Goal: Information Seeking & Learning: Compare options

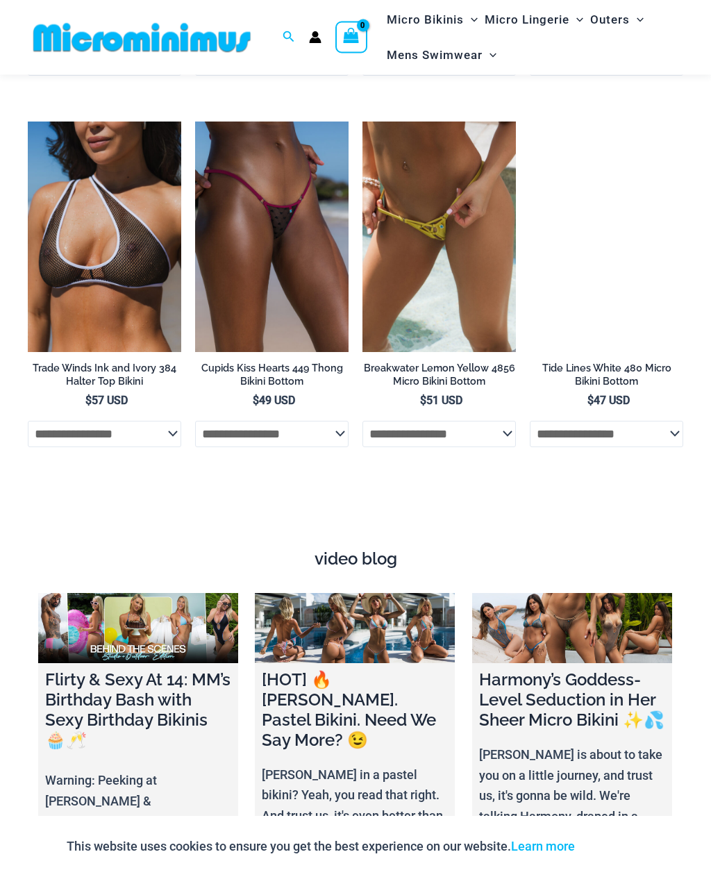
scroll to position [3983, 0]
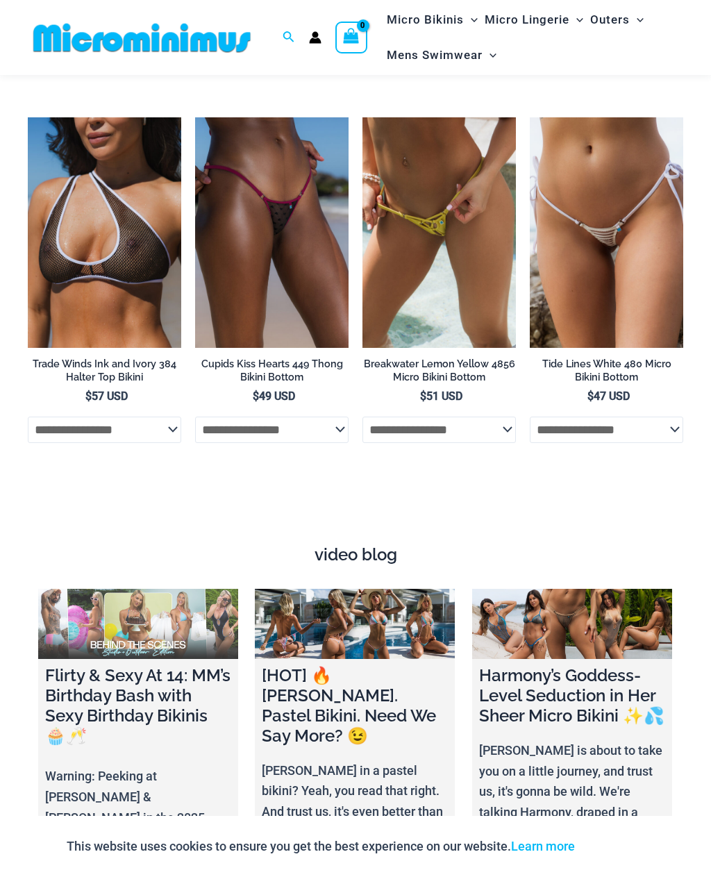
click at [115, 589] on link at bounding box center [138, 624] width 200 height 70
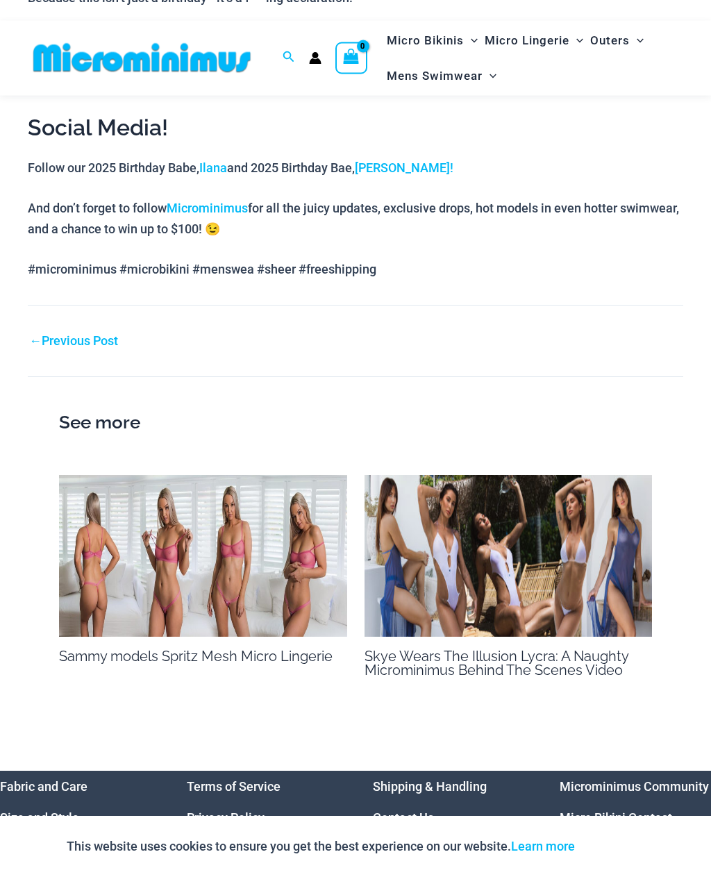
scroll to position [1583, 0]
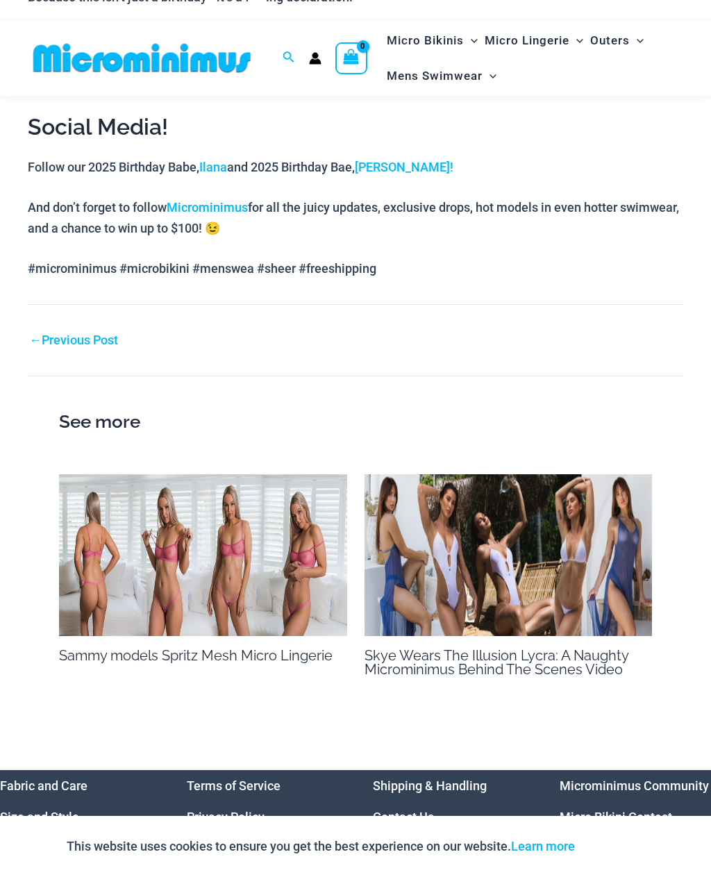
click at [166, 531] on img at bounding box center [203, 555] width 288 height 162
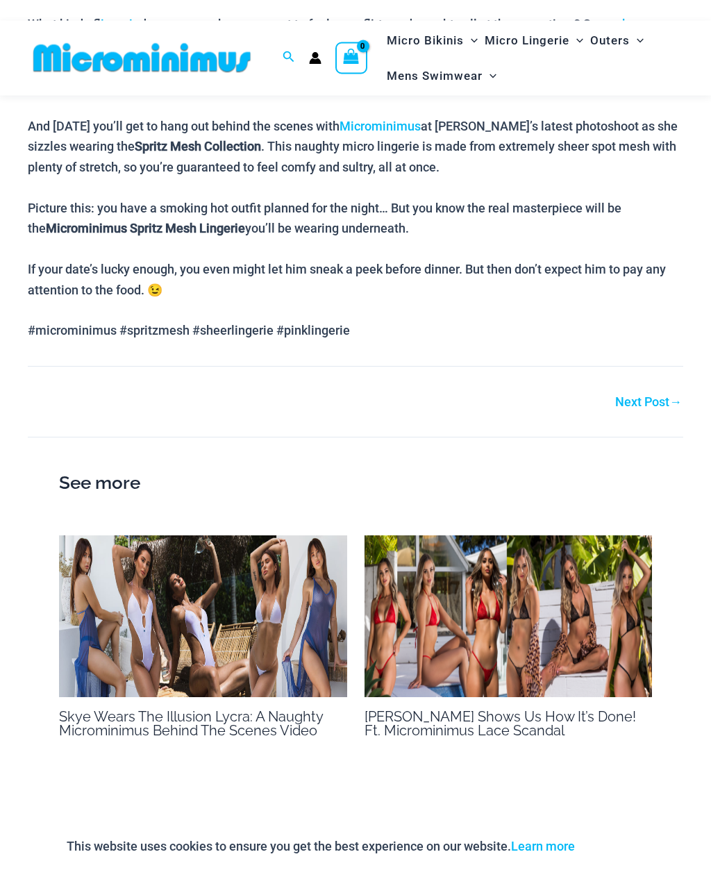
scroll to position [669, 0]
click at [170, 606] on img at bounding box center [203, 617] width 288 height 162
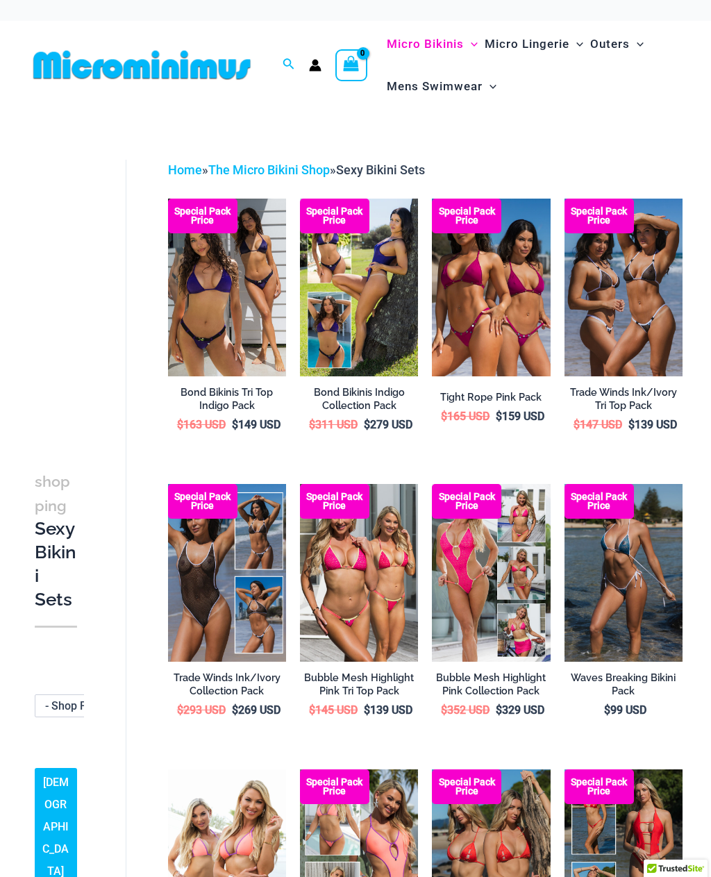
click at [168, 199] on img at bounding box center [168, 199] width 0 height 0
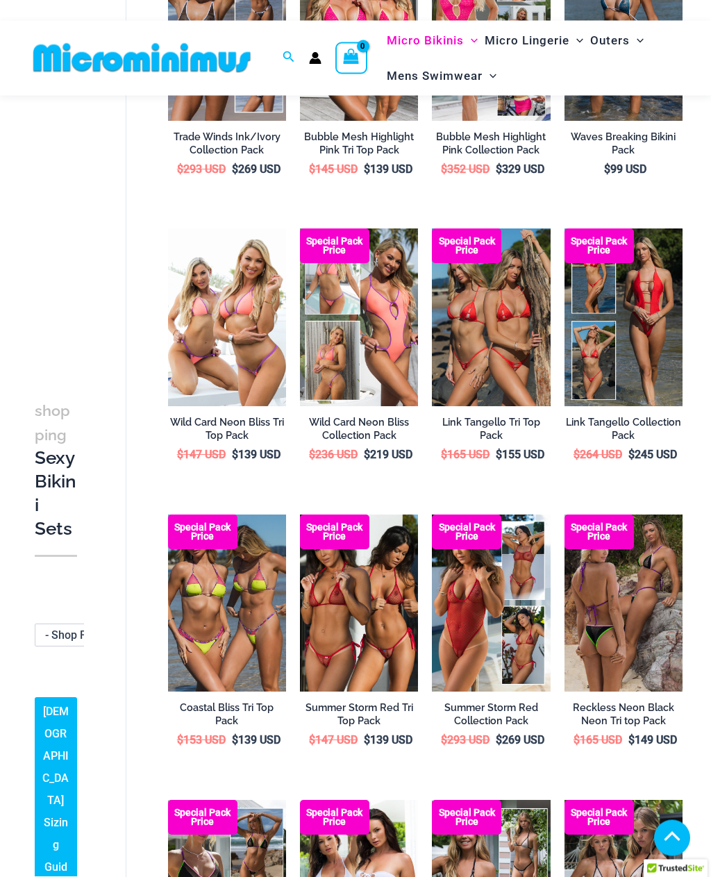
scroll to position [529, 0]
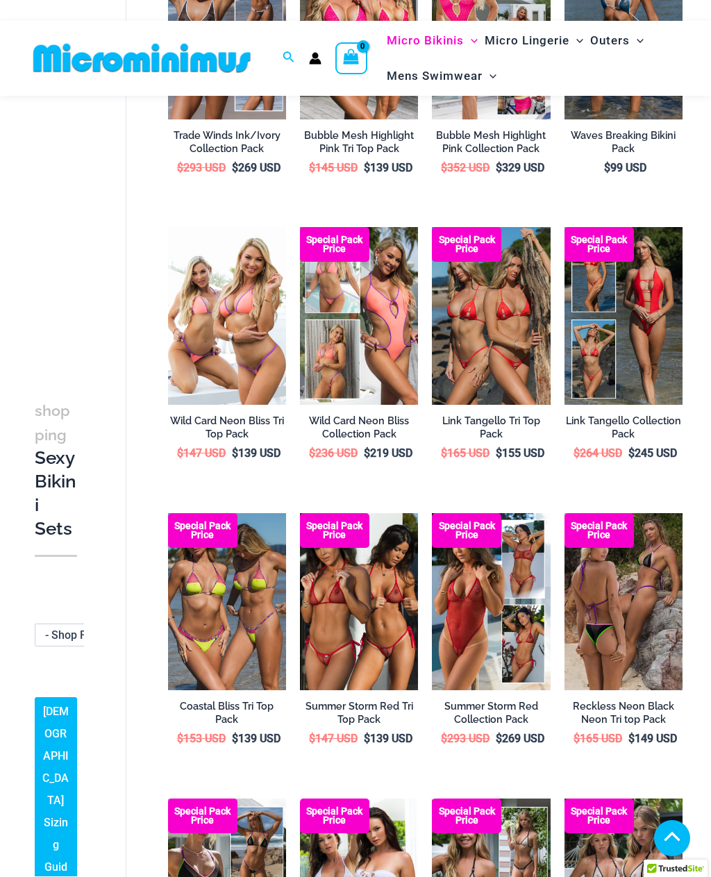
click at [432, 227] on img at bounding box center [432, 227] width 0 height 0
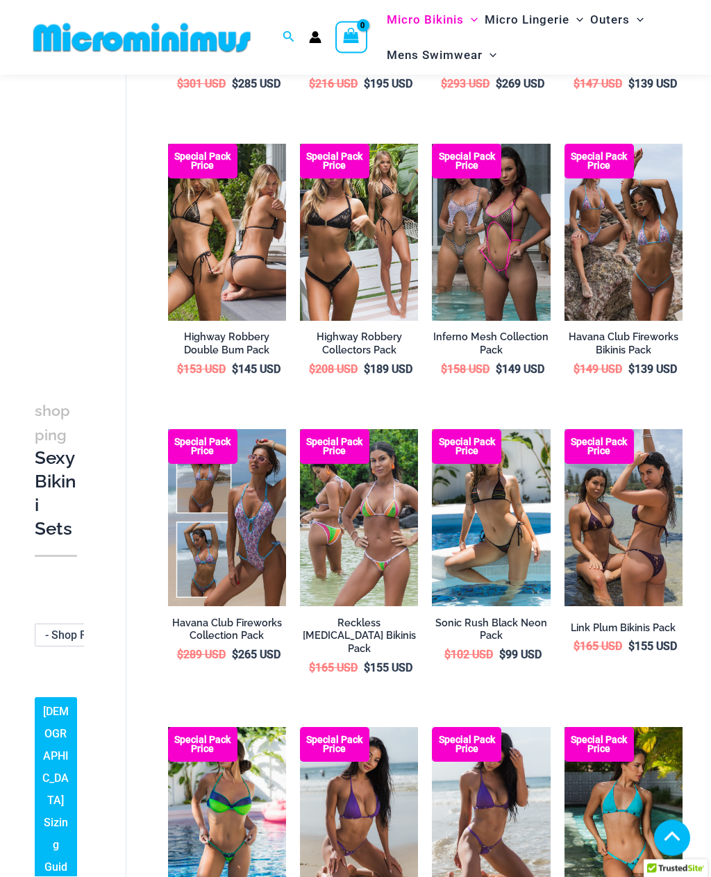
scroll to position [1469, 0]
click at [168, 429] on img at bounding box center [168, 429] width 0 height 0
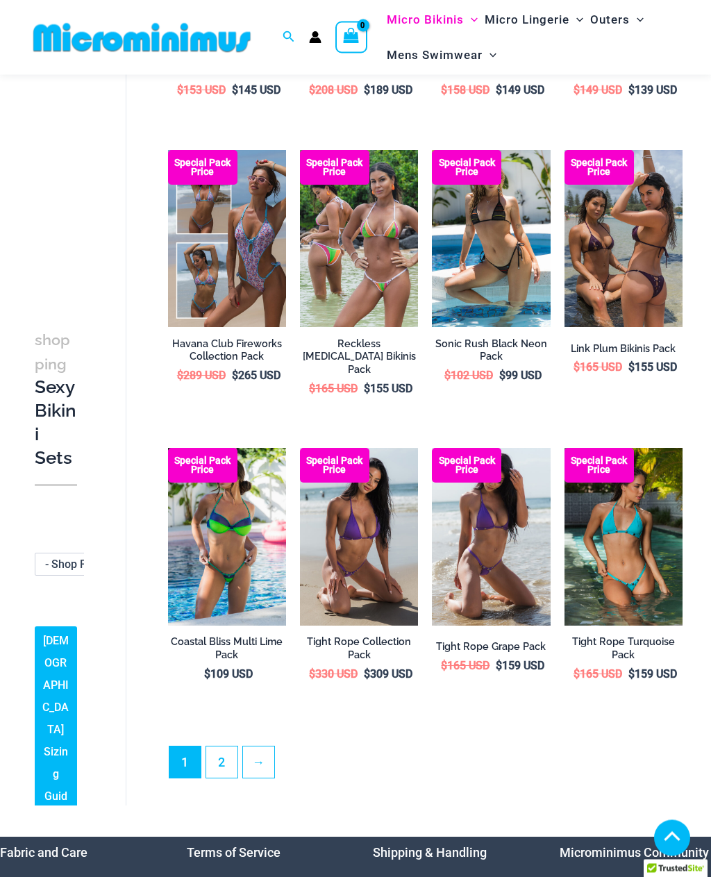
scroll to position [1750, 0]
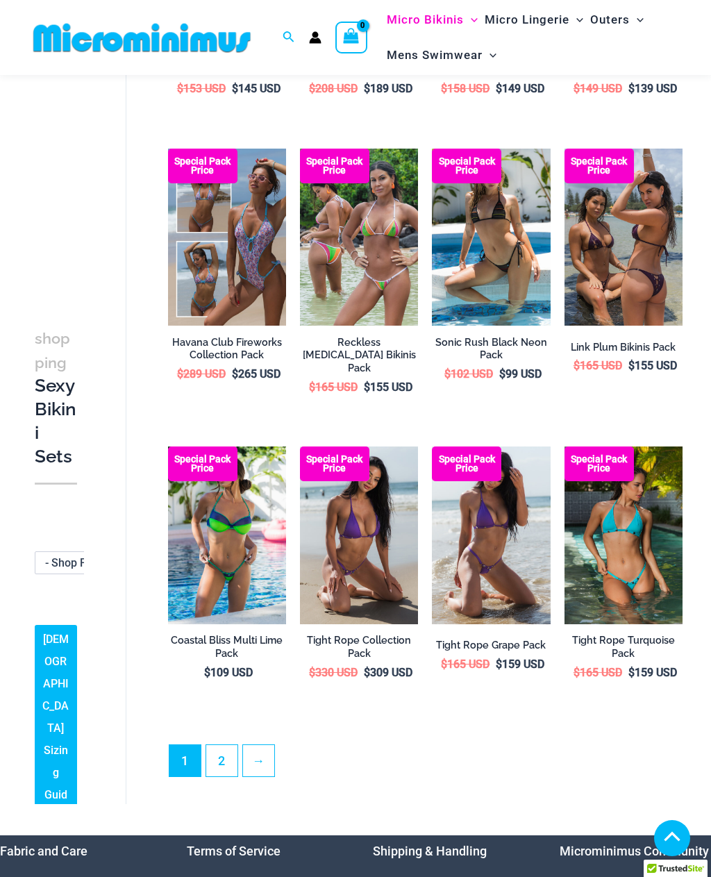
click at [300, 447] on img at bounding box center [300, 447] width 0 height 0
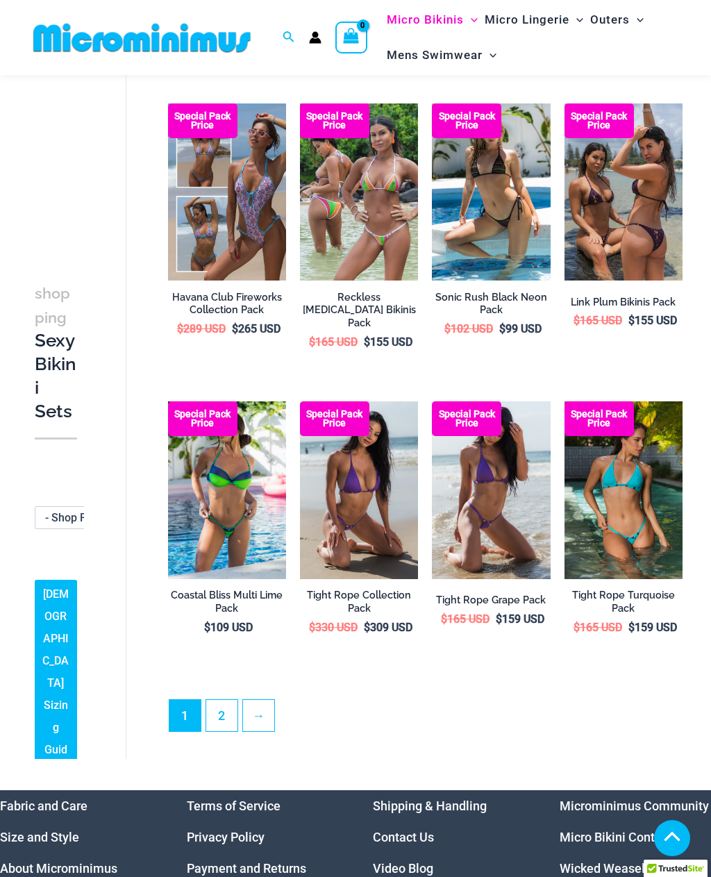
click at [168, 402] on img at bounding box center [168, 402] width 0 height 0
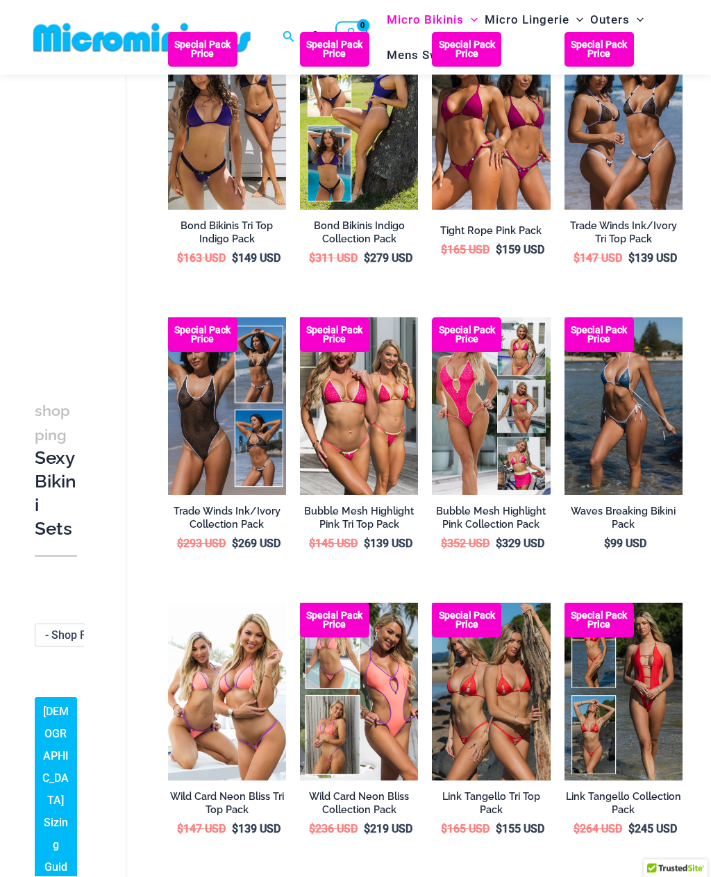
scroll to position [133, 0]
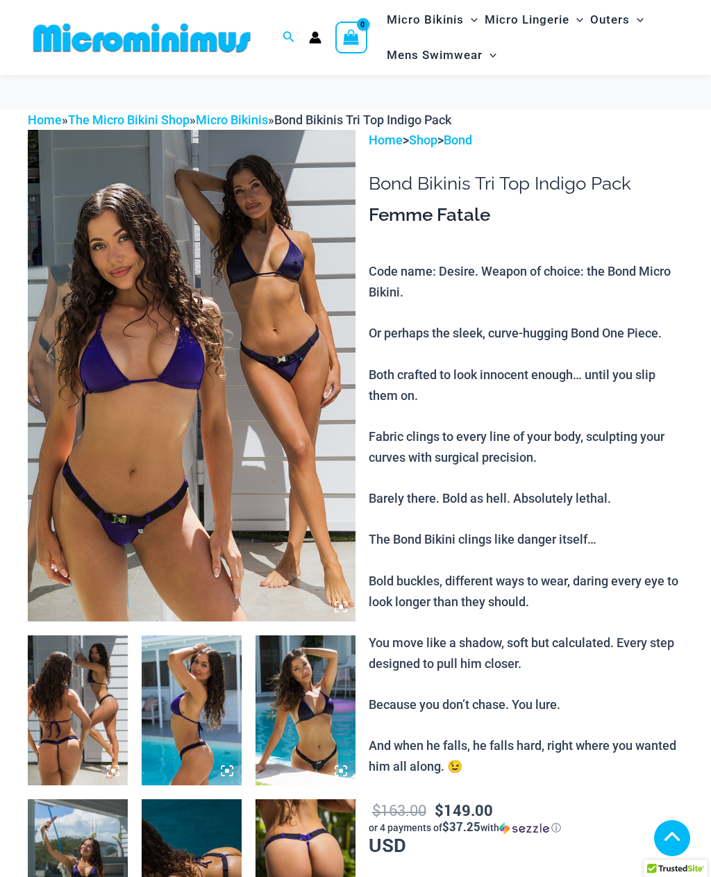
scroll to position [265, 0]
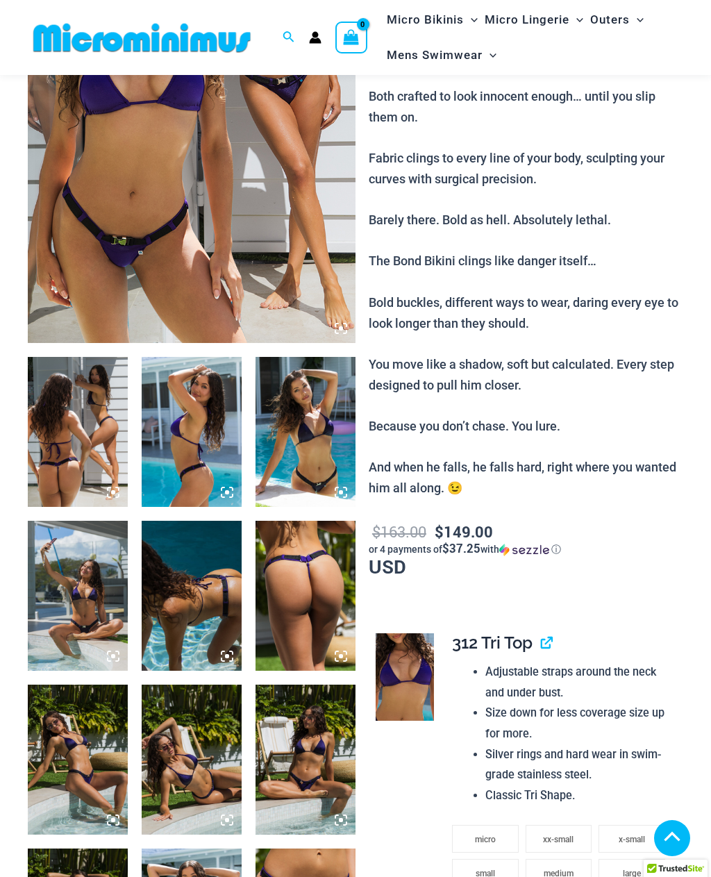
click at [94, 449] on img at bounding box center [78, 432] width 100 height 150
click at [244, 275] on img at bounding box center [192, 97] width 328 height 492
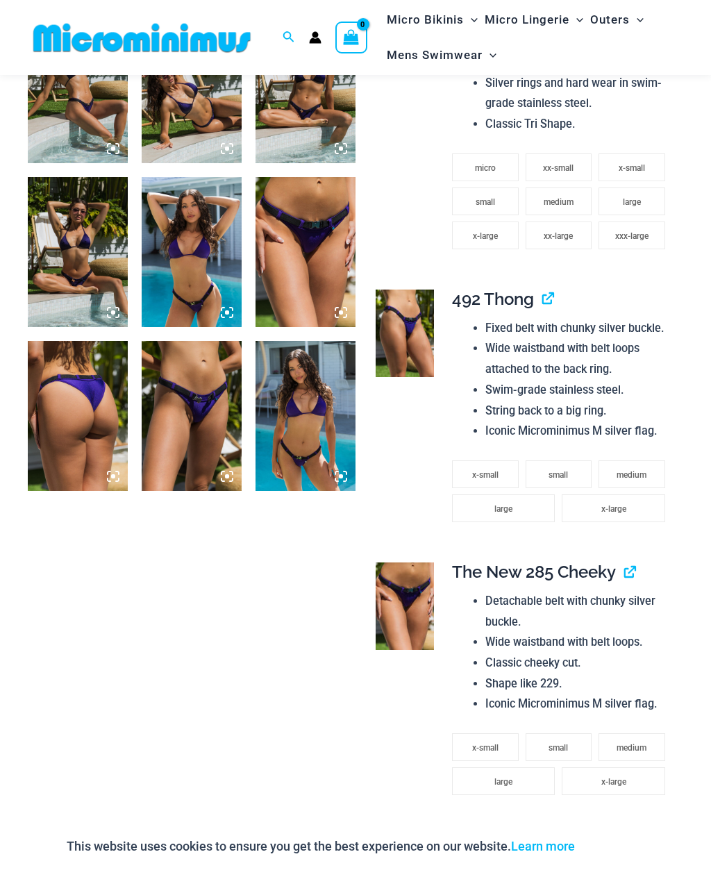
scroll to position [936, 0]
click at [346, 472] on icon at bounding box center [345, 473] width 3 height 3
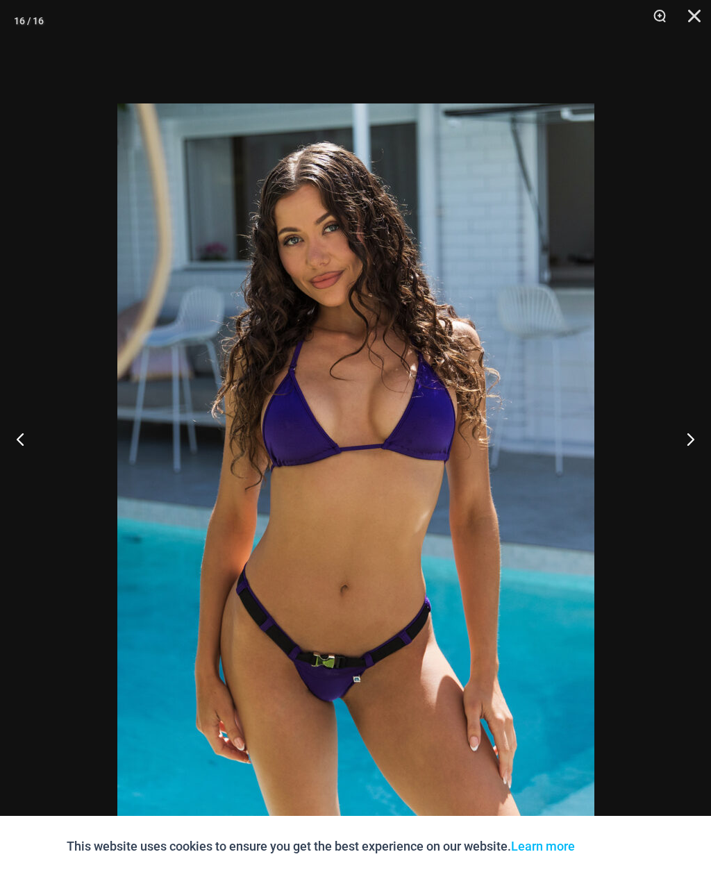
click at [690, 460] on button "Next" at bounding box center [685, 438] width 52 height 69
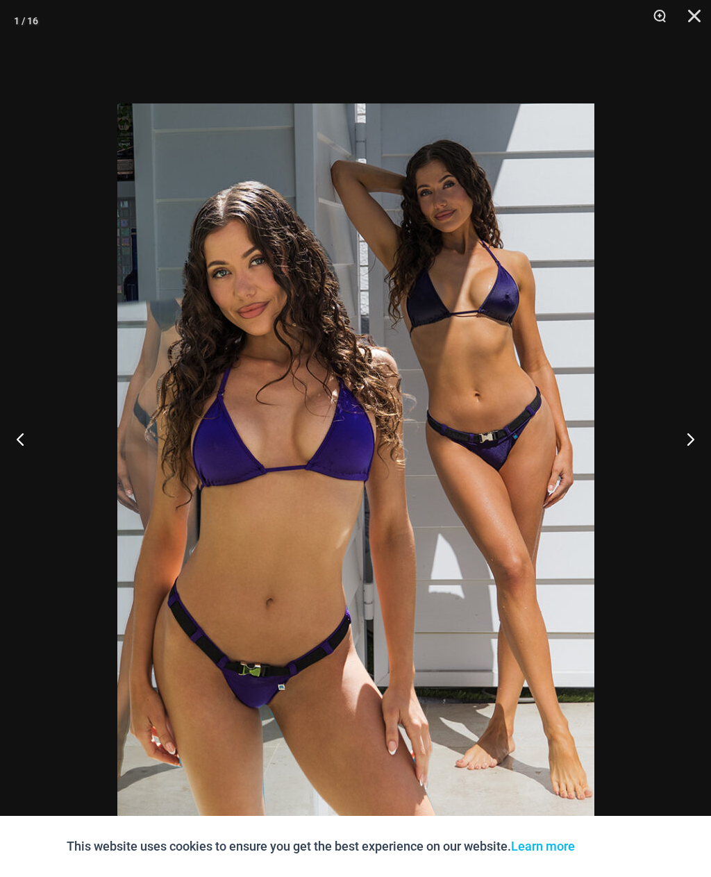
click at [690, 452] on button "Next" at bounding box center [685, 438] width 52 height 69
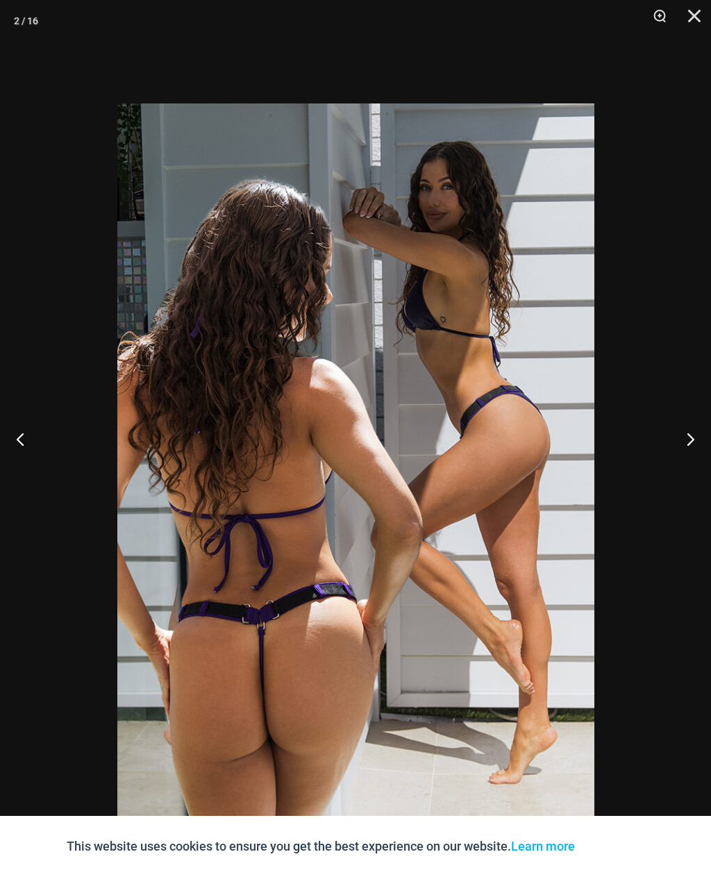
click at [694, 440] on button "Next" at bounding box center [685, 438] width 52 height 69
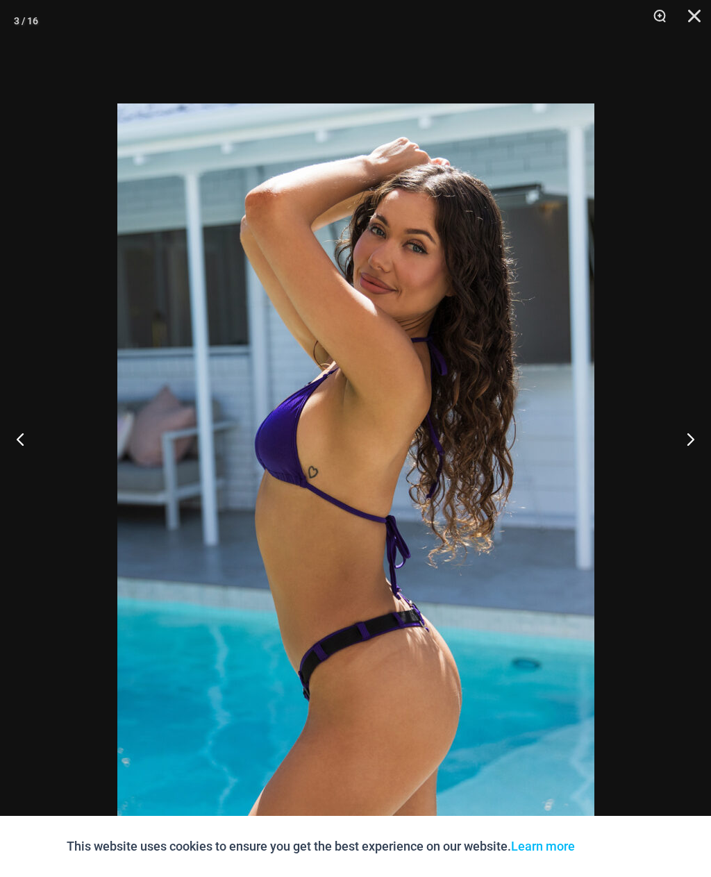
click at [691, 457] on button "Next" at bounding box center [685, 438] width 52 height 69
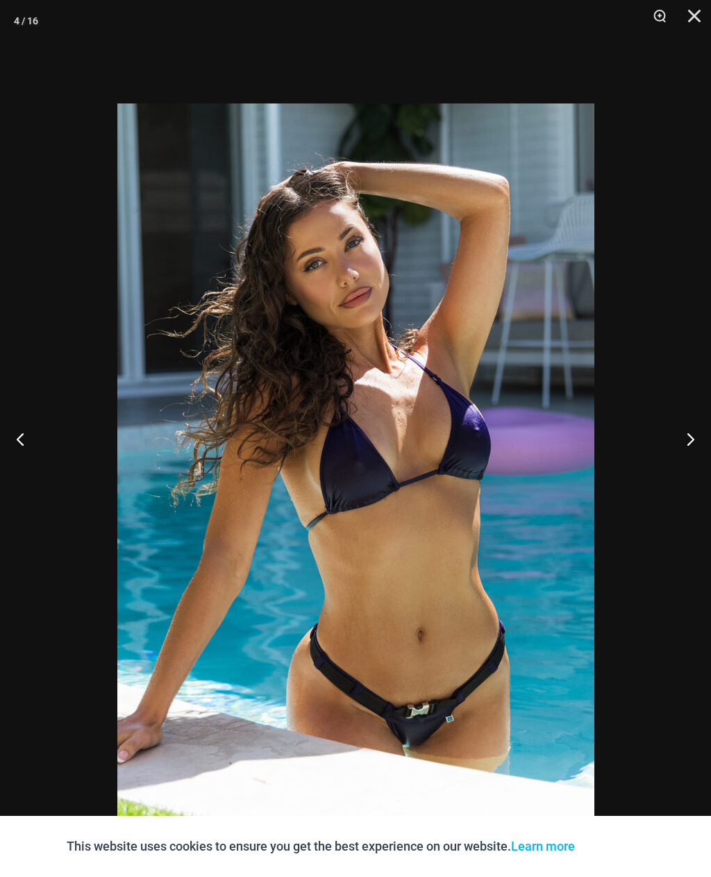
click at [693, 452] on button "Next" at bounding box center [685, 438] width 52 height 69
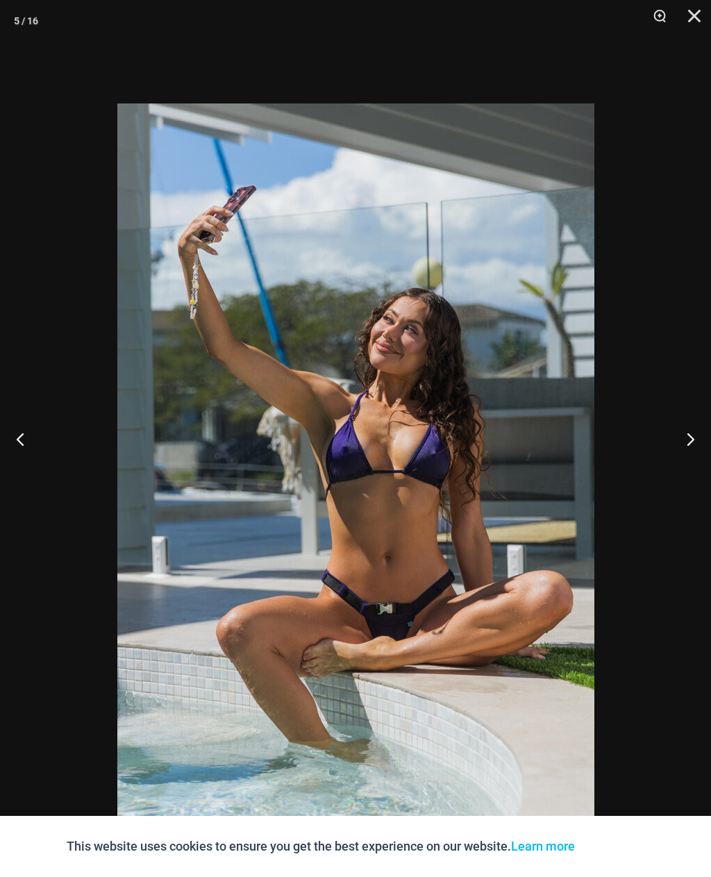
click at [695, 445] on button "Next" at bounding box center [685, 438] width 52 height 69
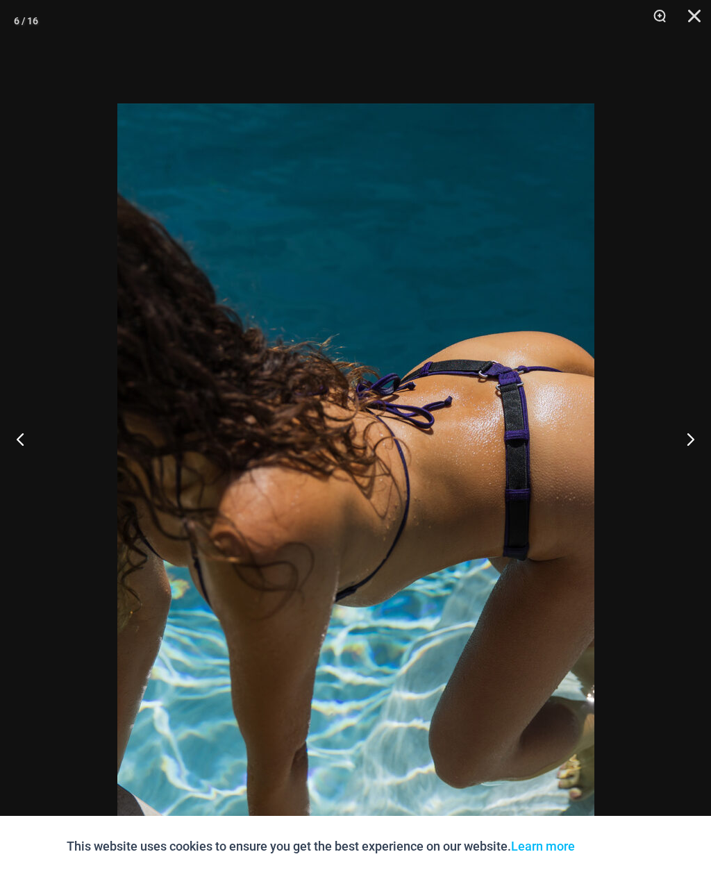
click at [695, 451] on button "Next" at bounding box center [685, 438] width 52 height 69
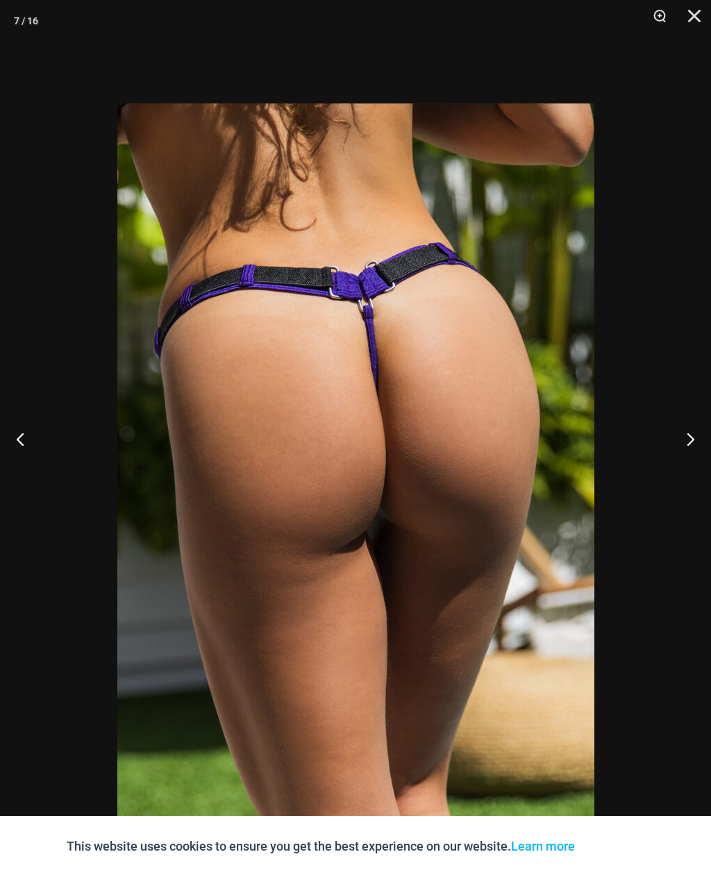
click at [693, 454] on button "Next" at bounding box center [685, 438] width 52 height 69
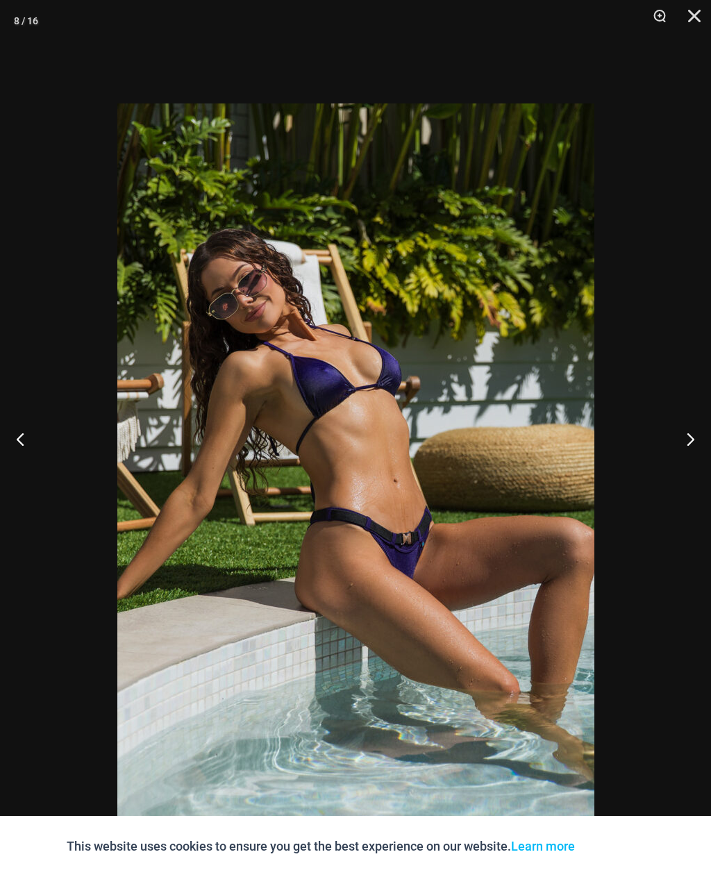
click at [695, 450] on button "Next" at bounding box center [685, 438] width 52 height 69
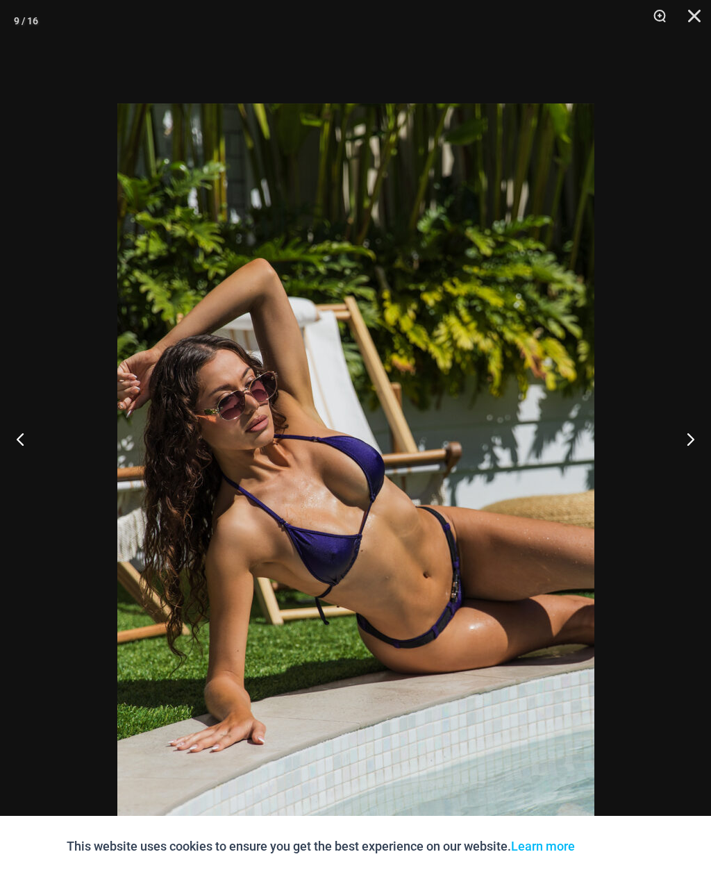
click at [695, 449] on button "Next" at bounding box center [685, 438] width 52 height 69
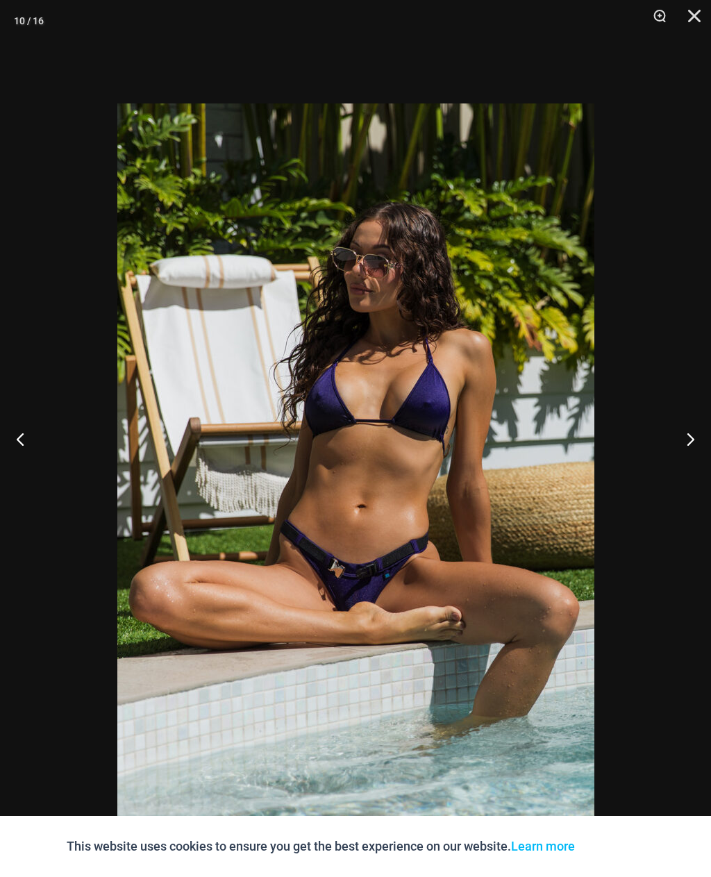
click at [696, 448] on button "Next" at bounding box center [685, 438] width 52 height 69
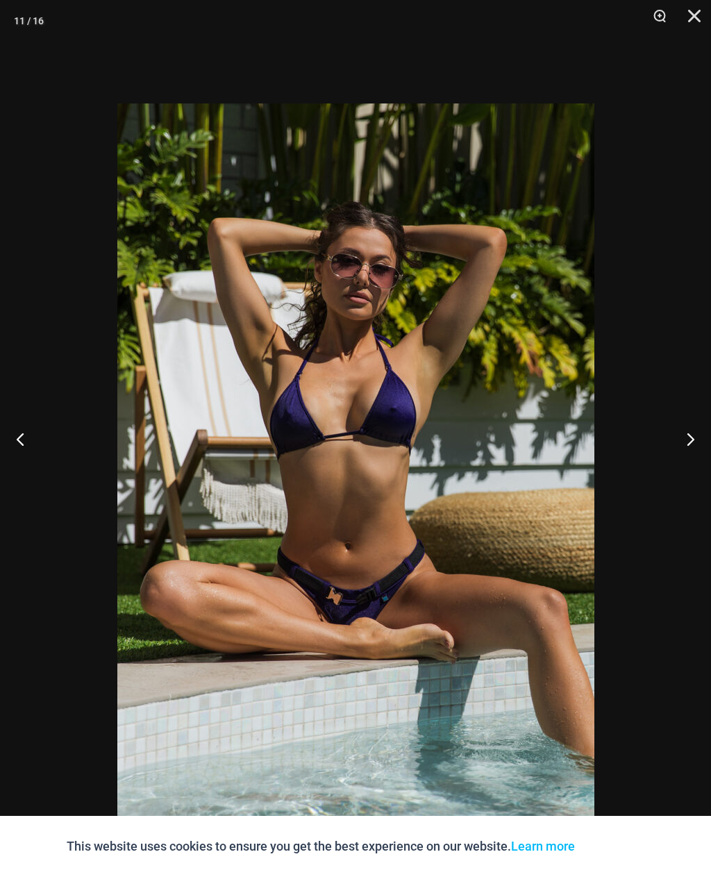
click at [695, 448] on button "Next" at bounding box center [685, 438] width 52 height 69
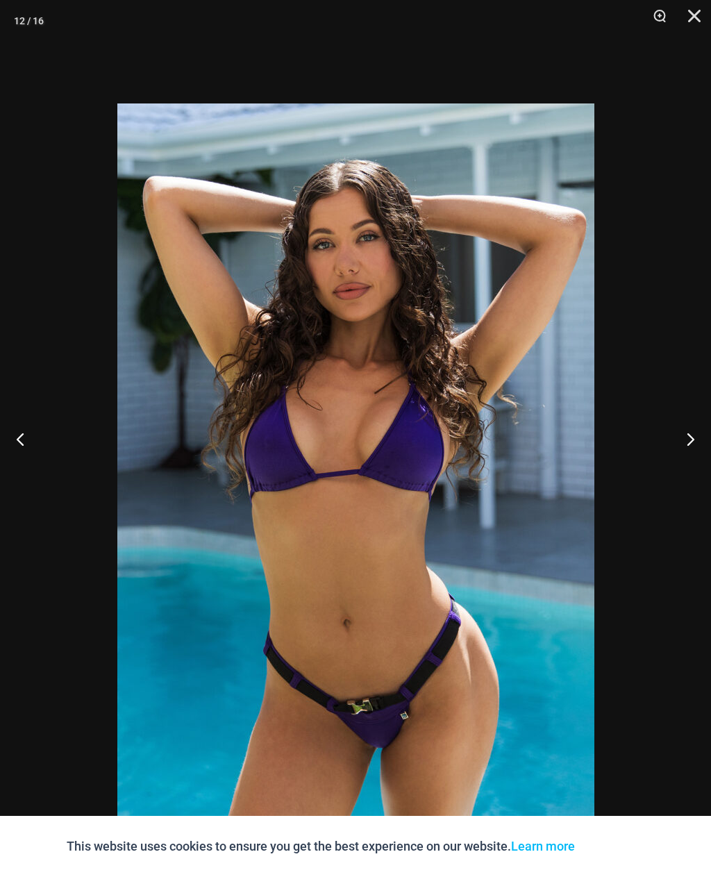
click at [694, 445] on button "Next" at bounding box center [685, 438] width 52 height 69
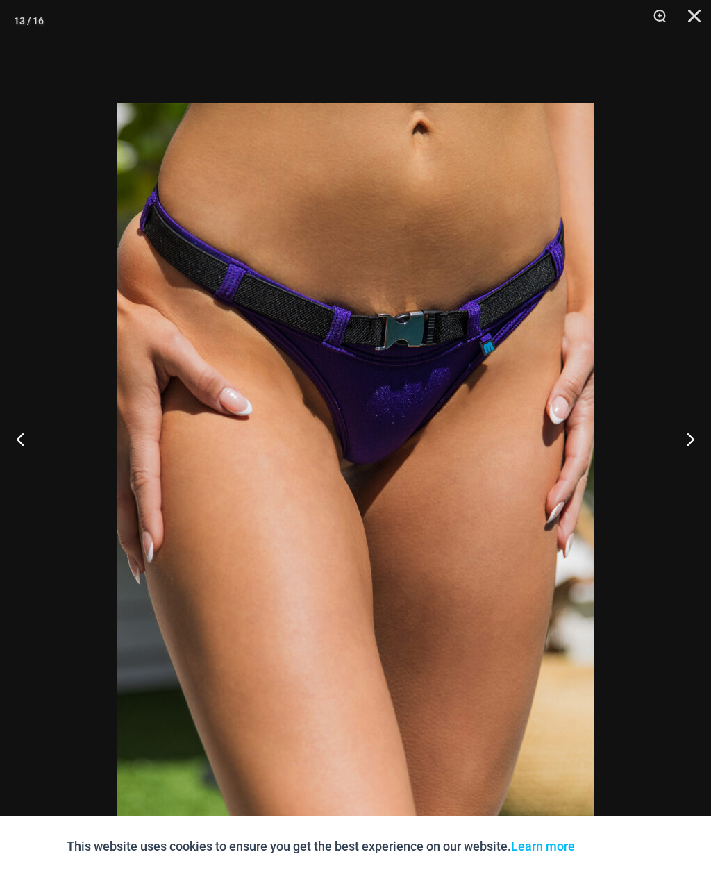
click at [694, 445] on button "Next" at bounding box center [685, 438] width 52 height 69
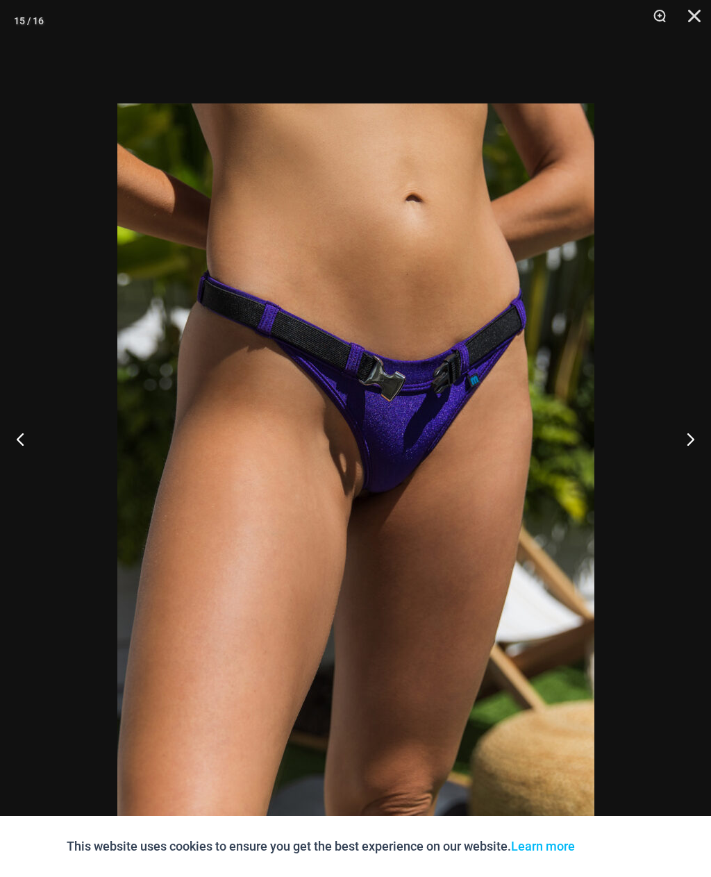
click at [694, 444] on button "Next" at bounding box center [685, 438] width 52 height 69
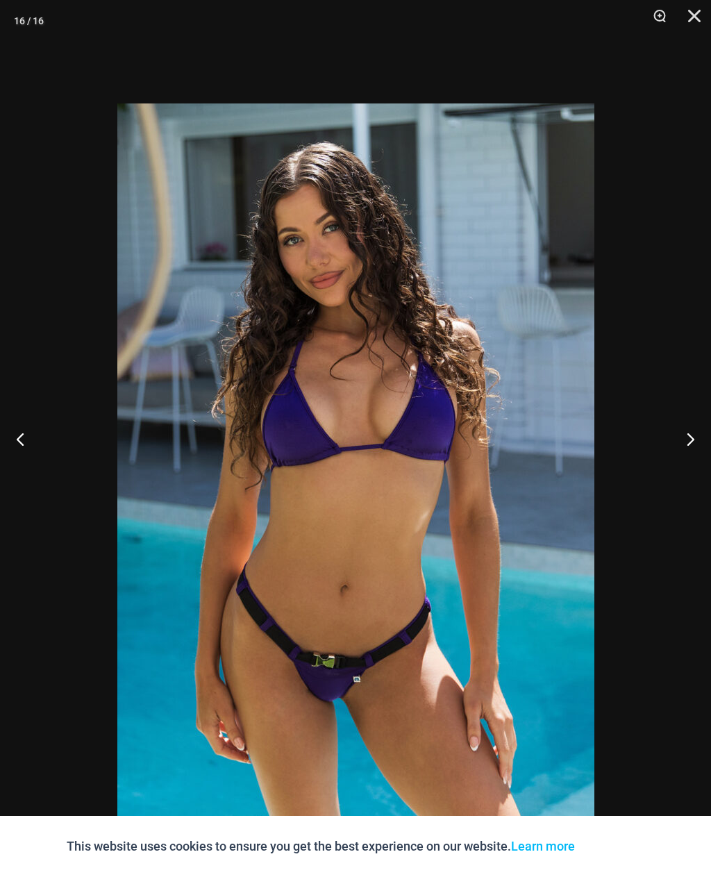
click at [704, 16] on button "Close" at bounding box center [689, 21] width 35 height 42
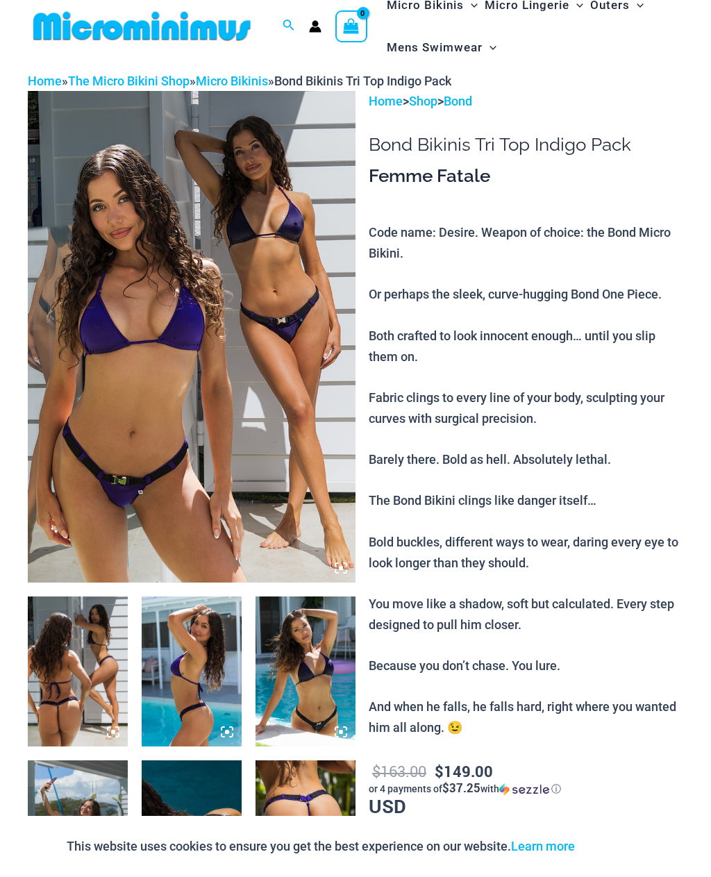
scroll to position [0, 0]
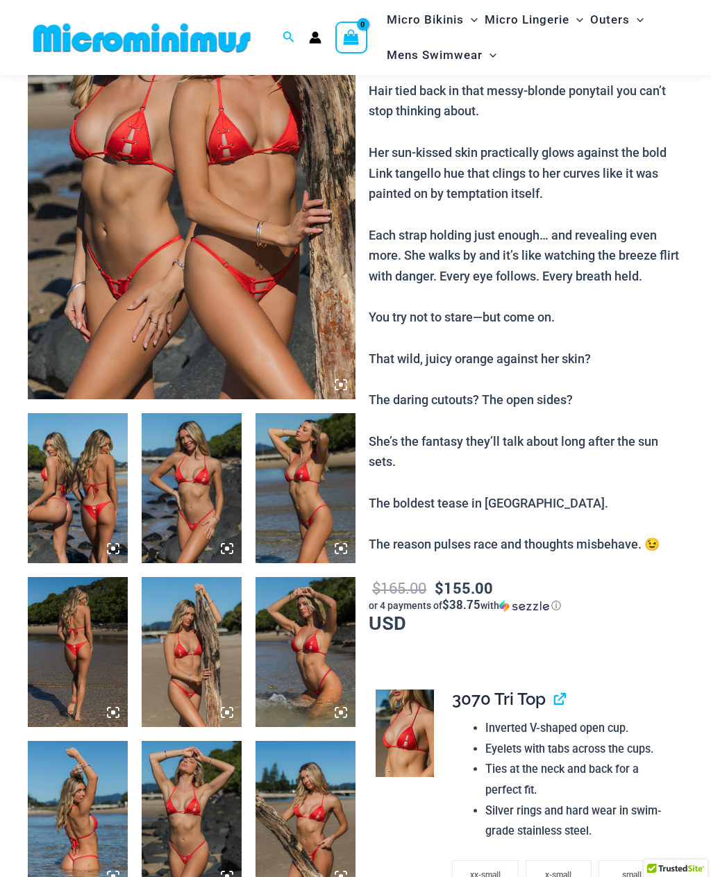
click at [231, 560] on img at bounding box center [192, 488] width 100 height 150
click at [206, 511] on img at bounding box center [192, 488] width 100 height 150
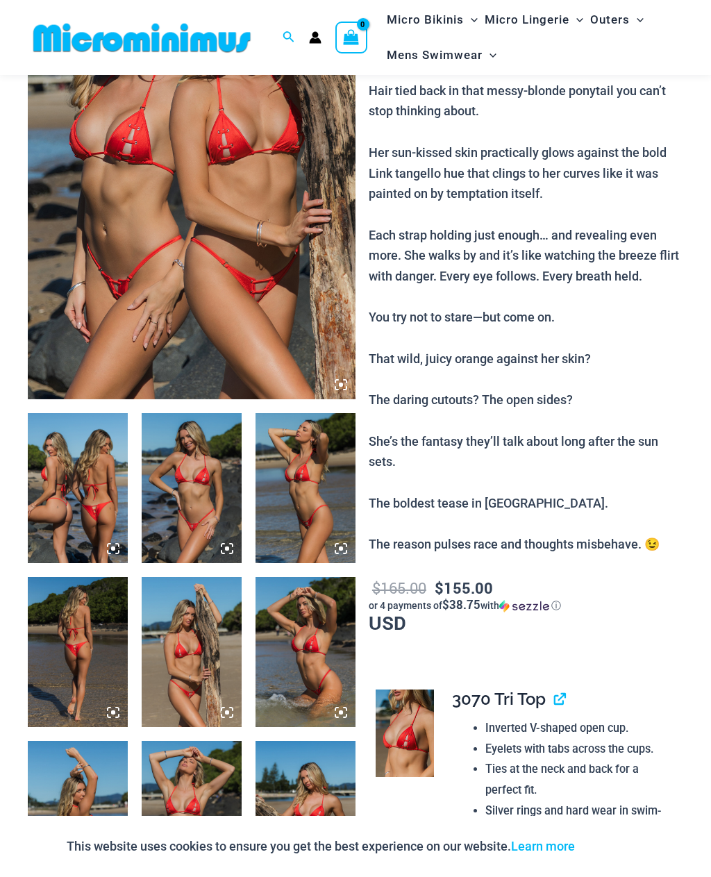
click at [231, 548] on icon at bounding box center [227, 549] width 13 height 13
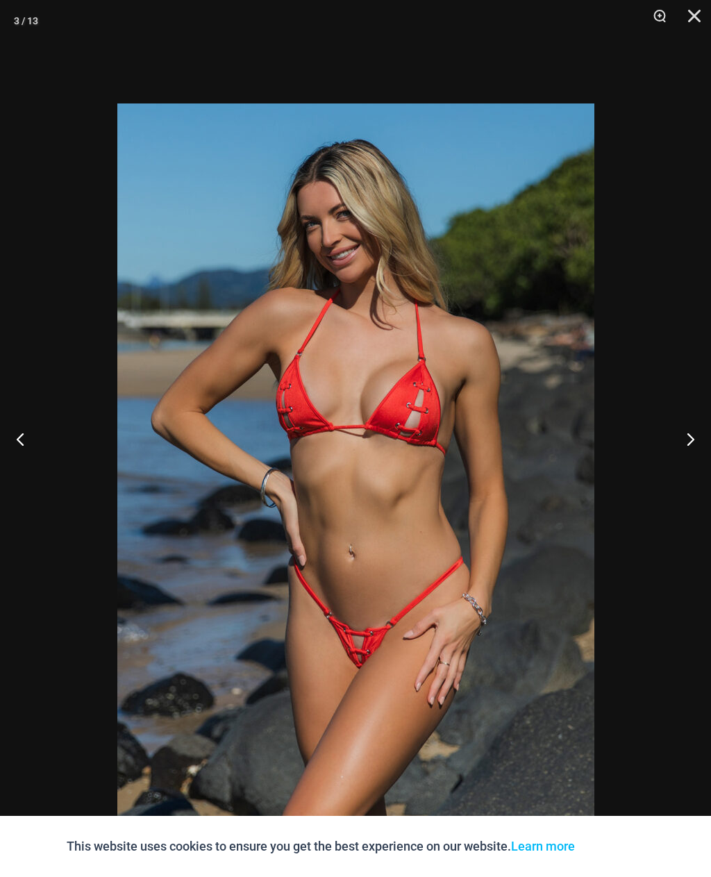
click at [690, 459] on button "Next" at bounding box center [685, 438] width 52 height 69
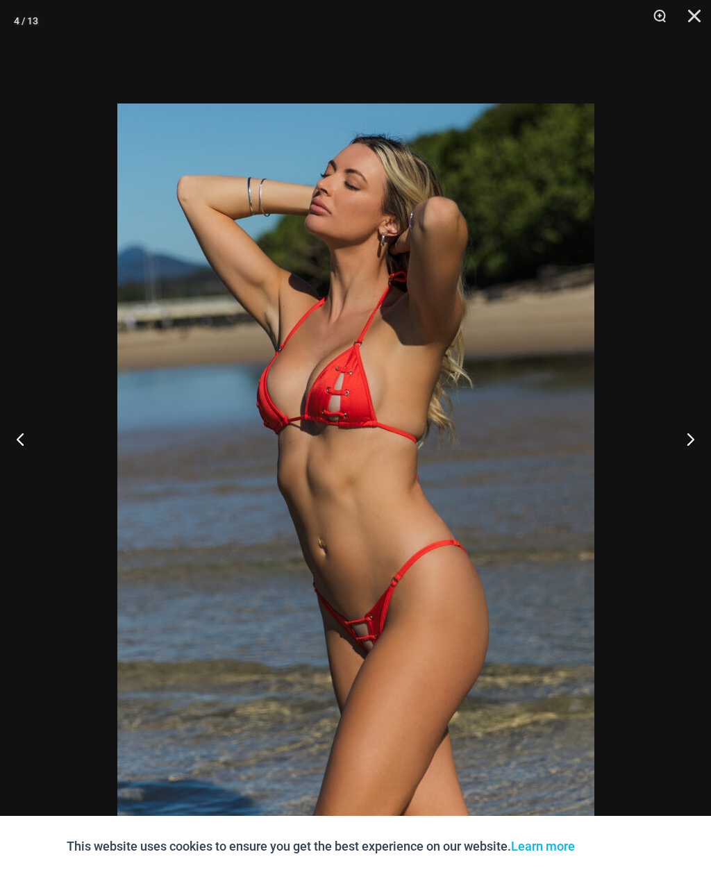
click at [688, 457] on button "Next" at bounding box center [685, 438] width 52 height 69
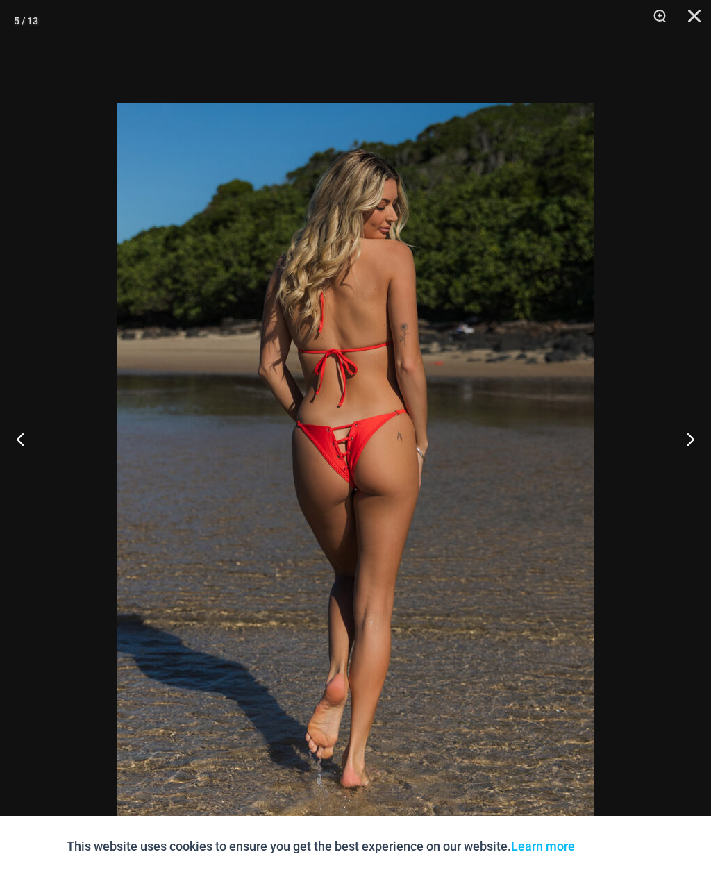
click at [691, 453] on button "Next" at bounding box center [685, 438] width 52 height 69
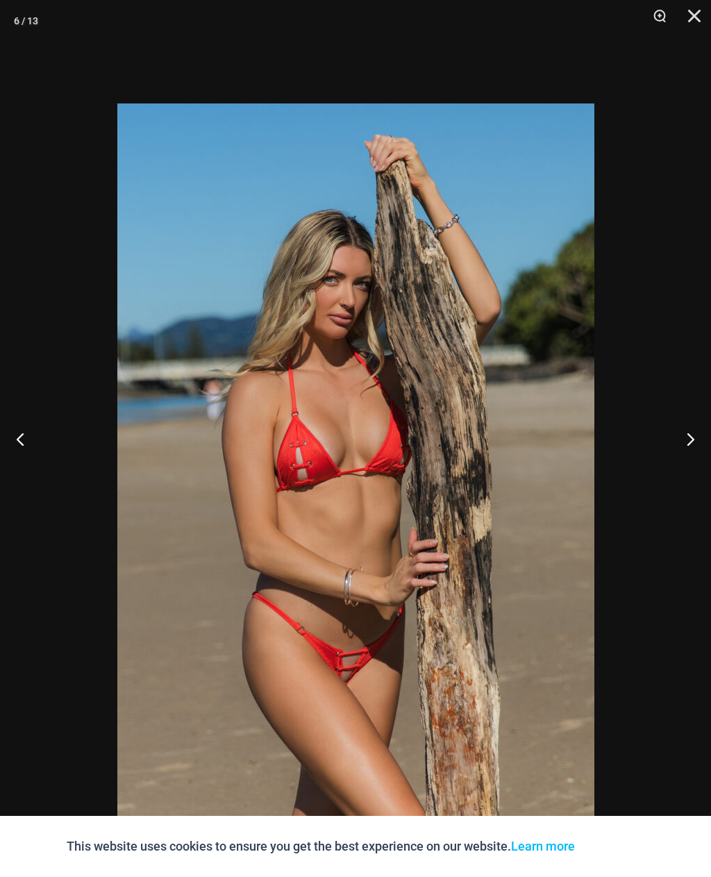
click at [691, 453] on button "Next" at bounding box center [685, 438] width 52 height 69
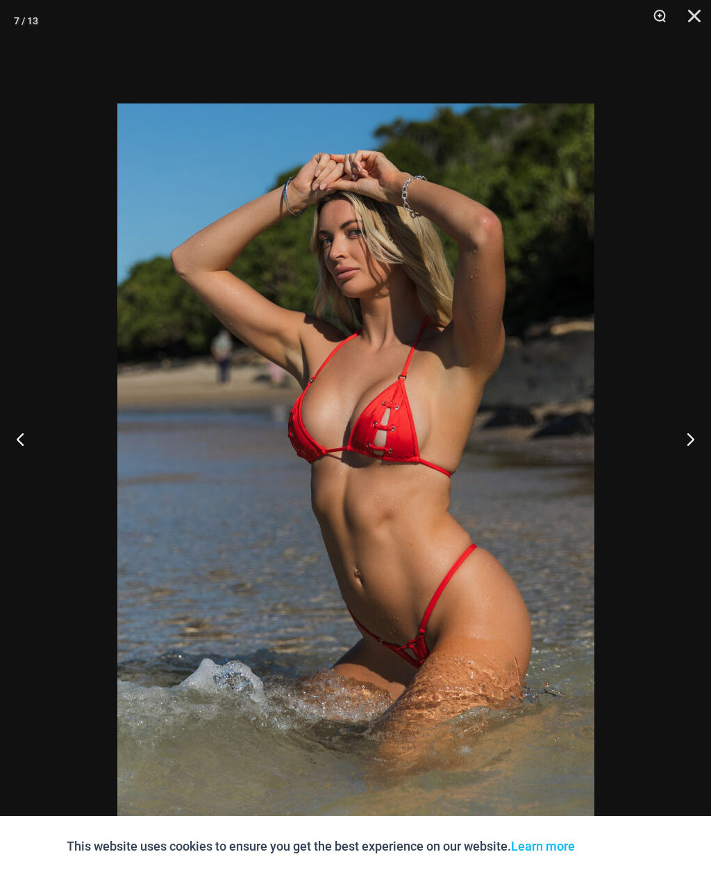
click at [690, 458] on button "Next" at bounding box center [685, 438] width 52 height 69
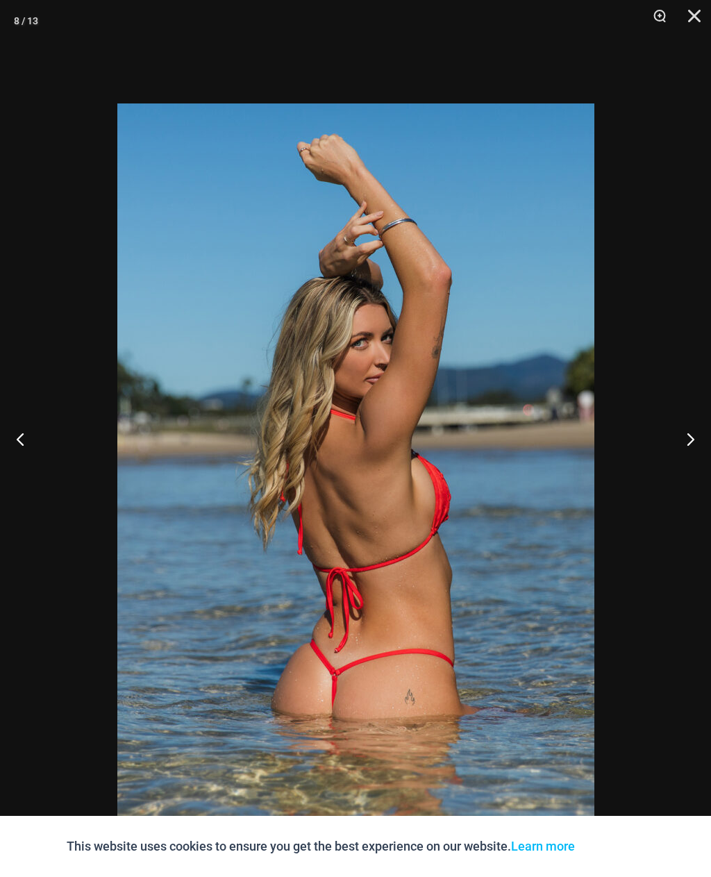
click at [692, 454] on button "Next" at bounding box center [685, 438] width 52 height 69
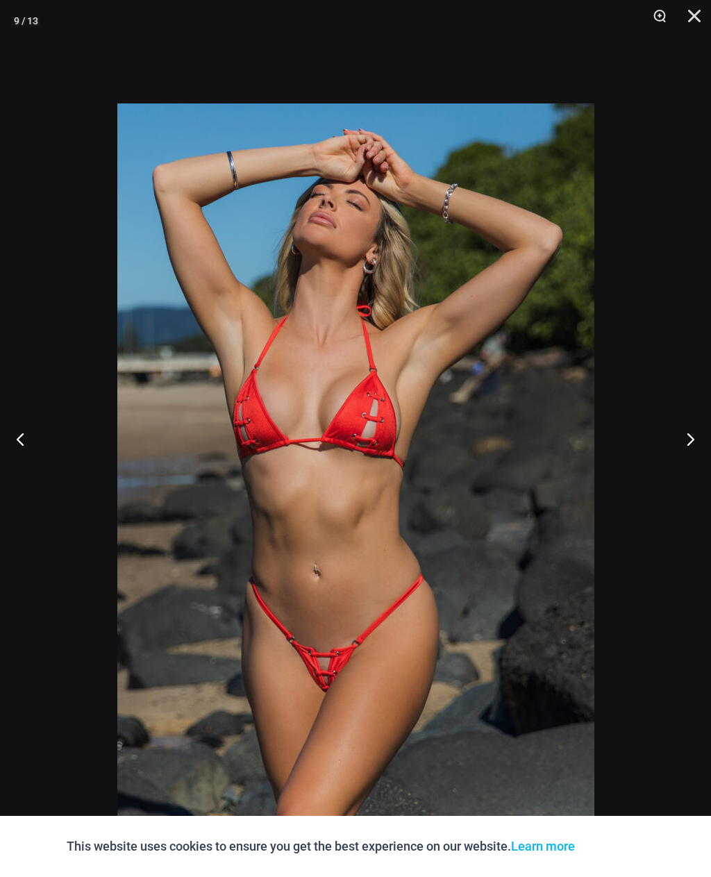
click at [691, 452] on button "Next" at bounding box center [685, 438] width 52 height 69
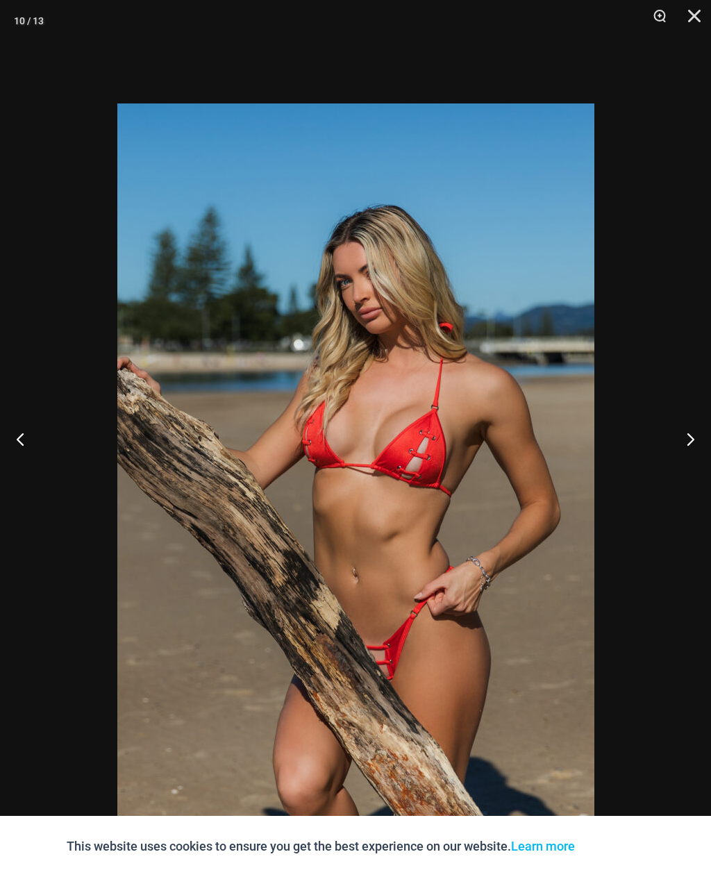
click at [693, 452] on button "Next" at bounding box center [685, 438] width 52 height 69
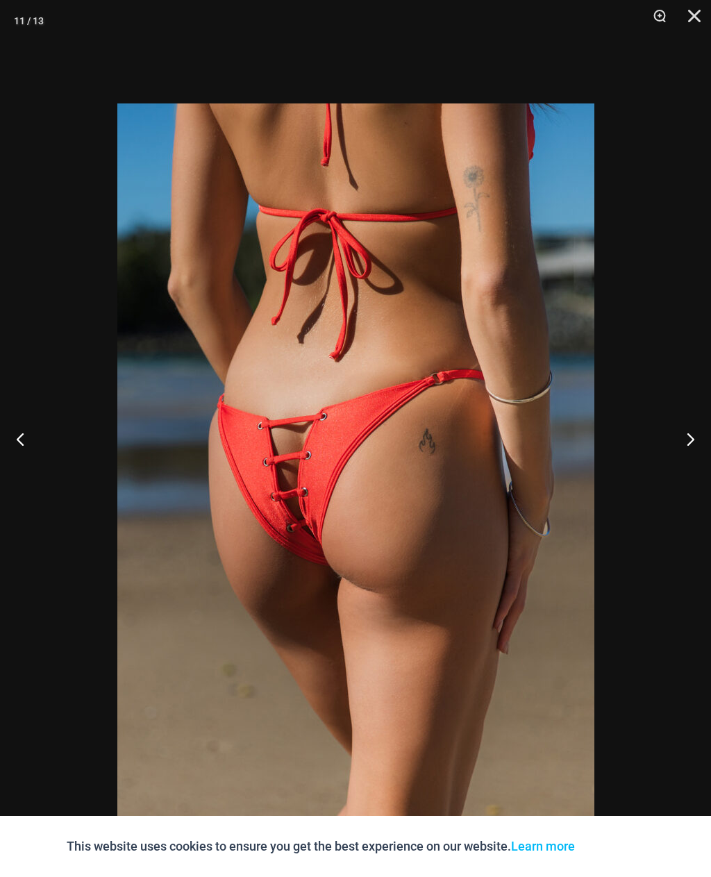
click at [695, 20] on button "Close" at bounding box center [689, 21] width 35 height 42
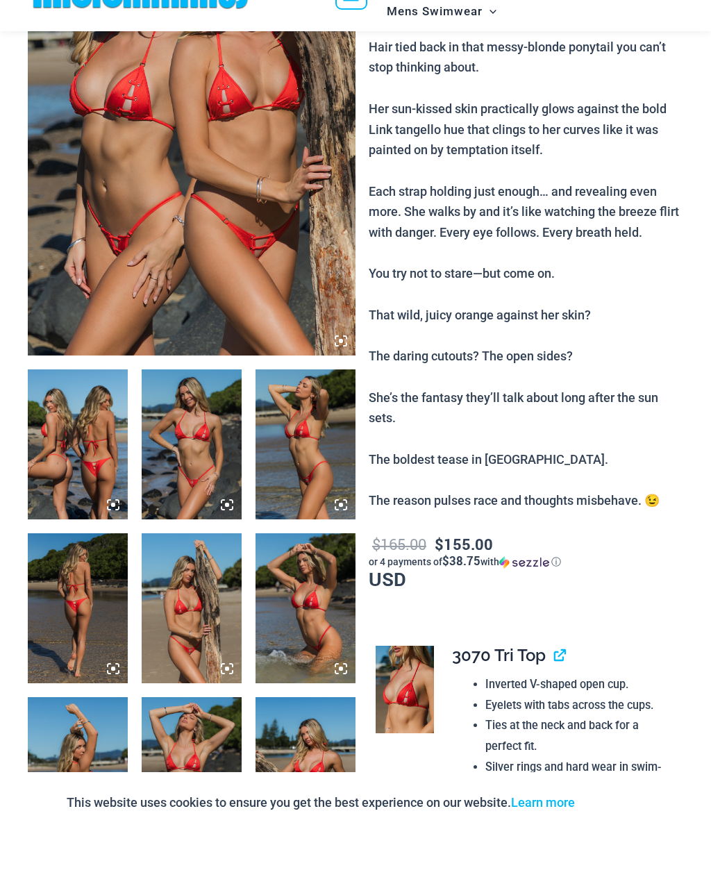
scroll to position [253, 0]
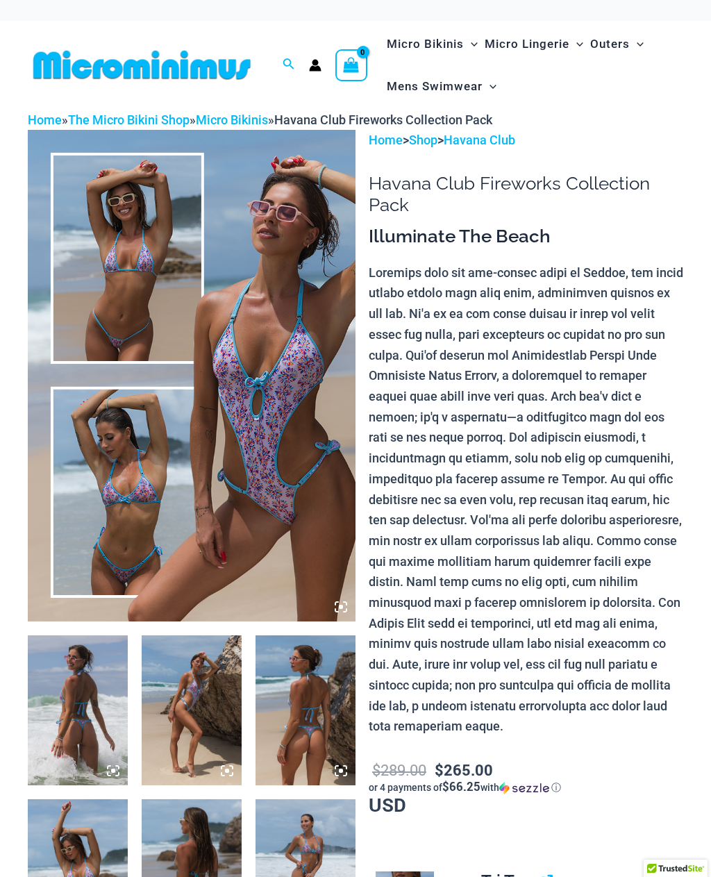
scroll to position [254, 0]
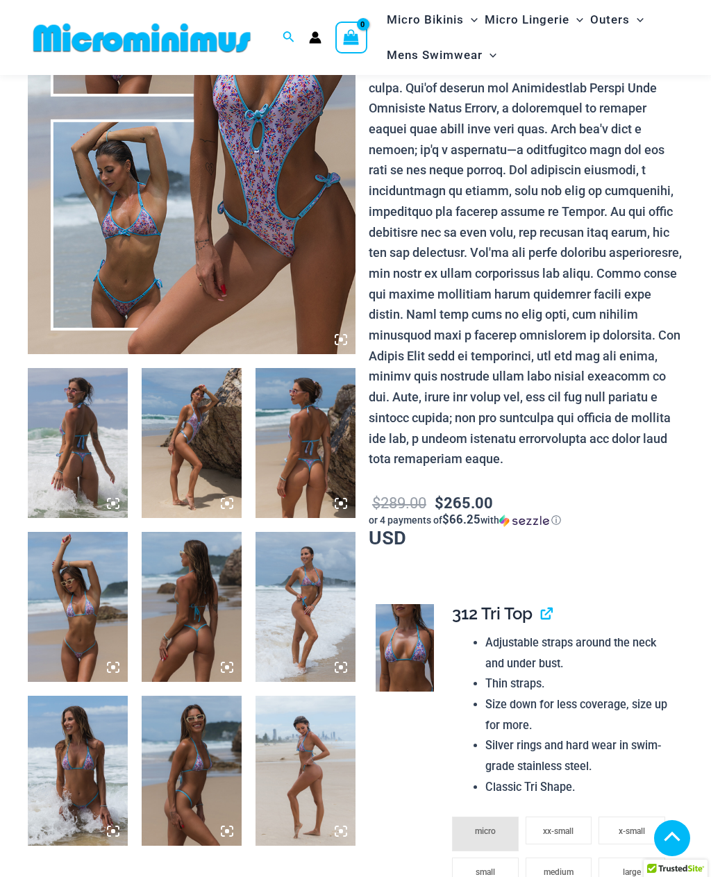
click at [343, 310] on img at bounding box center [192, 108] width 328 height 492
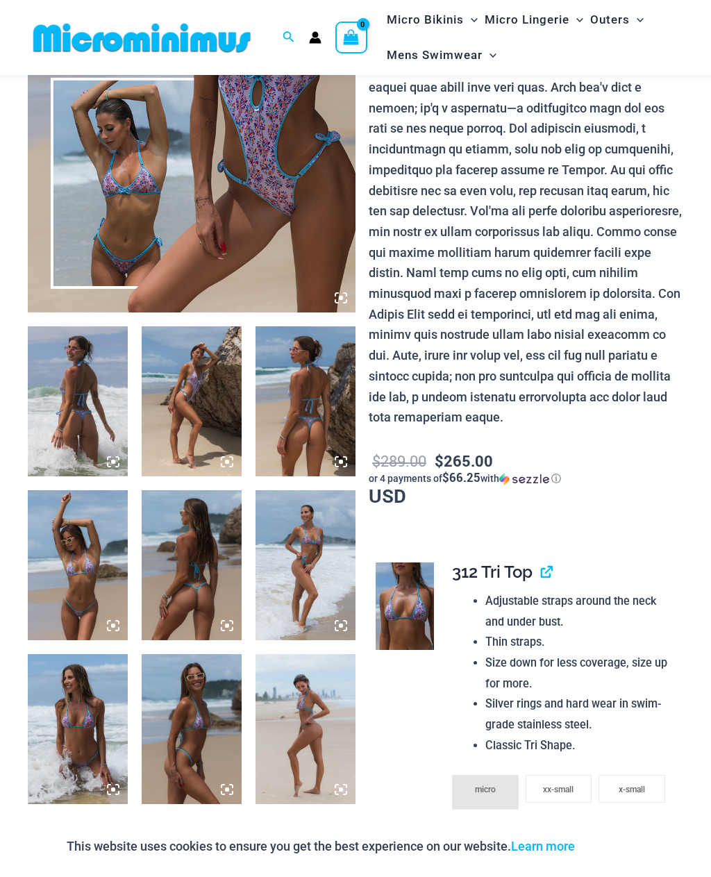
click at [278, 235] on img at bounding box center [192, 67] width 328 height 492
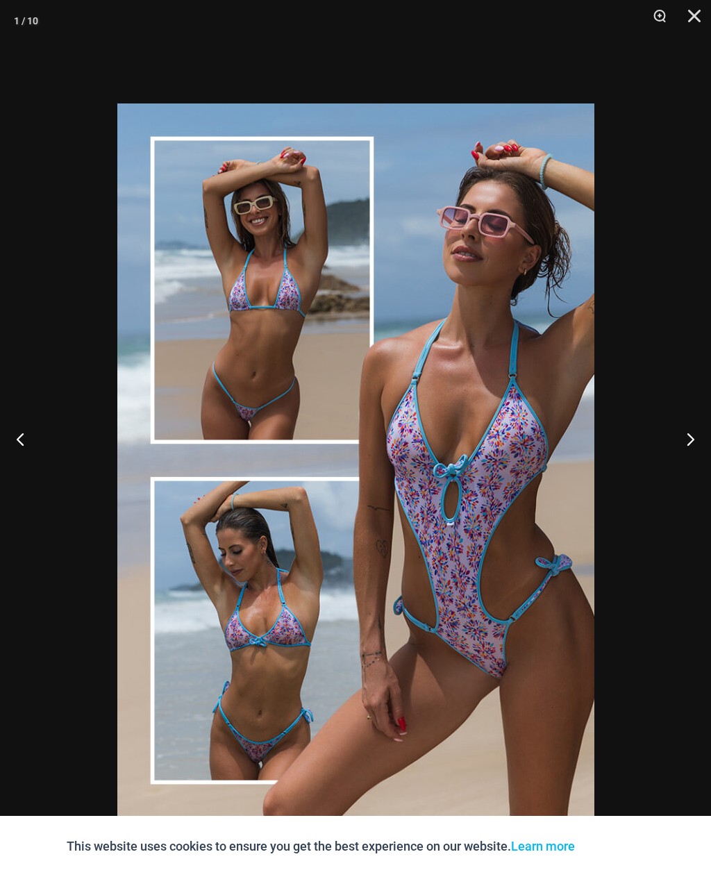
click at [688, 465] on button "Next" at bounding box center [685, 438] width 52 height 69
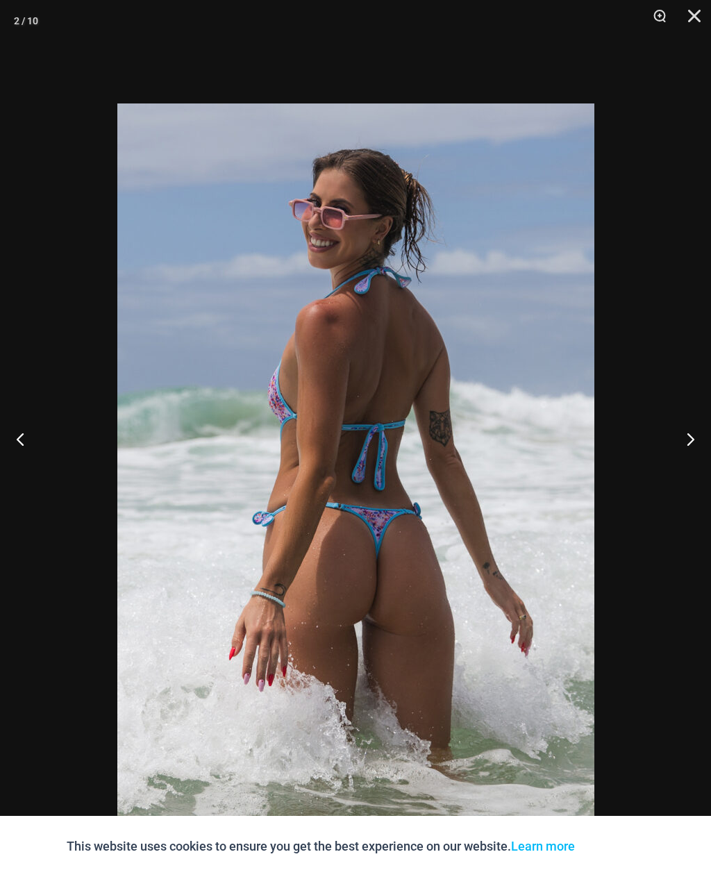
click at [692, 459] on button "Next" at bounding box center [685, 438] width 52 height 69
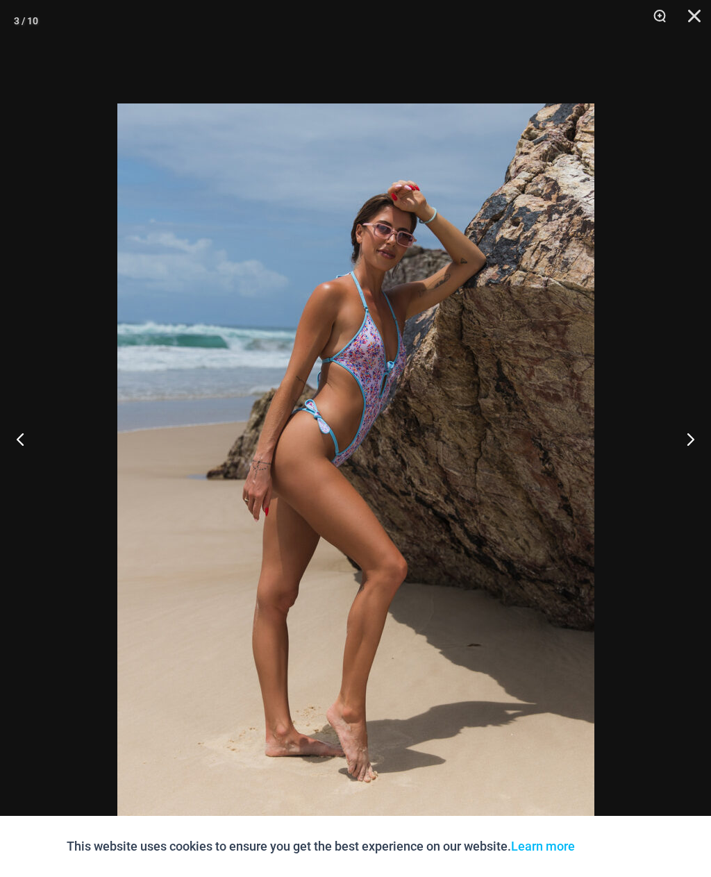
click at [688, 460] on button "Next" at bounding box center [685, 438] width 52 height 69
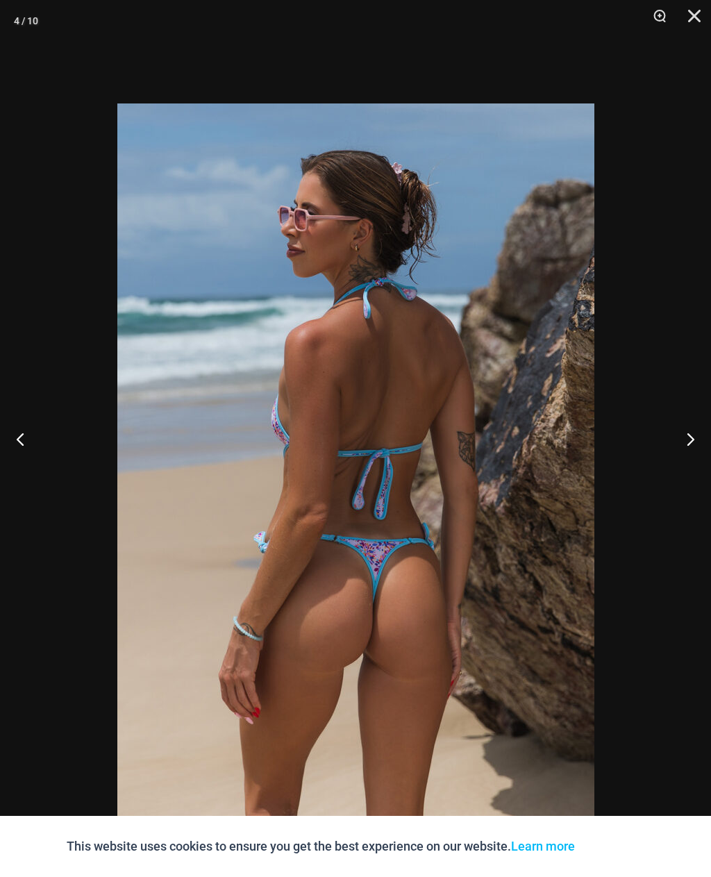
click at [693, 458] on button "Next" at bounding box center [685, 438] width 52 height 69
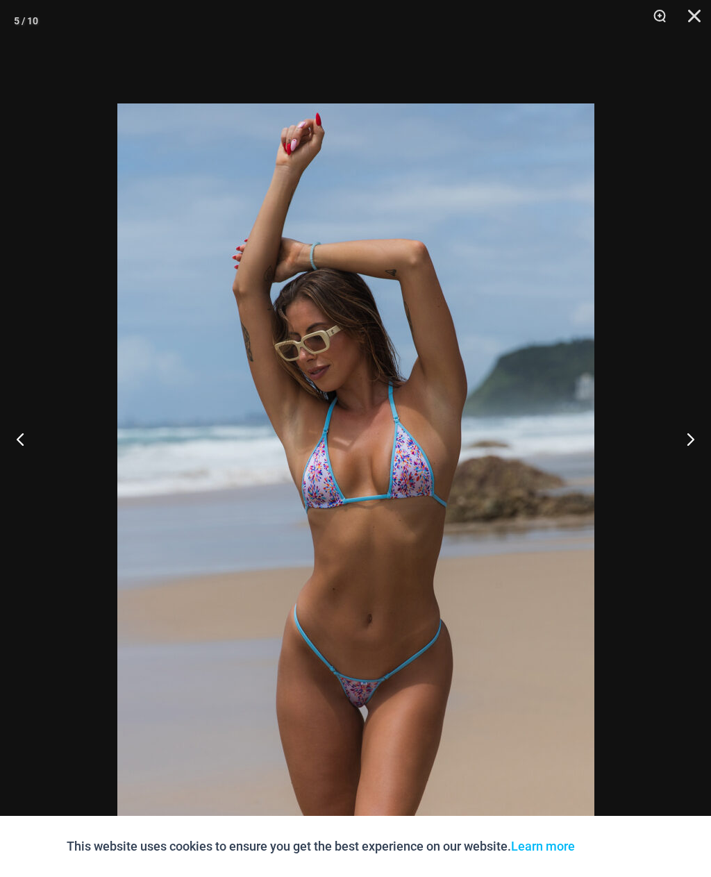
click at [691, 461] on button "Next" at bounding box center [685, 438] width 52 height 69
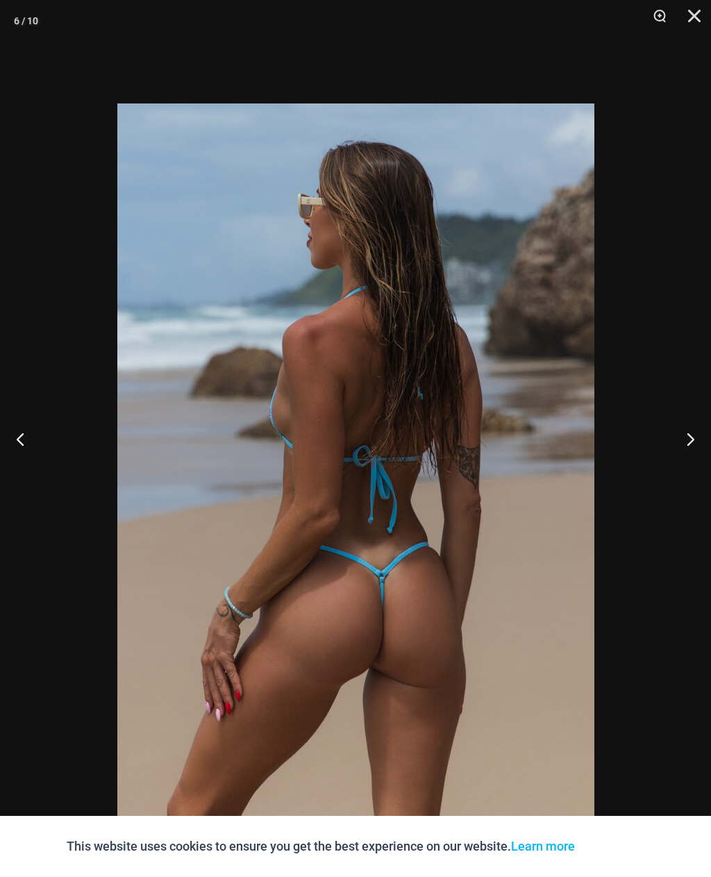
click at [694, 457] on button "Next" at bounding box center [685, 438] width 52 height 69
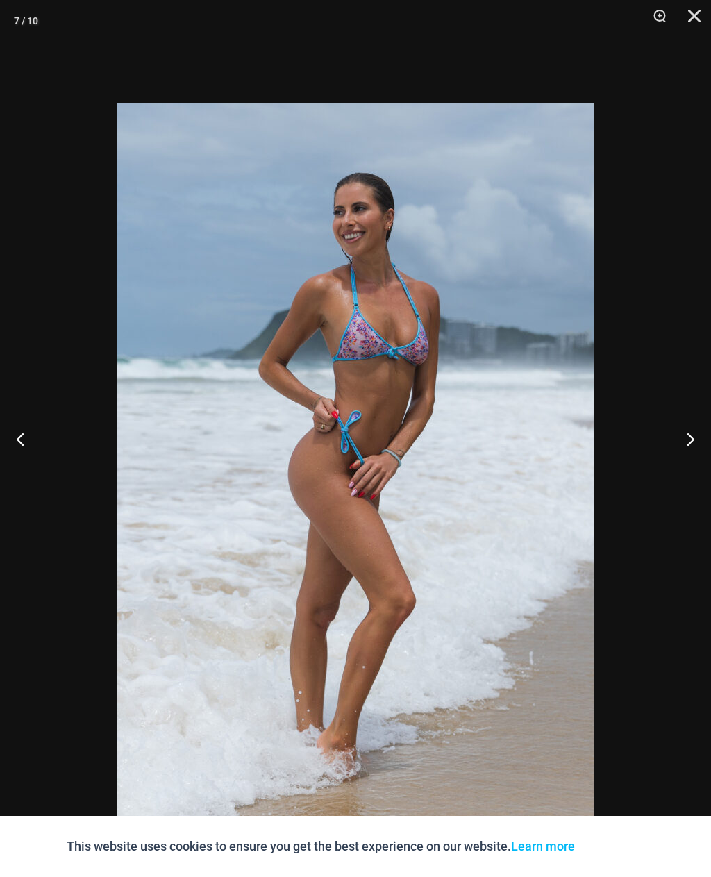
click at [693, 460] on button "Next" at bounding box center [685, 438] width 52 height 69
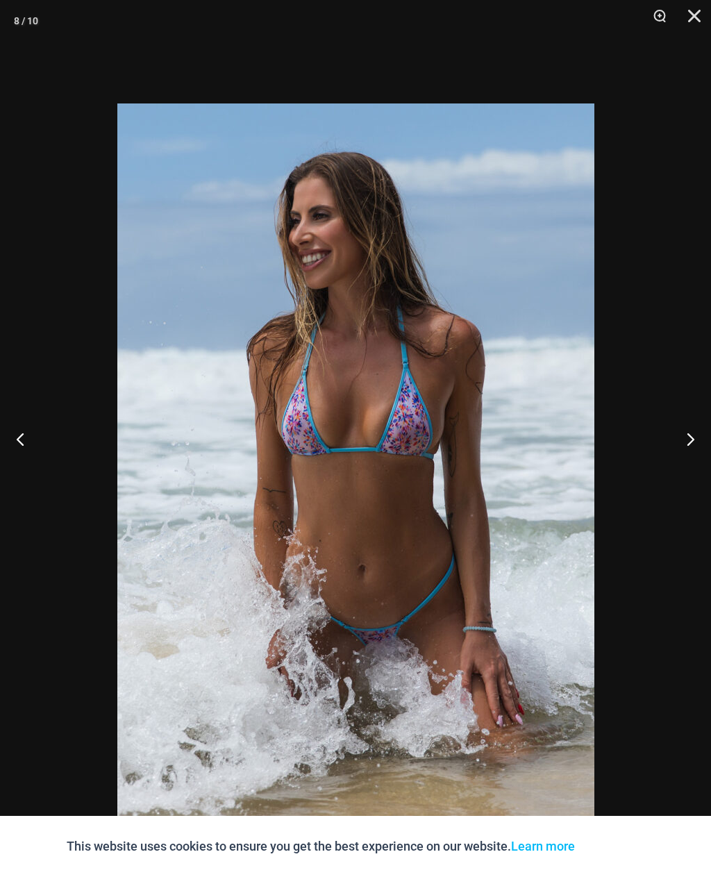
click at [695, 454] on button "Next" at bounding box center [685, 438] width 52 height 69
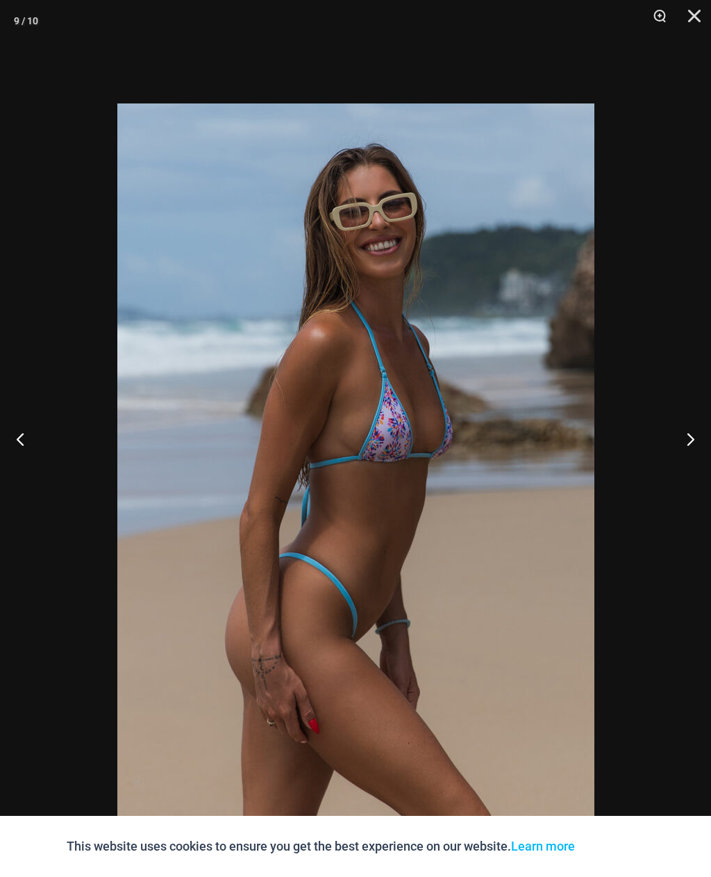
click at [695, 456] on button "Next" at bounding box center [685, 438] width 52 height 69
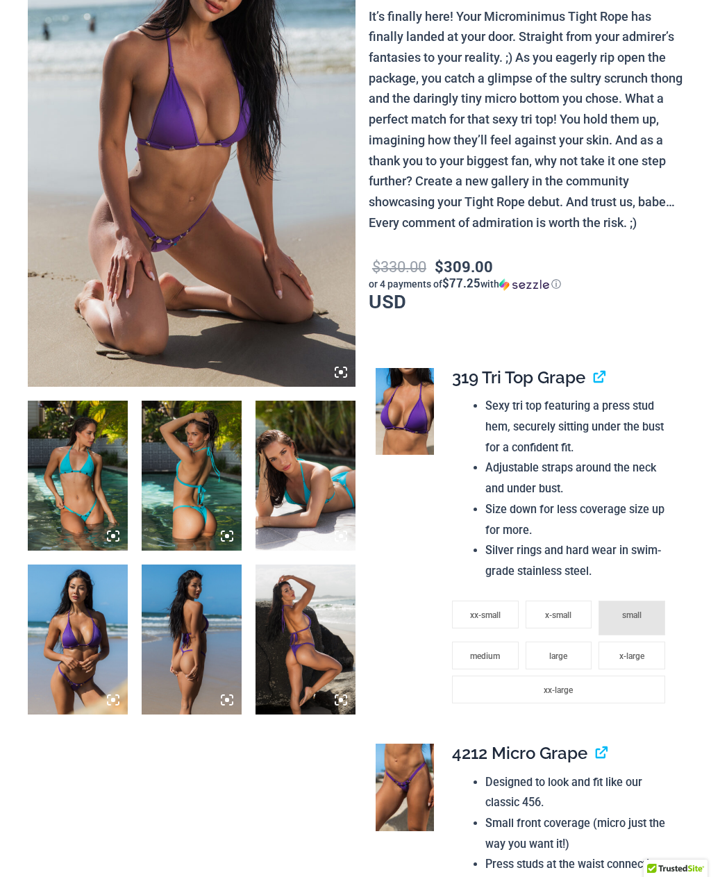
scroll to position [35, 0]
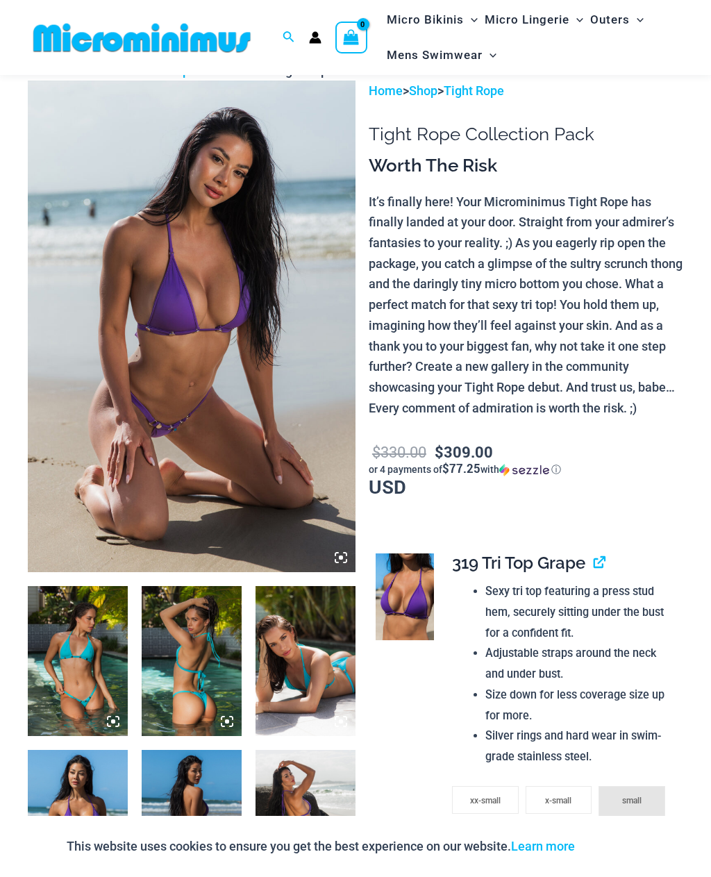
click at [263, 427] on img at bounding box center [192, 327] width 328 height 492
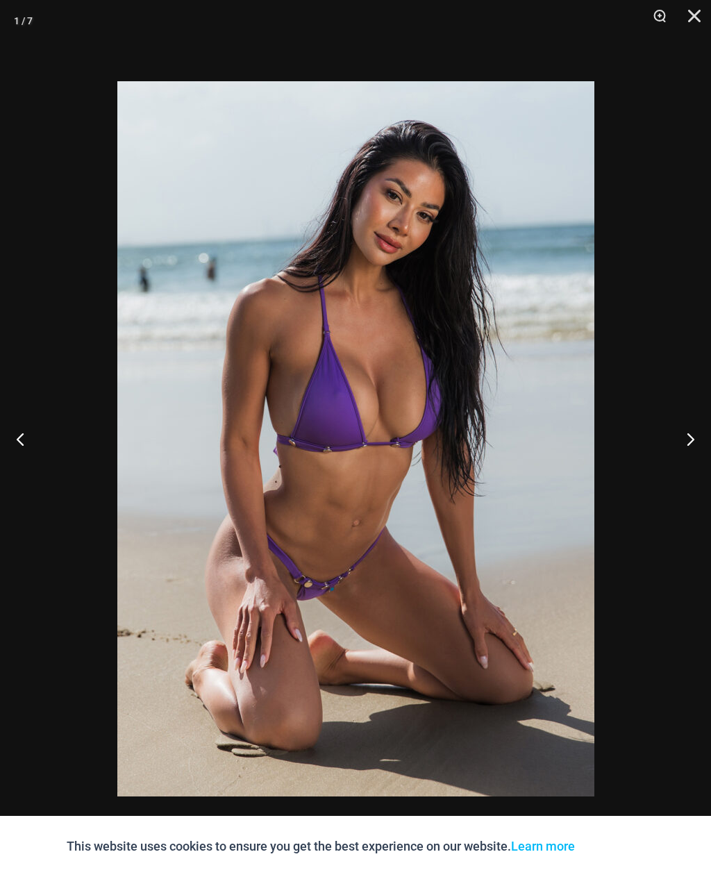
click at [688, 441] on button "Next" at bounding box center [685, 438] width 52 height 69
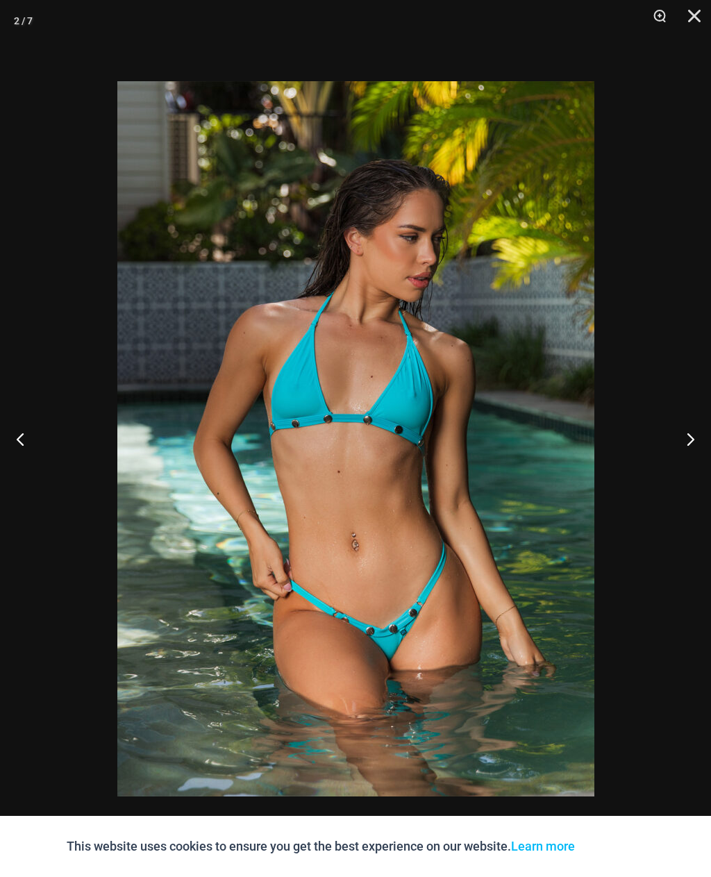
click at [693, 440] on button "Next" at bounding box center [685, 438] width 52 height 69
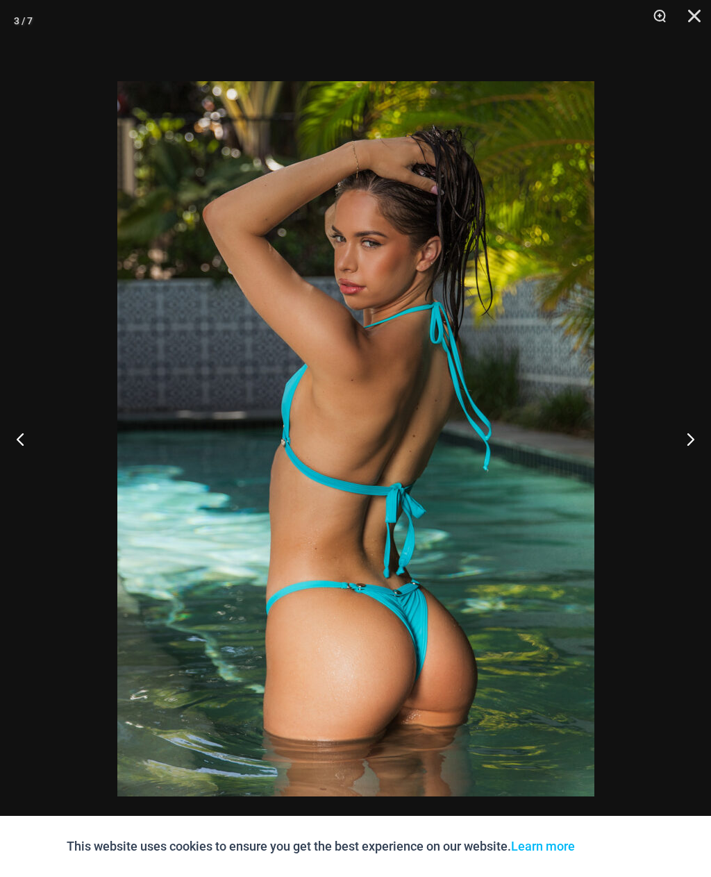
click at [688, 434] on button "Next" at bounding box center [685, 438] width 52 height 69
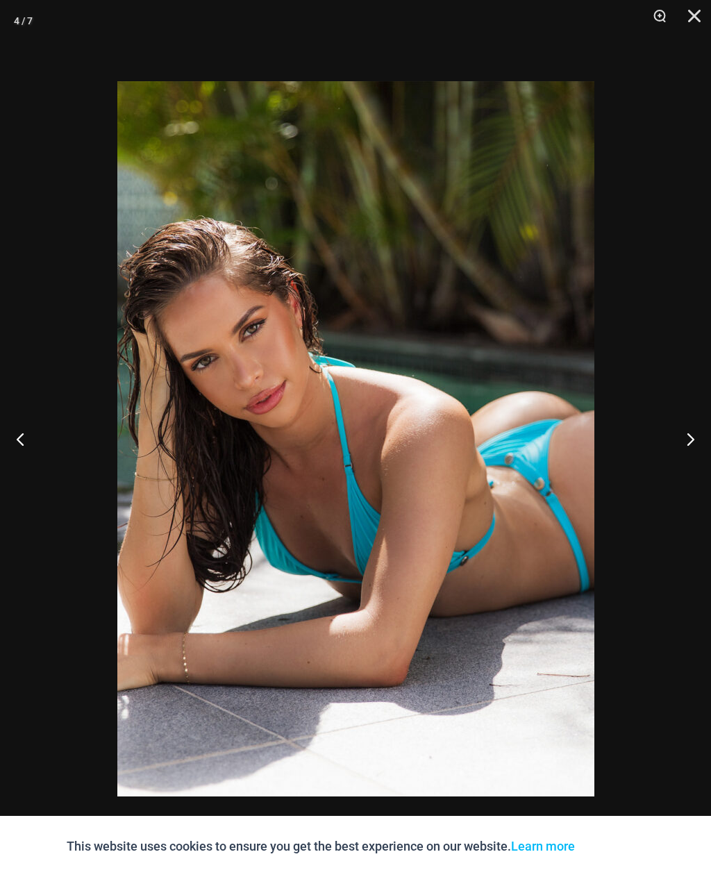
click at [685, 442] on button "Next" at bounding box center [685, 438] width 52 height 69
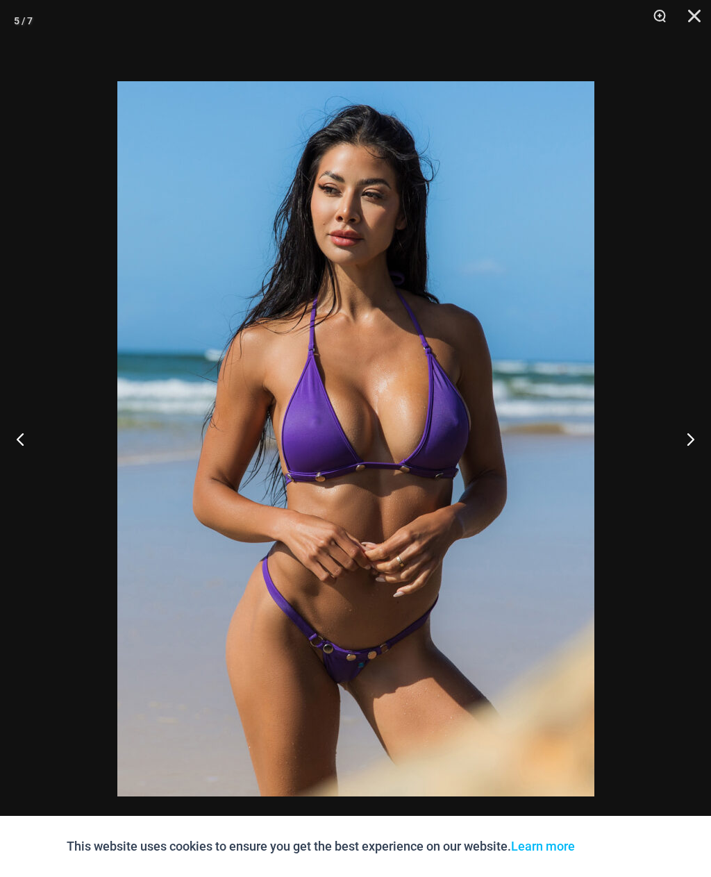
click at [686, 438] on button "Next" at bounding box center [685, 438] width 52 height 69
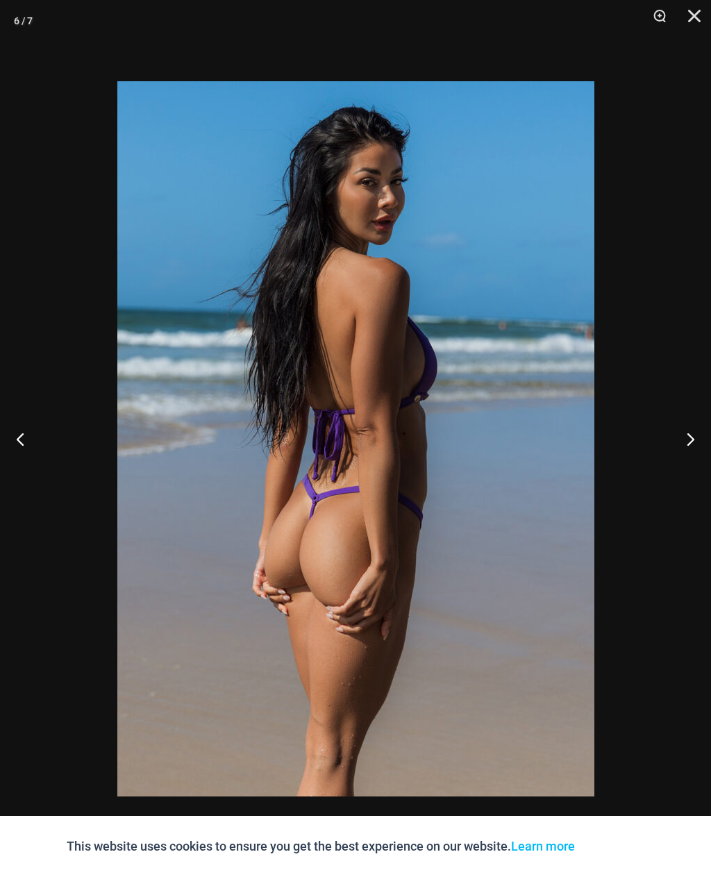
click at [690, 436] on button "Next" at bounding box center [685, 438] width 52 height 69
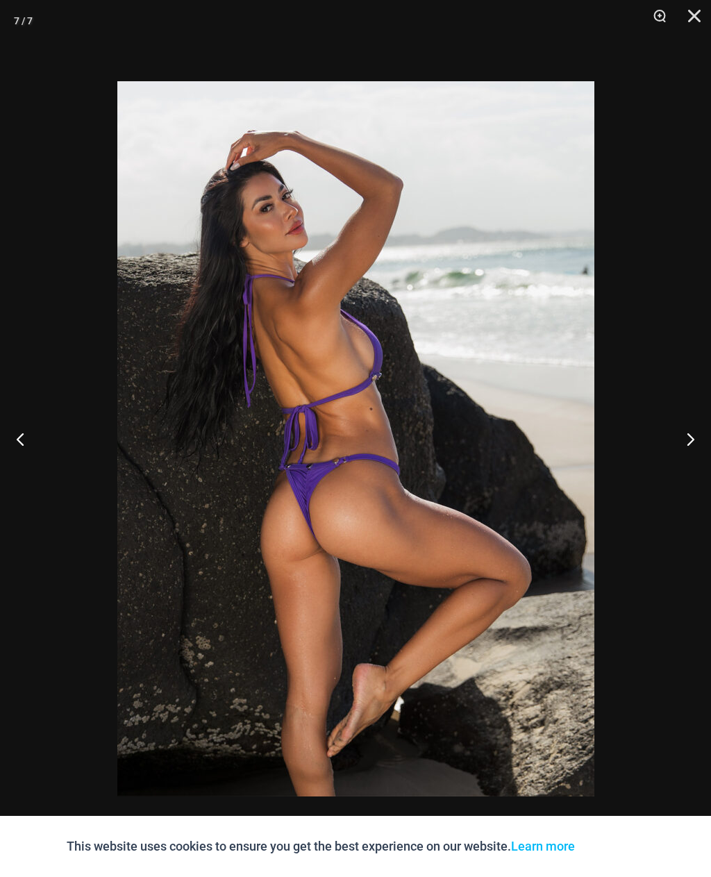
click at [693, 15] on button "Close" at bounding box center [689, 21] width 35 height 42
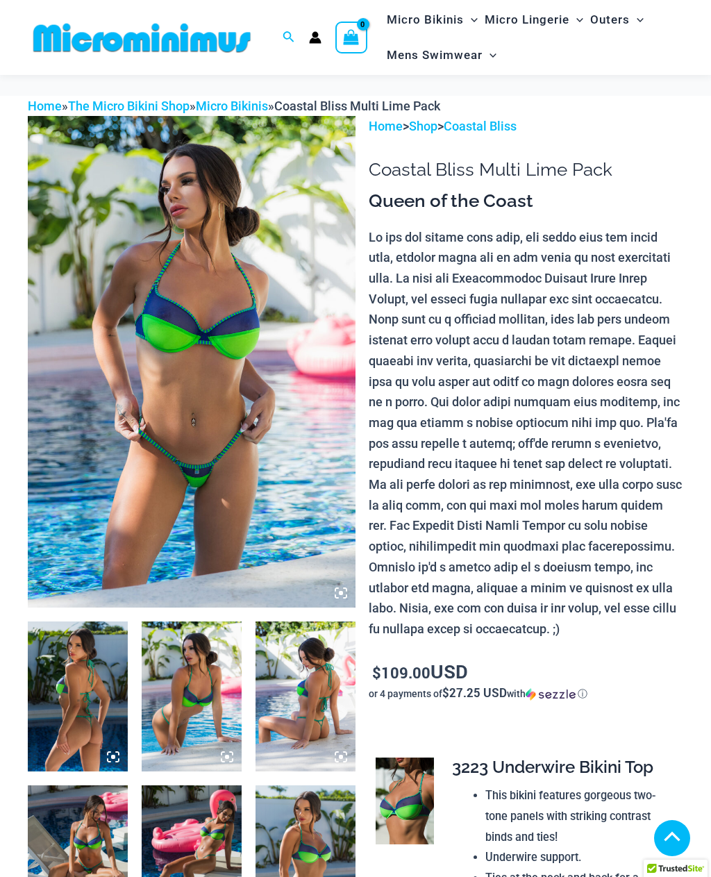
scroll to position [150, 0]
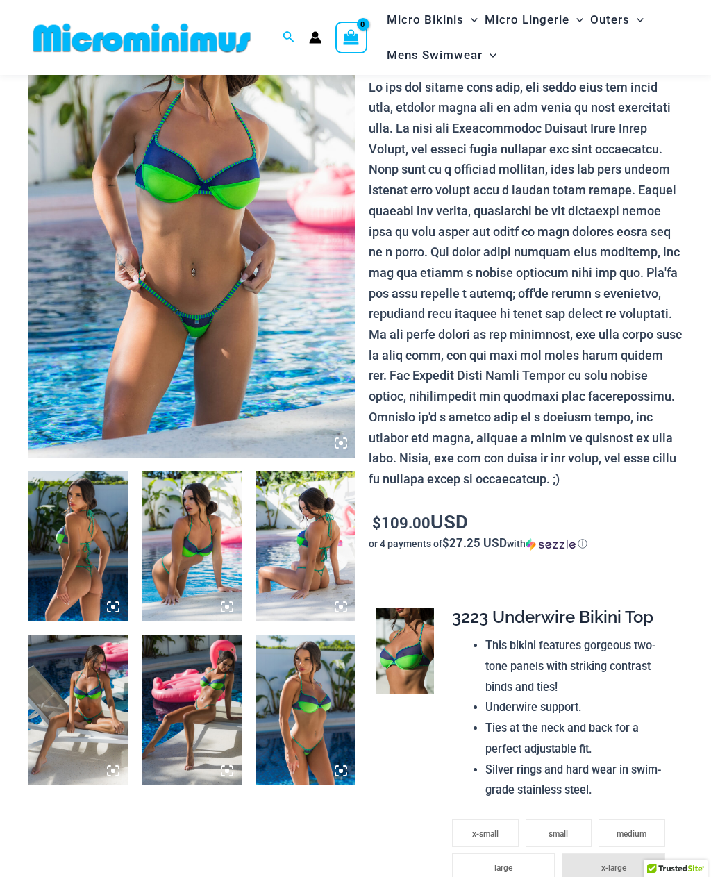
click at [270, 351] on img at bounding box center [192, 212] width 328 height 492
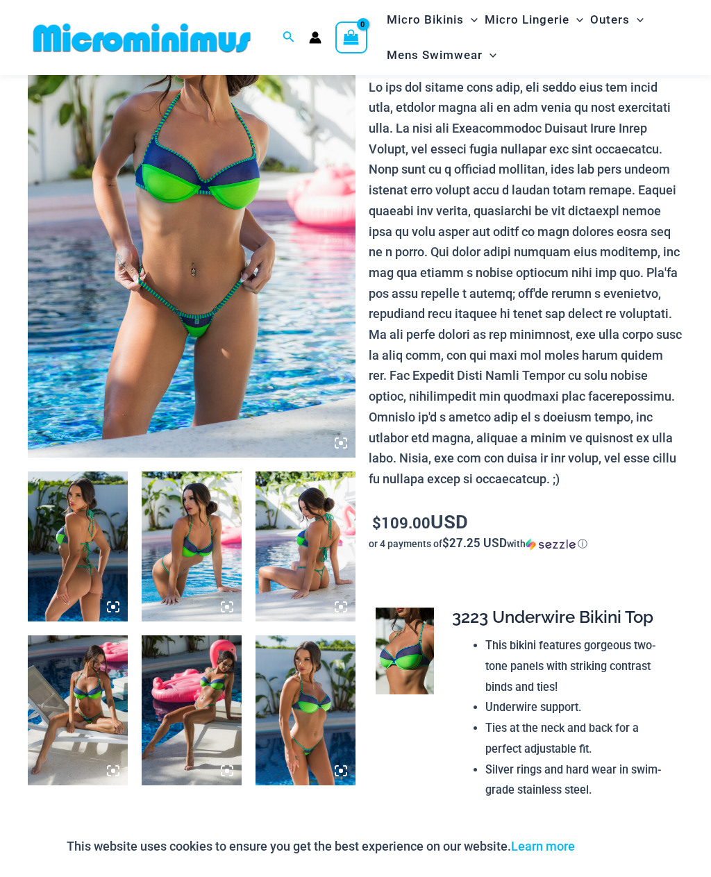
click at [345, 443] on icon at bounding box center [341, 443] width 13 height 13
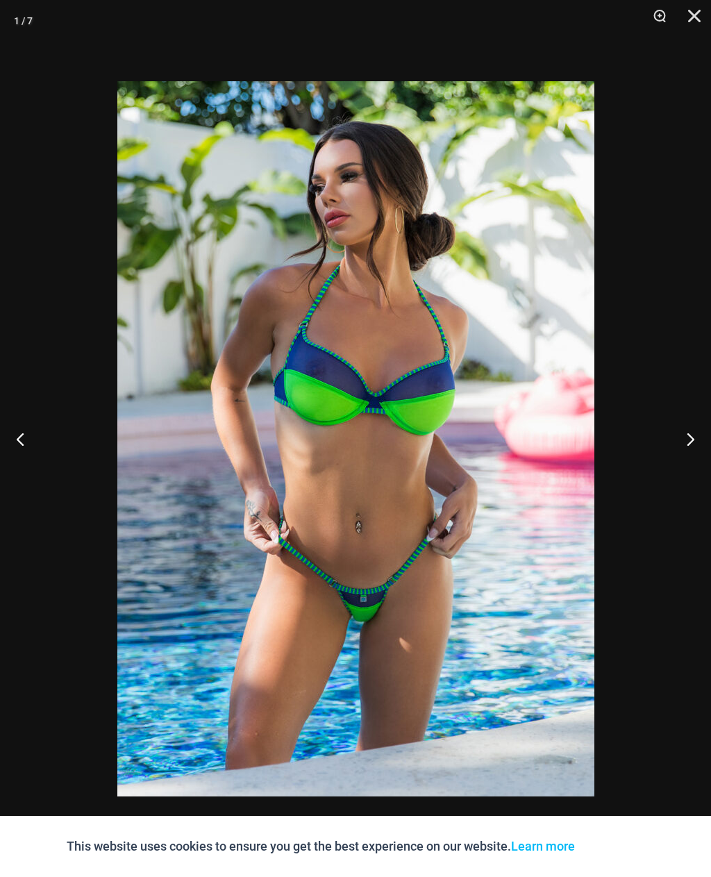
click at [679, 434] on button "Next" at bounding box center [685, 438] width 52 height 69
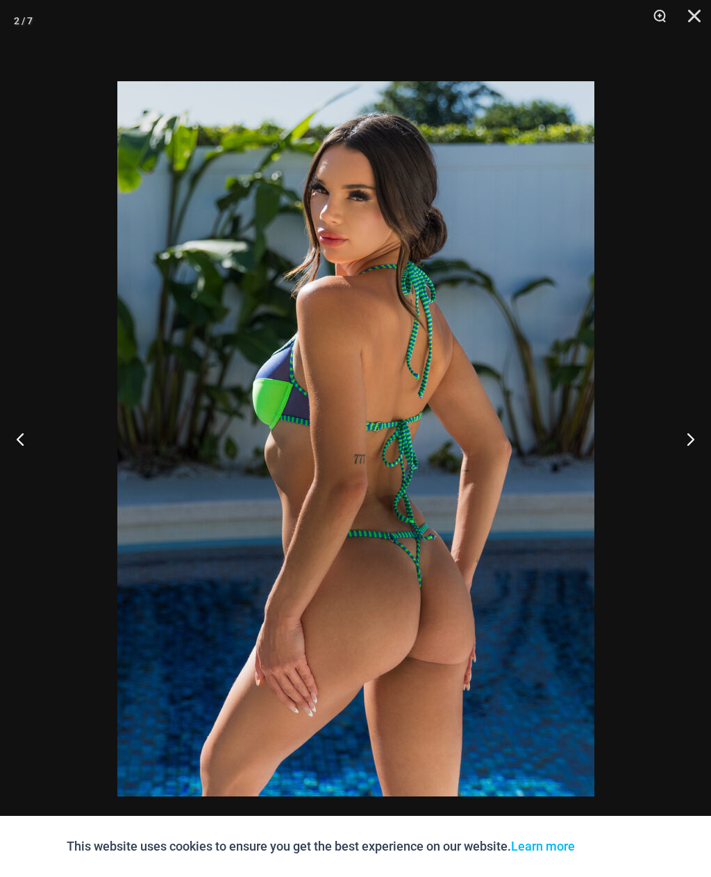
click at [682, 430] on button "Next" at bounding box center [685, 438] width 52 height 69
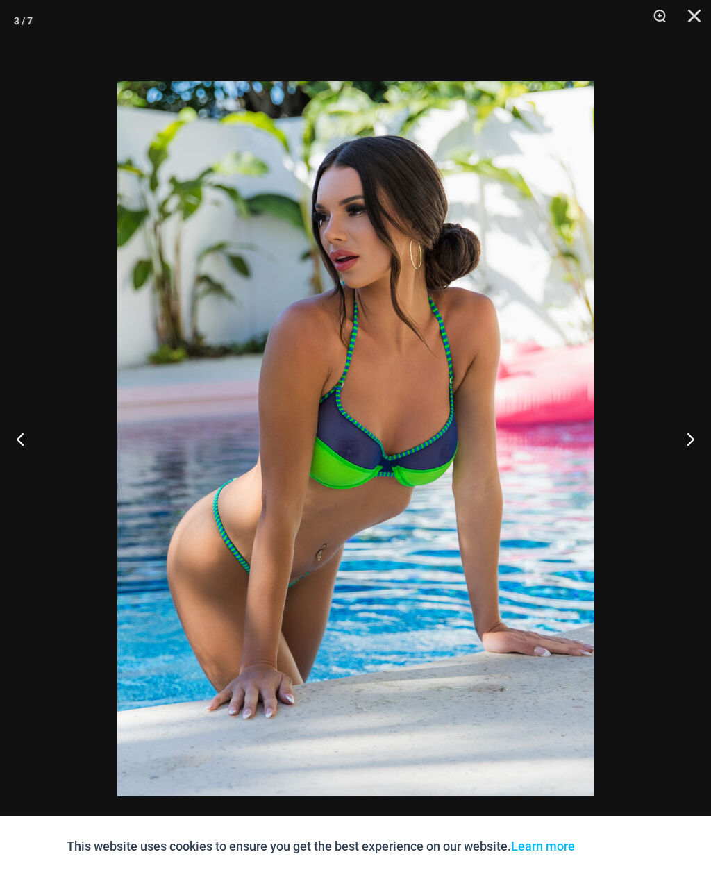
click at [684, 432] on button "Next" at bounding box center [685, 438] width 52 height 69
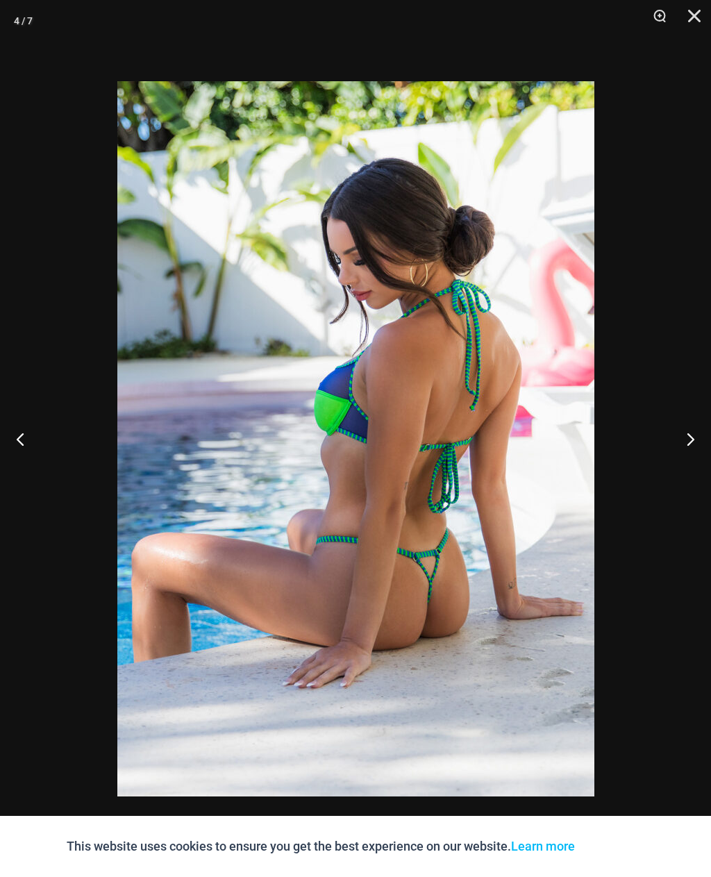
click at [684, 429] on button "Next" at bounding box center [685, 438] width 52 height 69
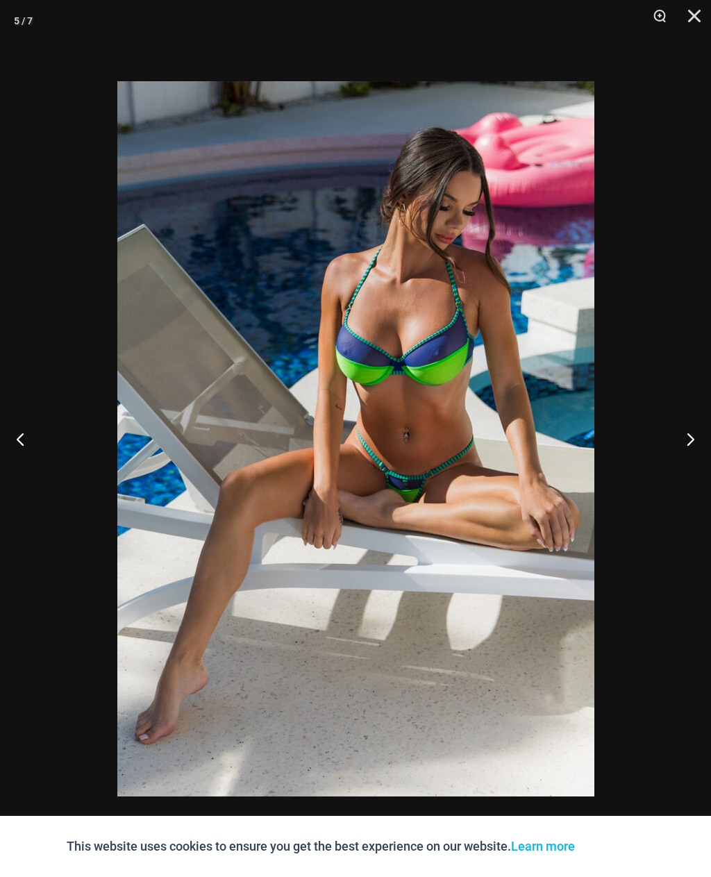
click at [685, 429] on button "Next" at bounding box center [685, 438] width 52 height 69
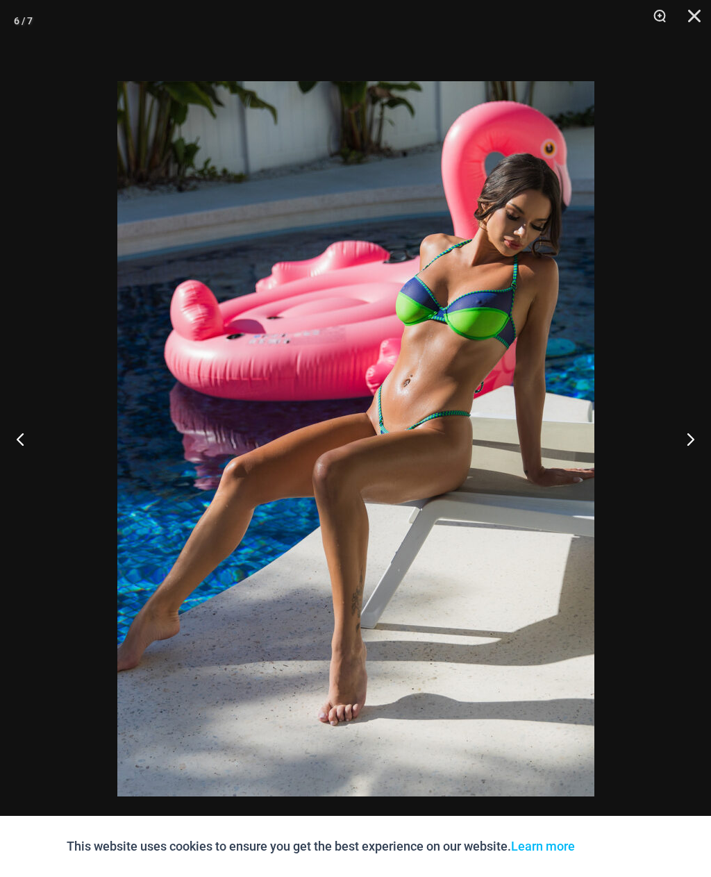
click at [683, 433] on button "Next" at bounding box center [685, 438] width 52 height 69
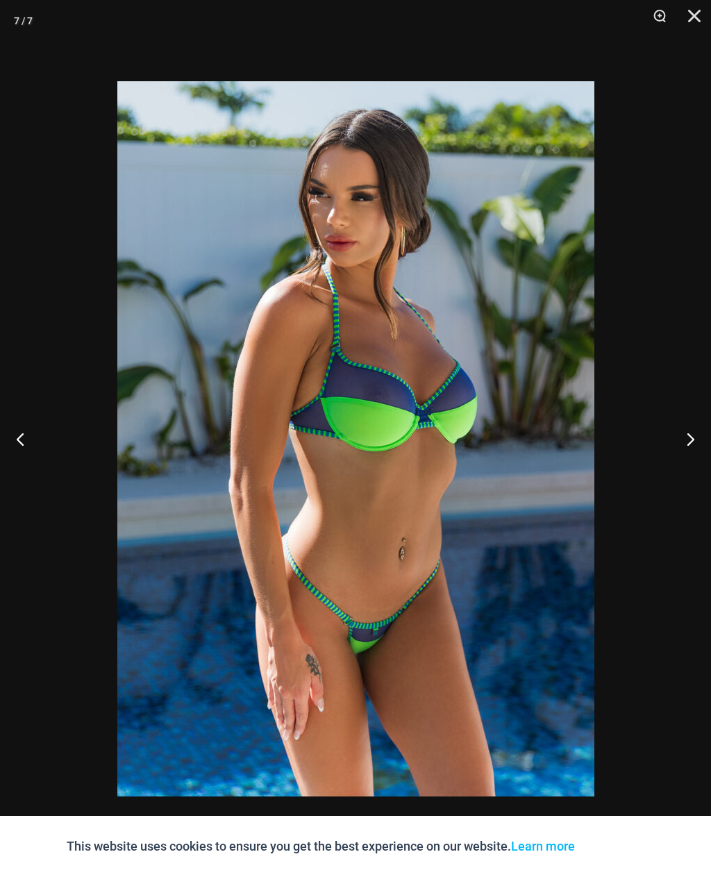
click at [684, 434] on button "Next" at bounding box center [685, 438] width 52 height 69
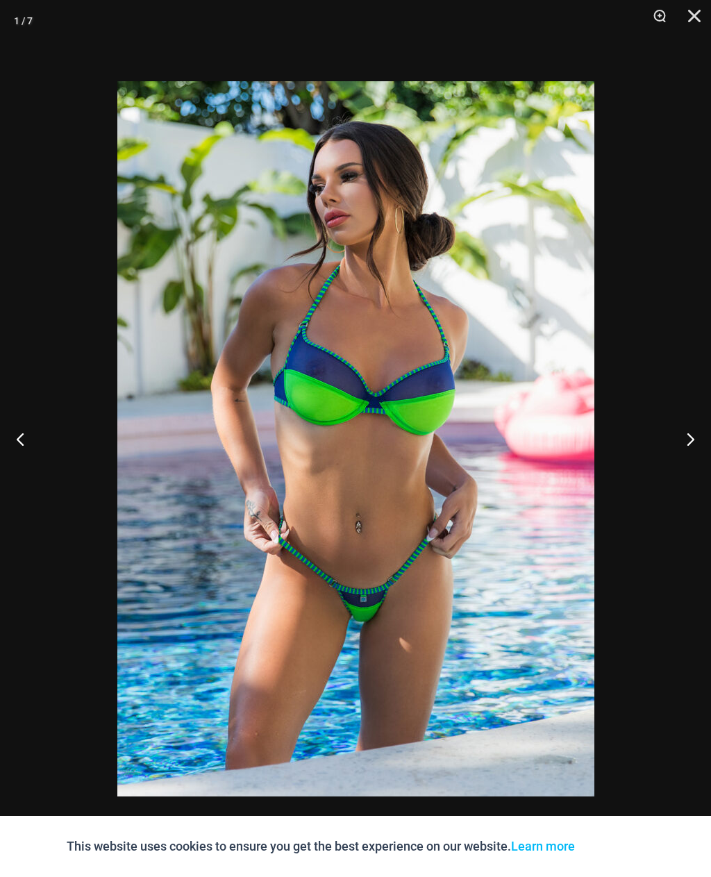
click at [686, 433] on button "Next" at bounding box center [685, 438] width 52 height 69
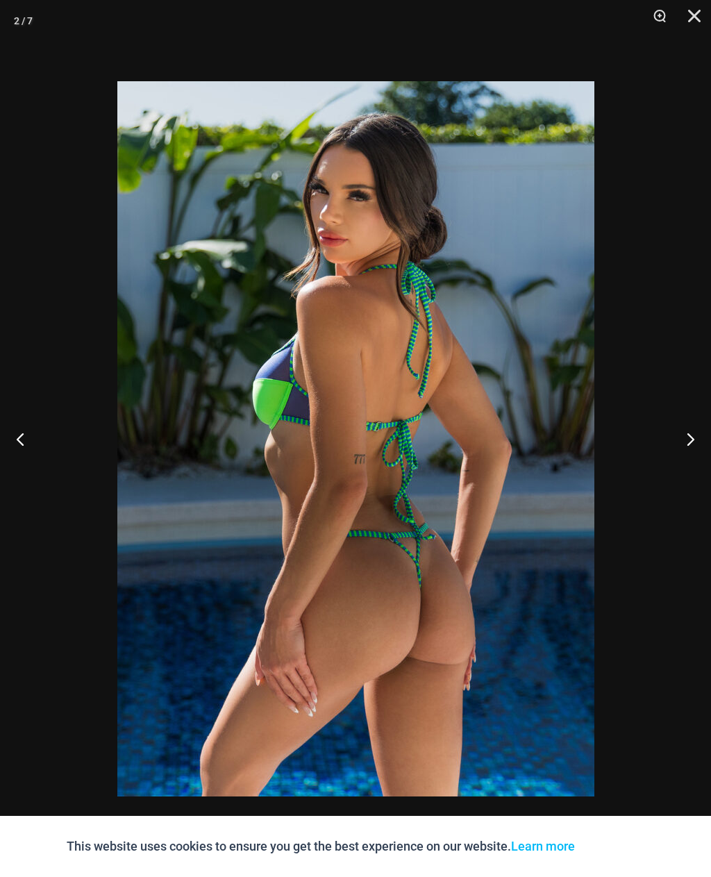
click at [678, 437] on button "Next" at bounding box center [685, 438] width 52 height 69
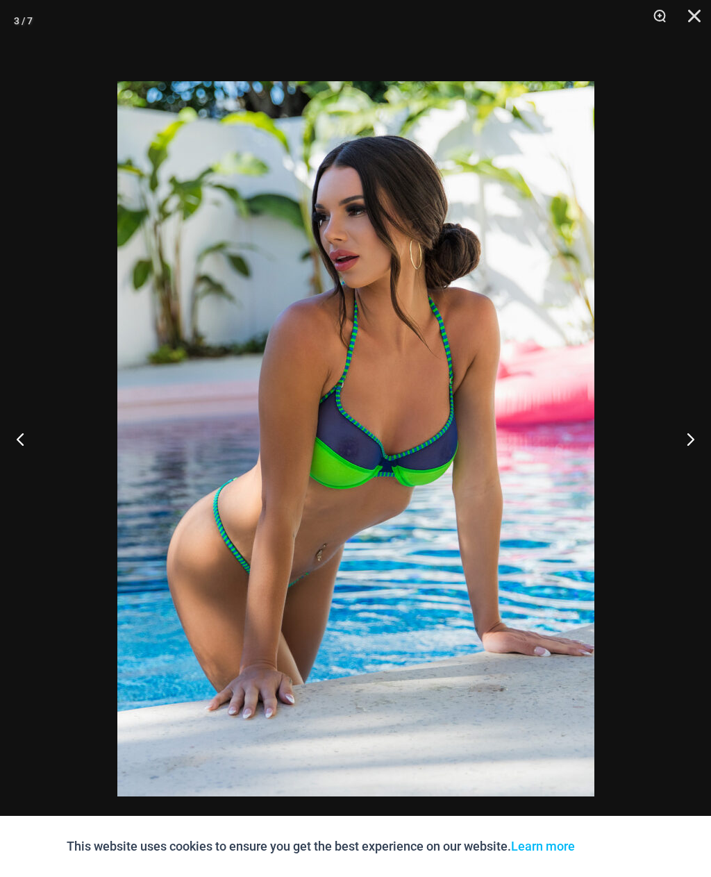
click at [685, 440] on button "Next" at bounding box center [685, 438] width 52 height 69
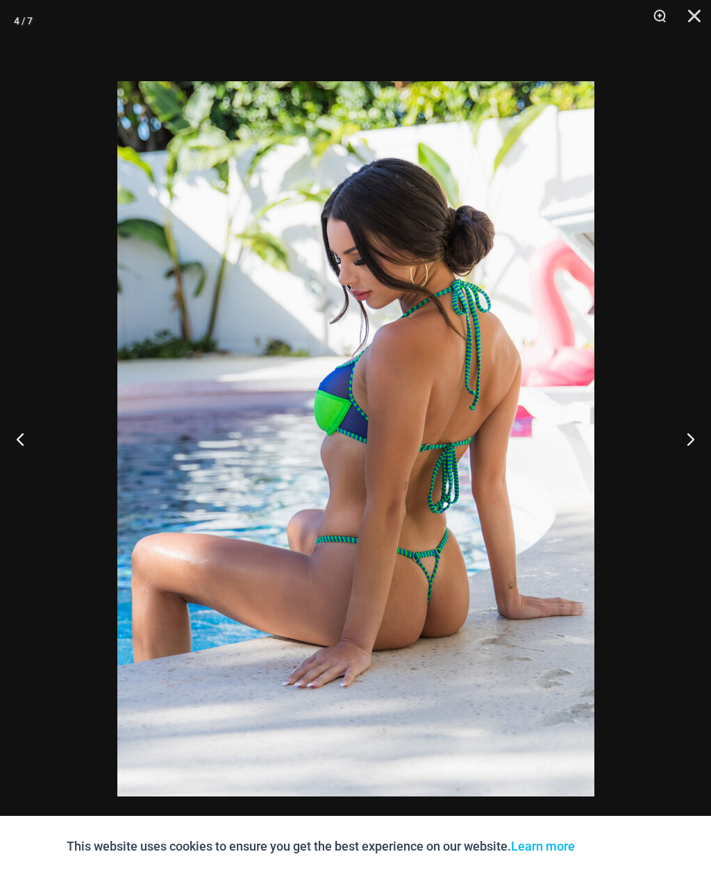
click at [701, 10] on button "Close" at bounding box center [689, 21] width 35 height 42
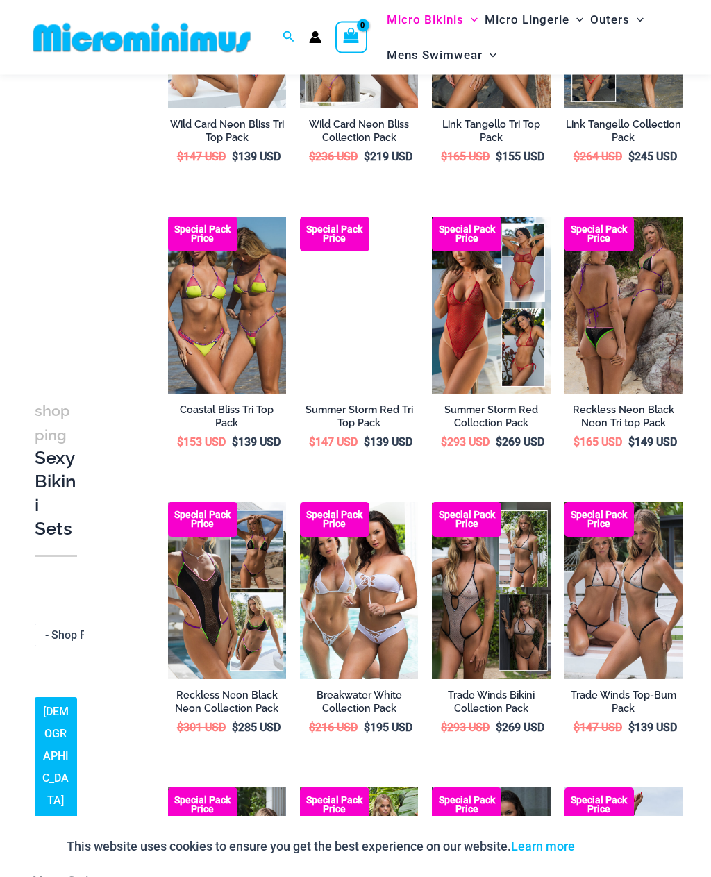
scroll to position [828, 0]
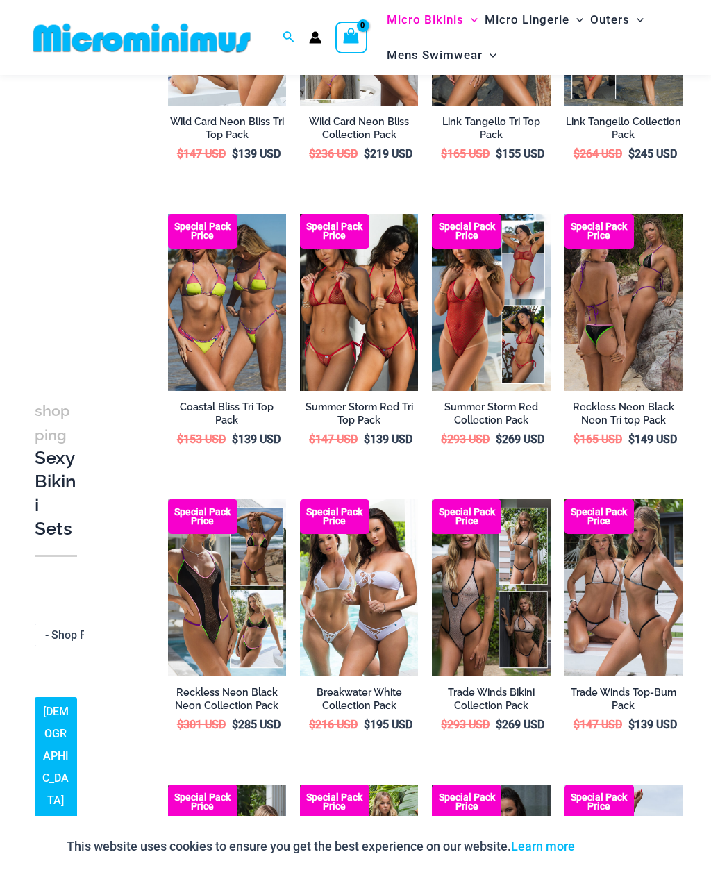
click at [300, 214] on img at bounding box center [300, 214] width 0 height 0
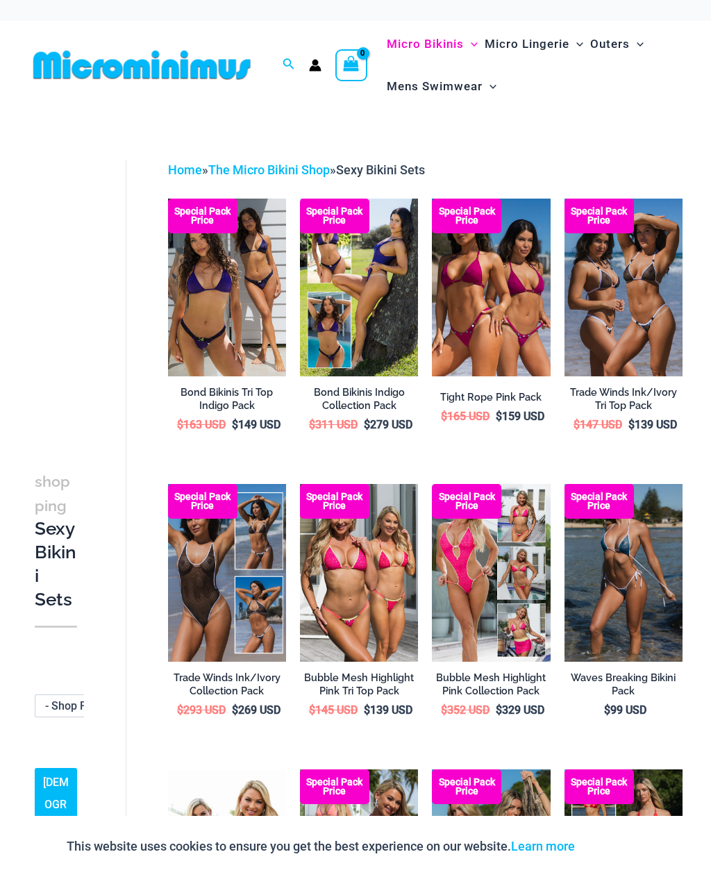
scroll to position [873, 0]
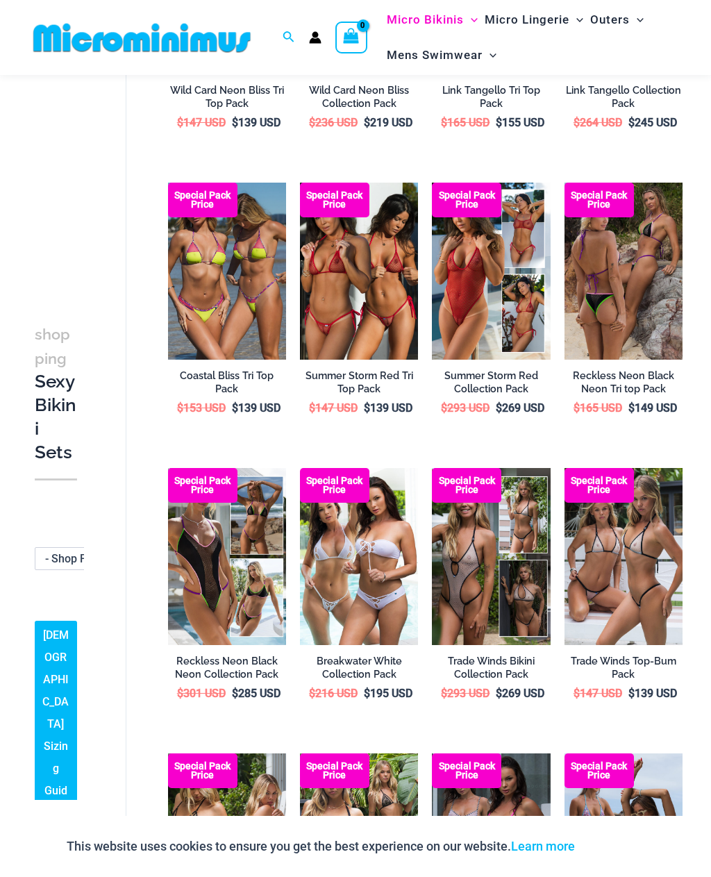
click at [432, 183] on img at bounding box center [432, 183] width 0 height 0
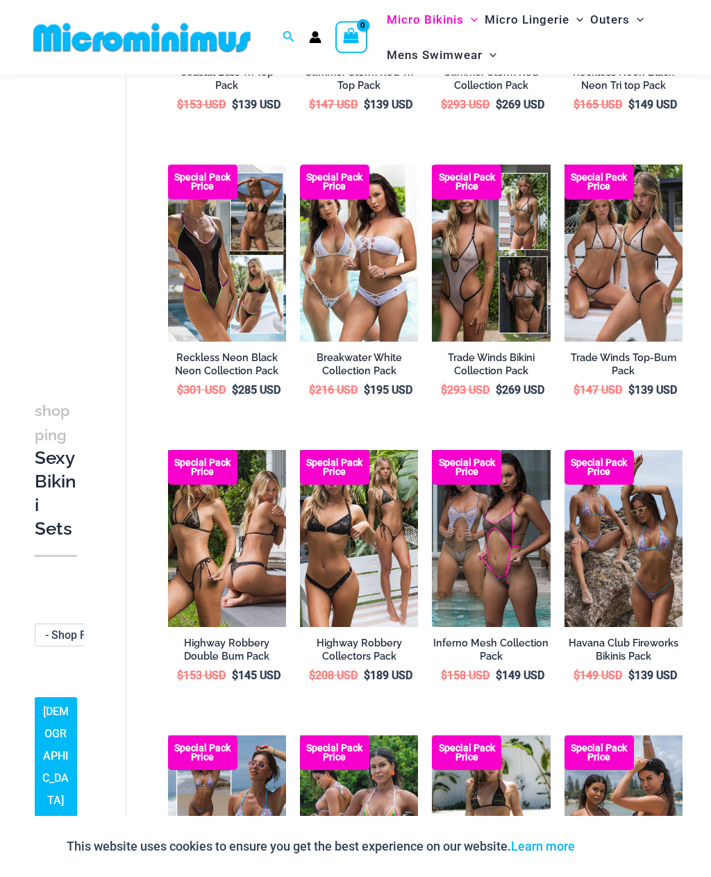
scroll to position [1163, 0]
click at [565, 165] on img at bounding box center [565, 165] width 0 height 0
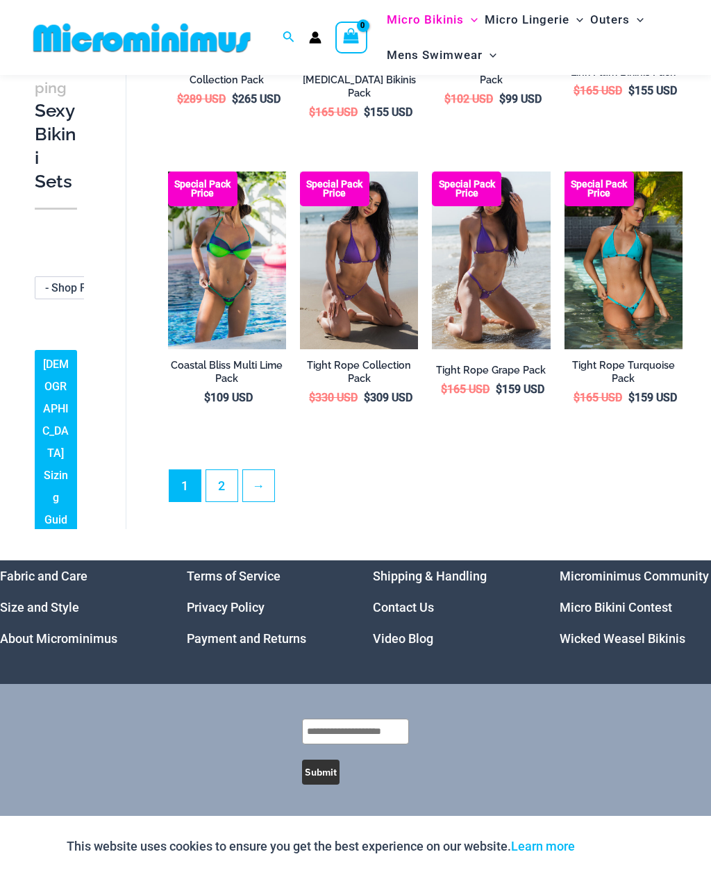
scroll to position [2058, 0]
click at [227, 502] on link "2" at bounding box center [221, 485] width 31 height 31
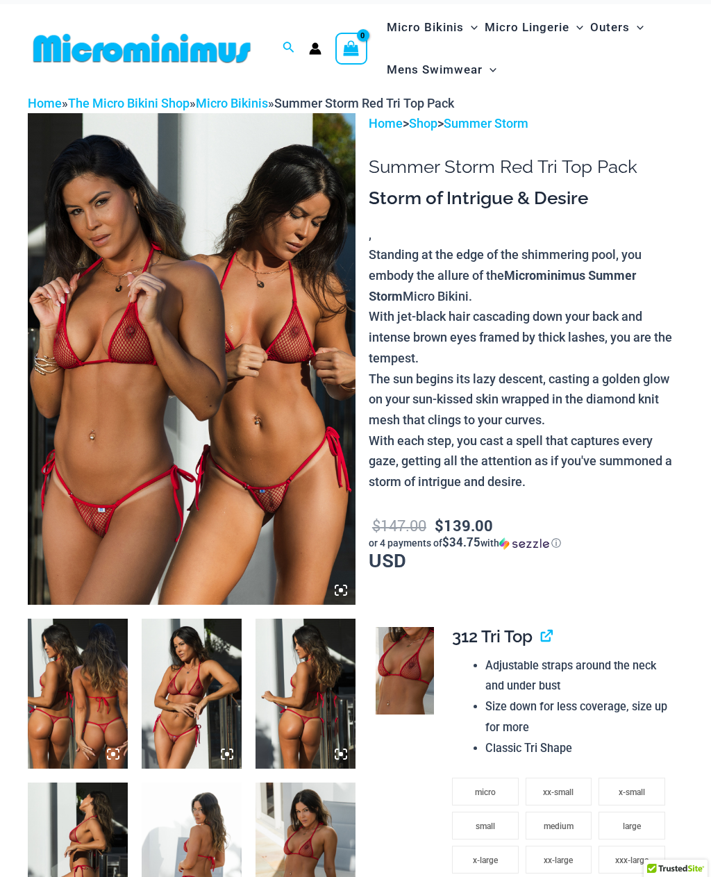
click at [227, 420] on img at bounding box center [192, 359] width 328 height 492
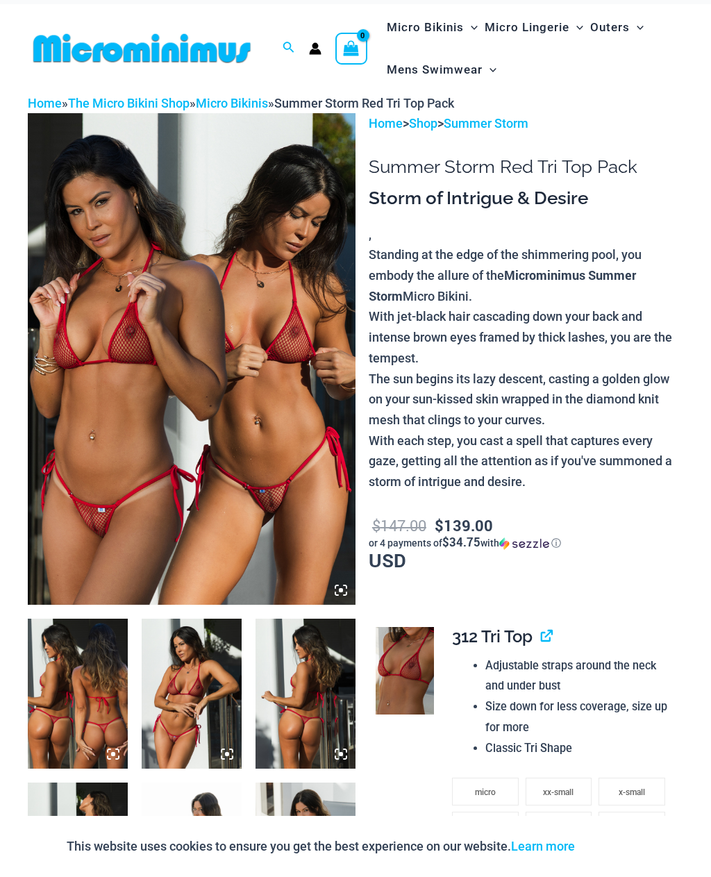
click at [281, 441] on img at bounding box center [192, 359] width 328 height 492
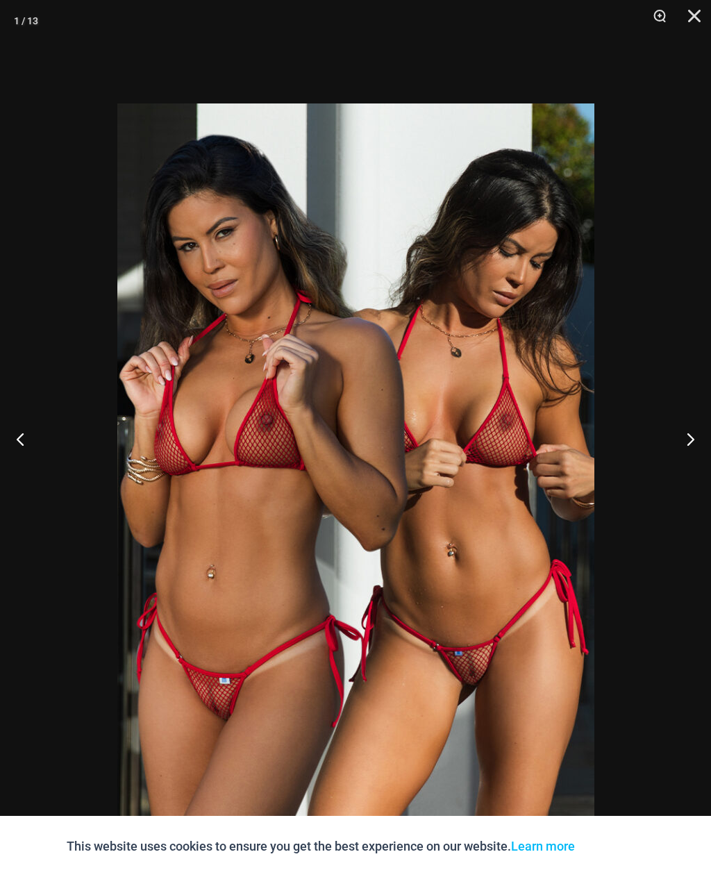
click at [693, 456] on button "Next" at bounding box center [685, 438] width 52 height 69
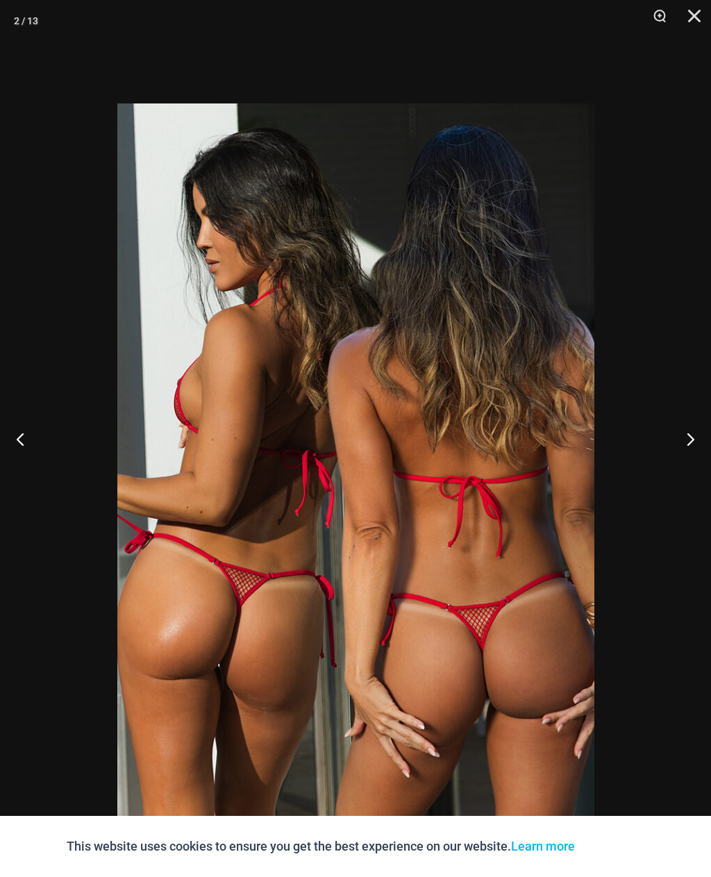
click at [687, 461] on button "Next" at bounding box center [685, 438] width 52 height 69
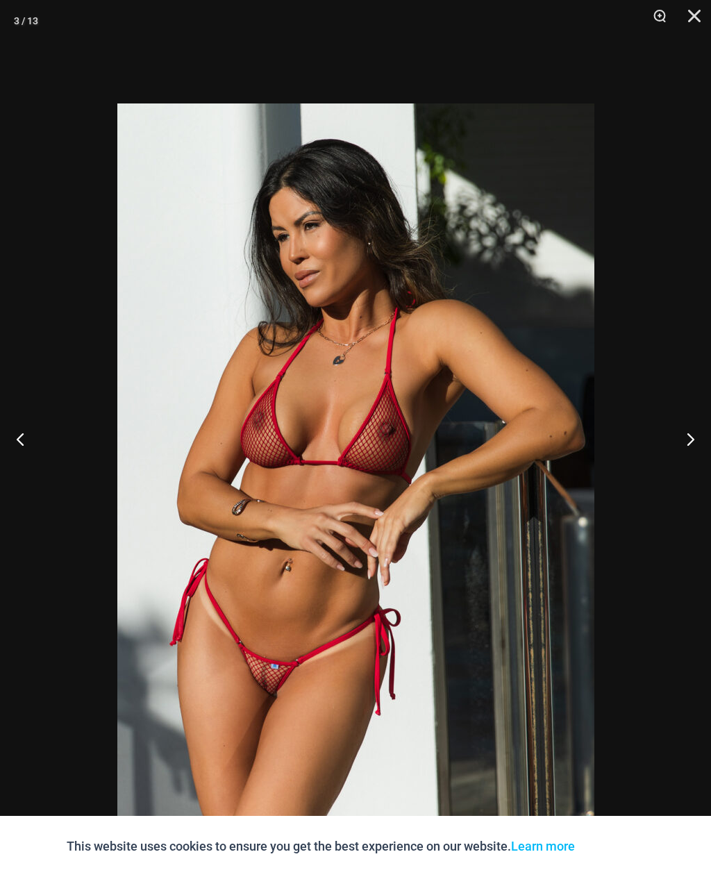
click at [693, 456] on button "Next" at bounding box center [685, 438] width 52 height 69
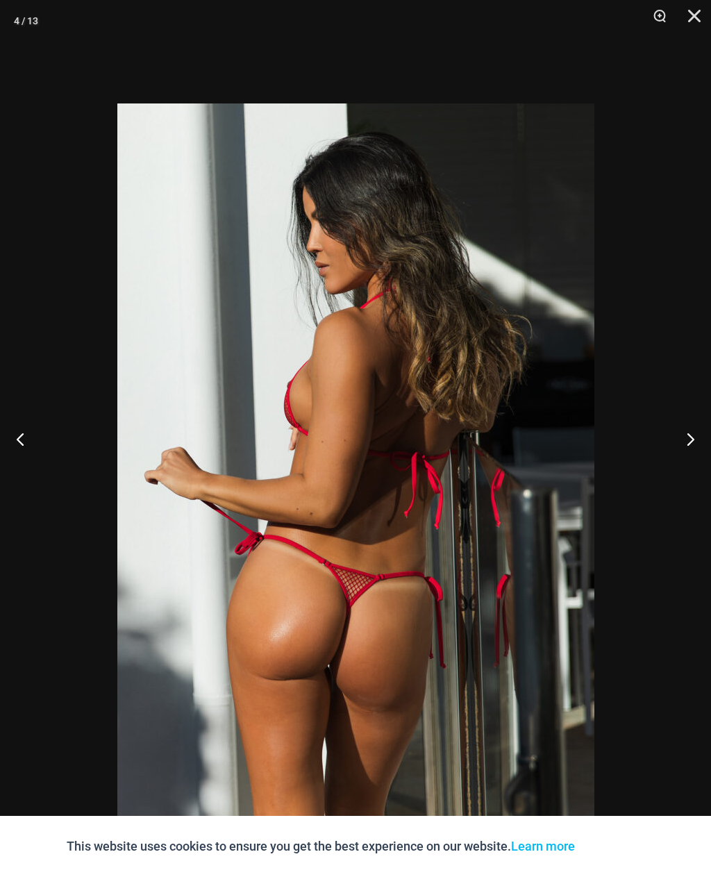
click at [687, 469] on button "Next" at bounding box center [685, 438] width 52 height 69
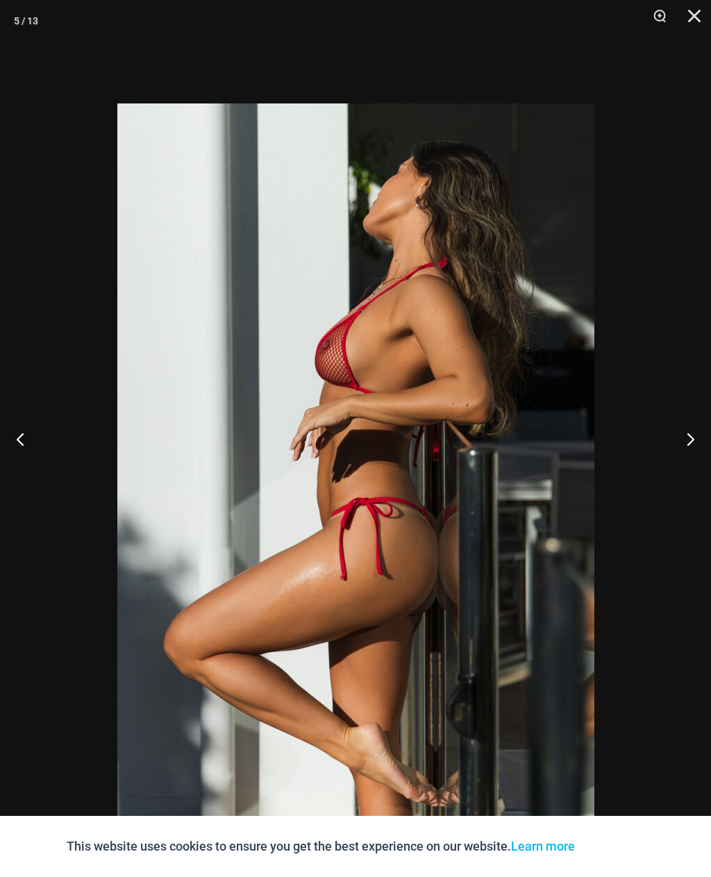
click at [689, 464] on button "Next" at bounding box center [685, 438] width 52 height 69
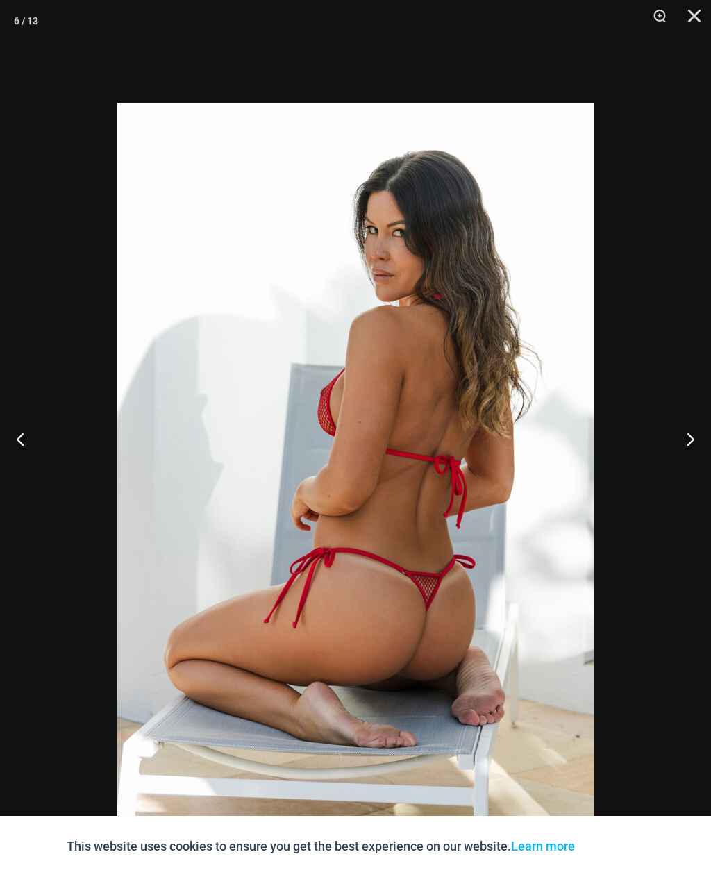
click at [688, 463] on button "Next" at bounding box center [685, 438] width 52 height 69
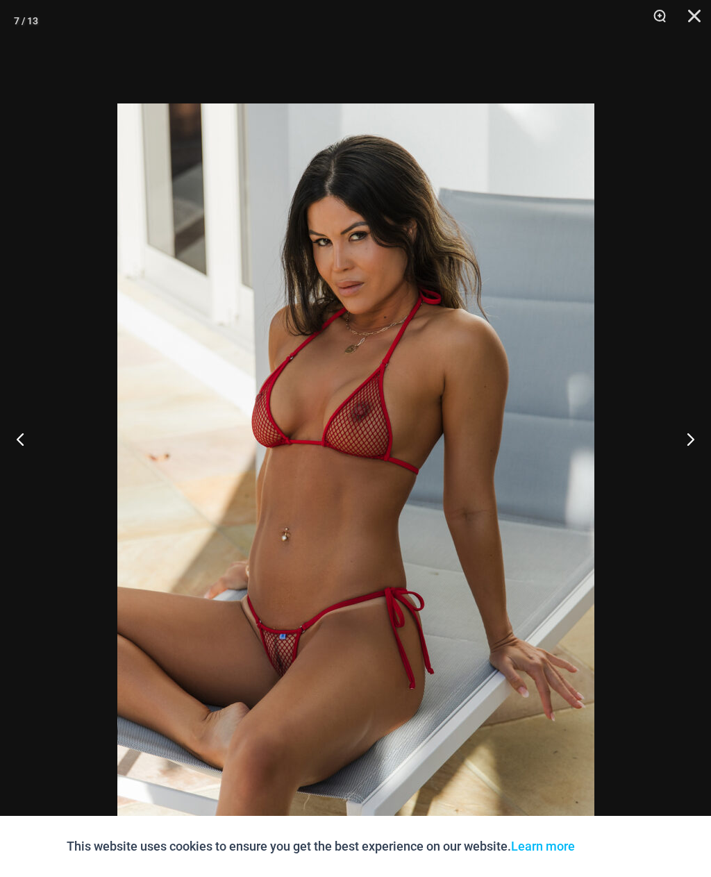
click at [689, 459] on button "Next" at bounding box center [685, 438] width 52 height 69
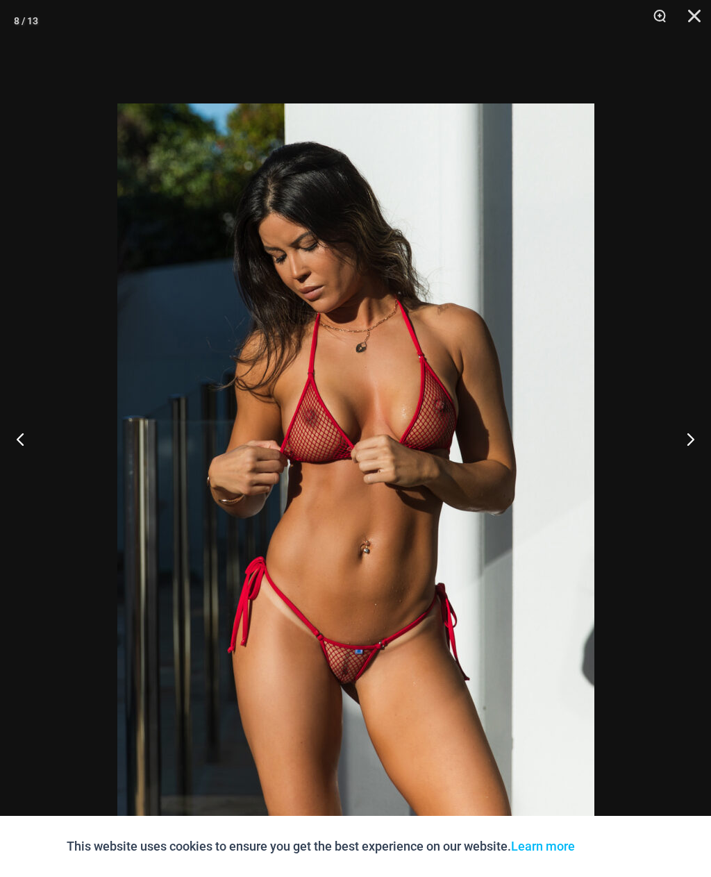
click at [693, 459] on button "Next" at bounding box center [685, 438] width 52 height 69
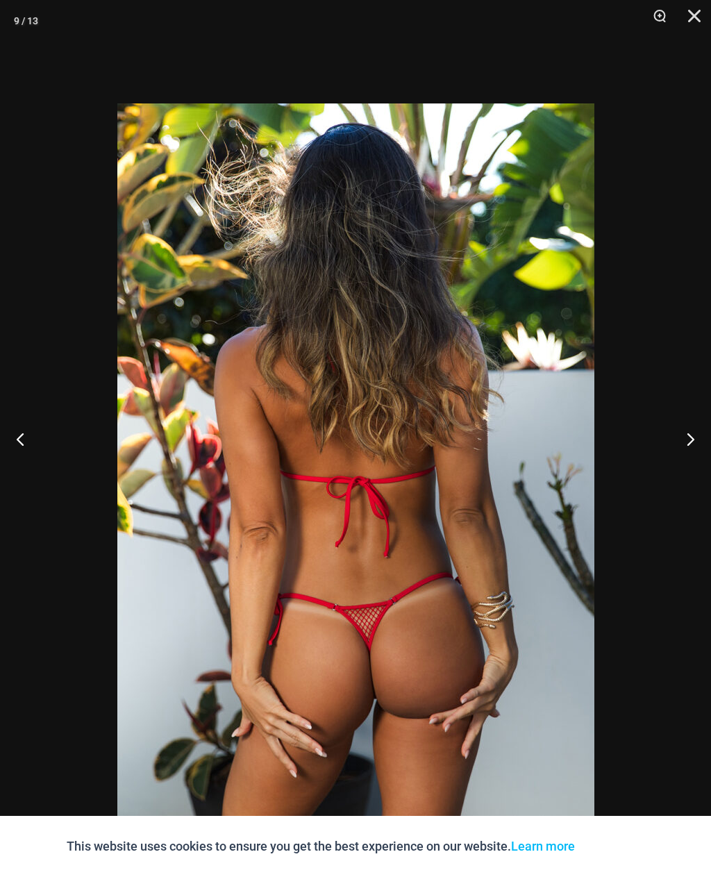
click at [691, 461] on button "Next" at bounding box center [685, 438] width 52 height 69
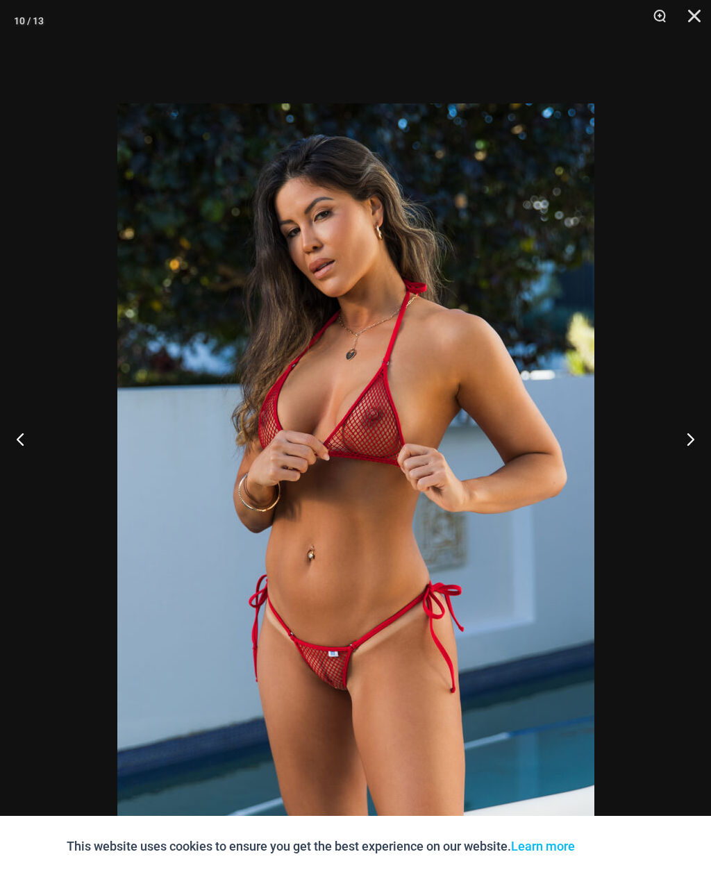
click at [688, 458] on button "Next" at bounding box center [685, 438] width 52 height 69
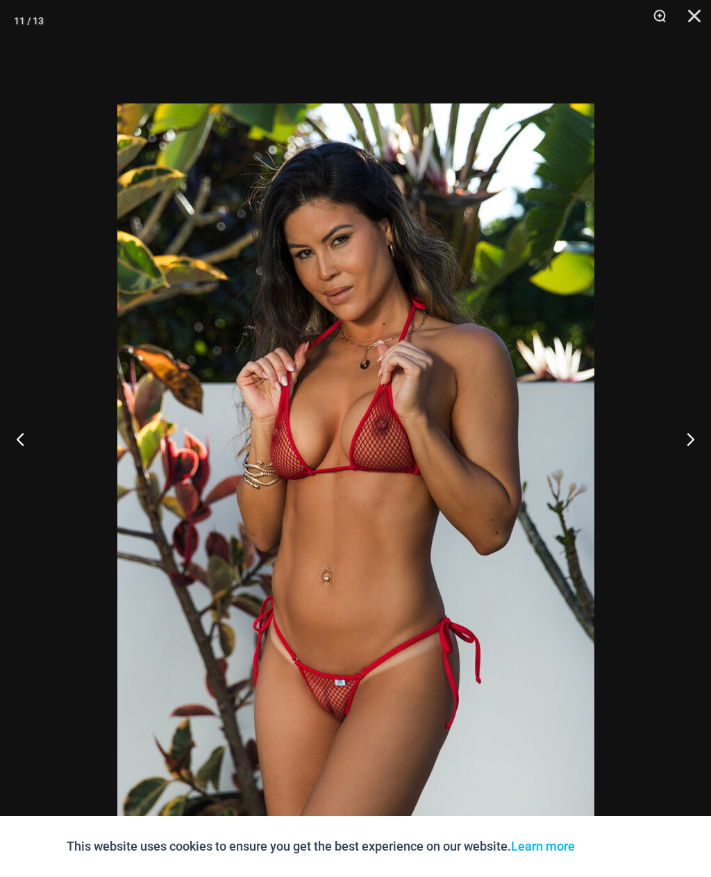
click at [693, 463] on button "Next" at bounding box center [685, 438] width 52 height 69
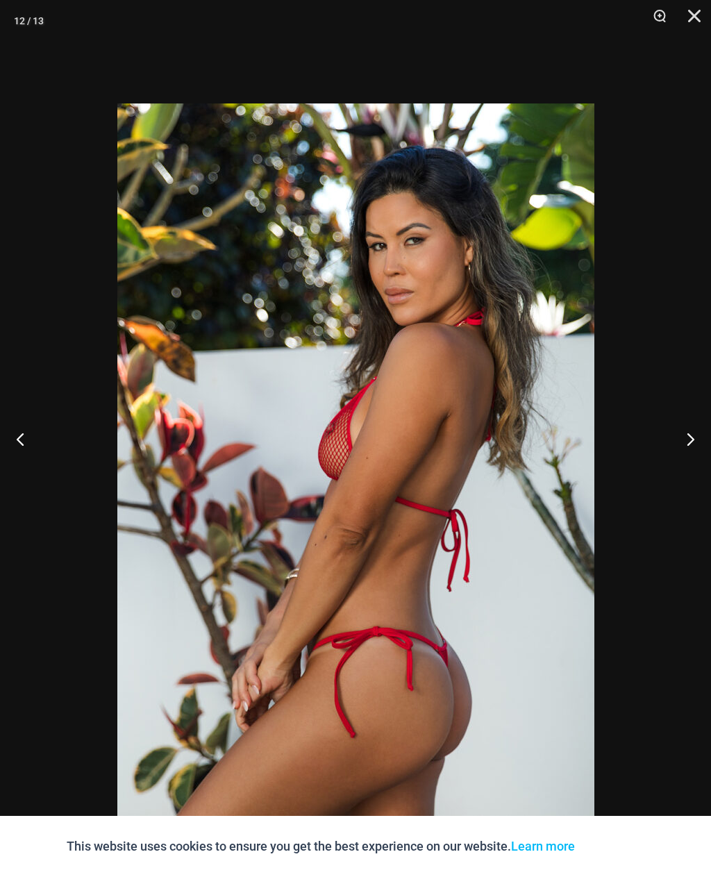
click at [688, 460] on button "Next" at bounding box center [685, 438] width 52 height 69
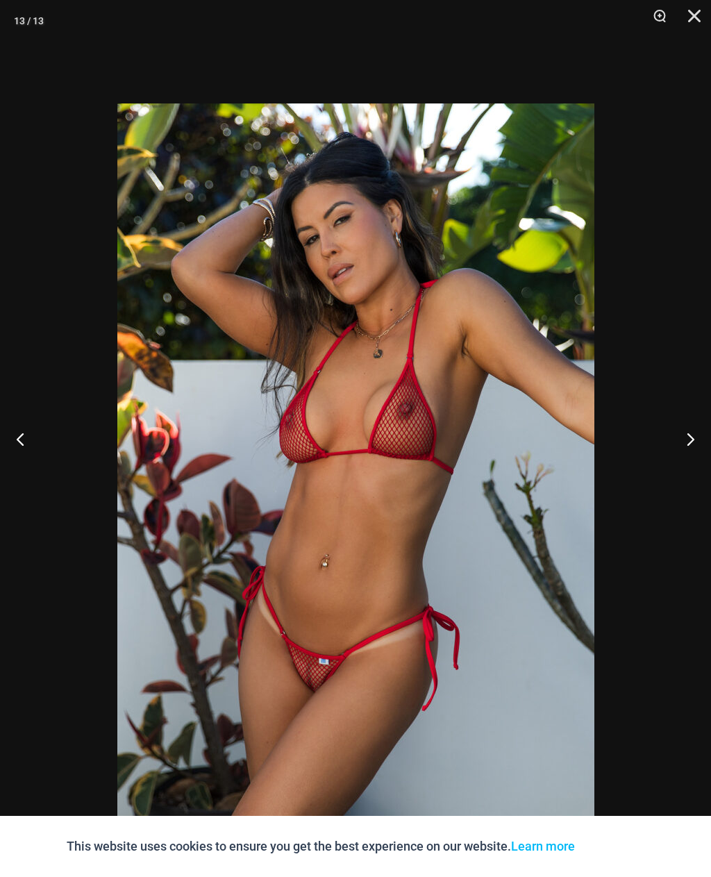
click at [690, 459] on button "Next" at bounding box center [685, 438] width 52 height 69
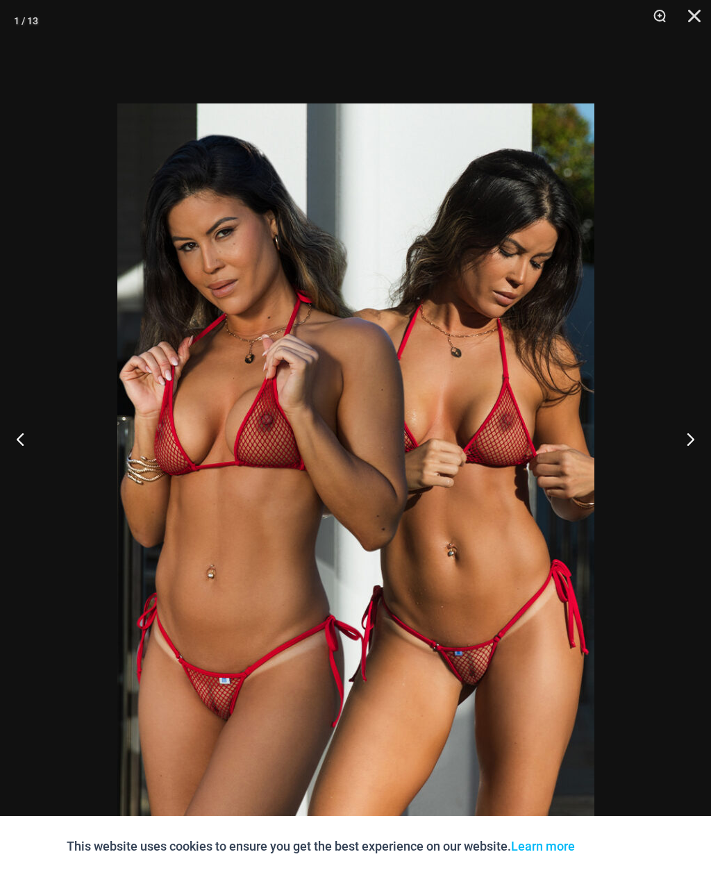
click at [697, 11] on button "Close" at bounding box center [689, 21] width 35 height 42
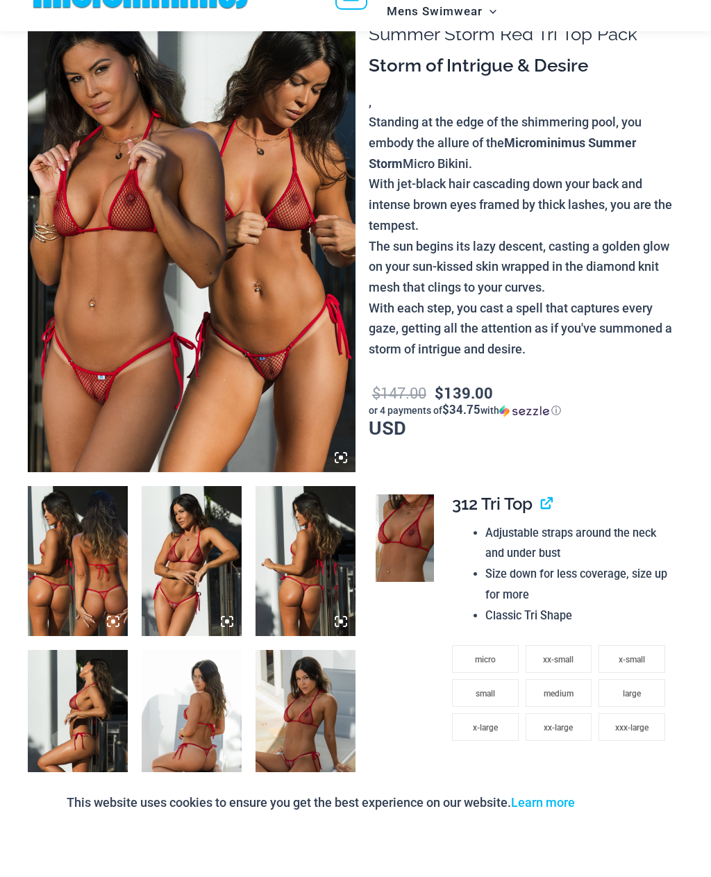
scroll to position [61, 0]
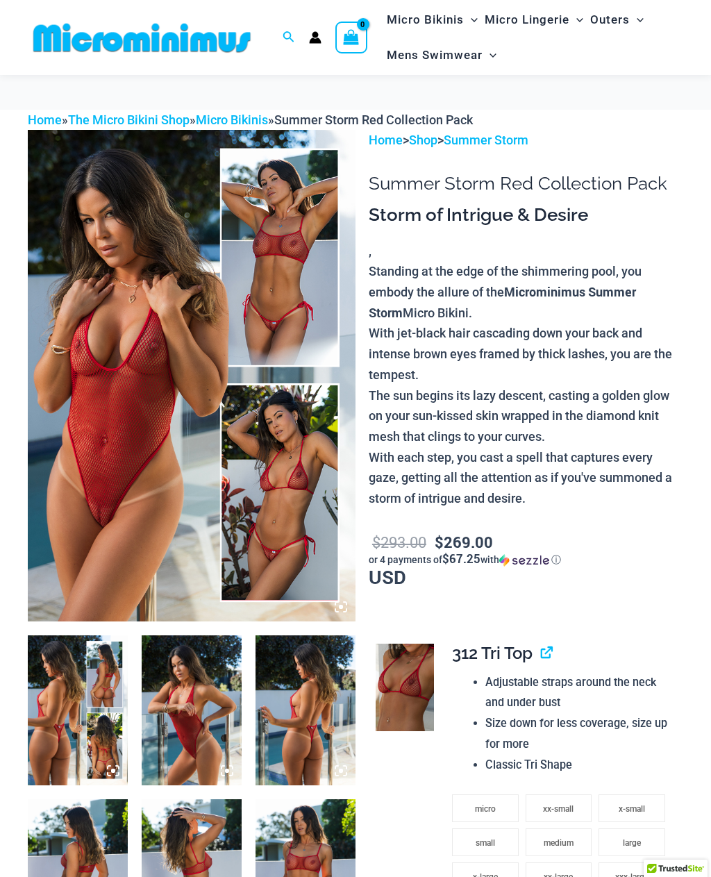
scroll to position [234, 0]
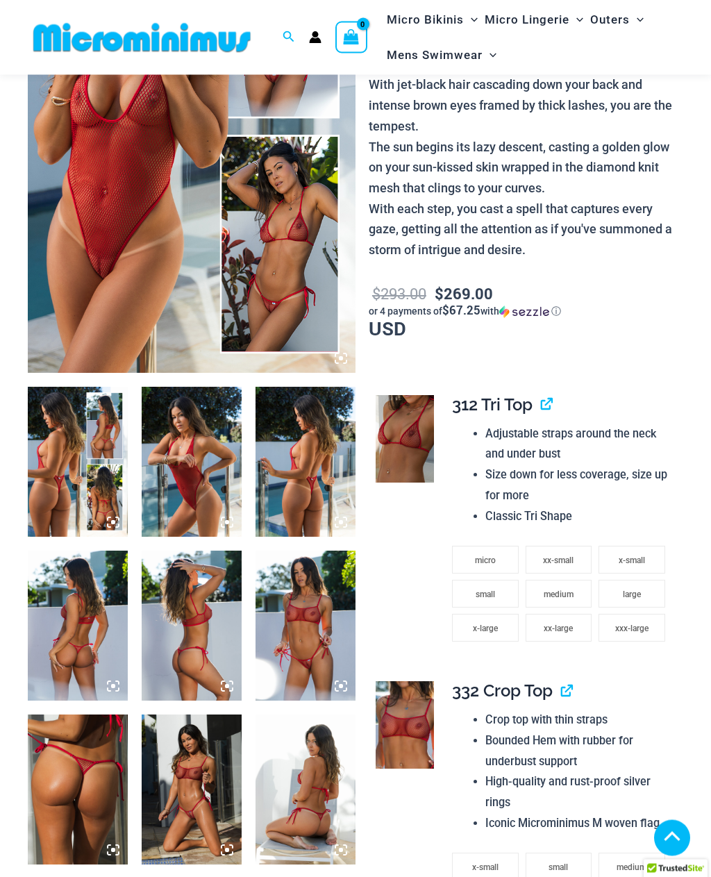
click at [235, 749] on img at bounding box center [192, 791] width 100 height 150
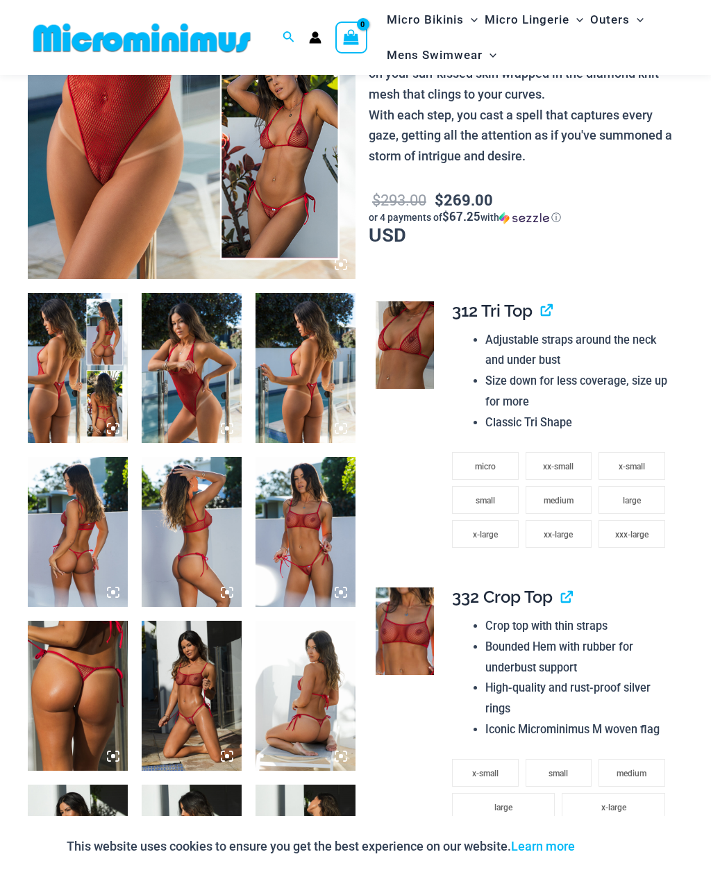
click at [219, 684] on img at bounding box center [192, 696] width 100 height 150
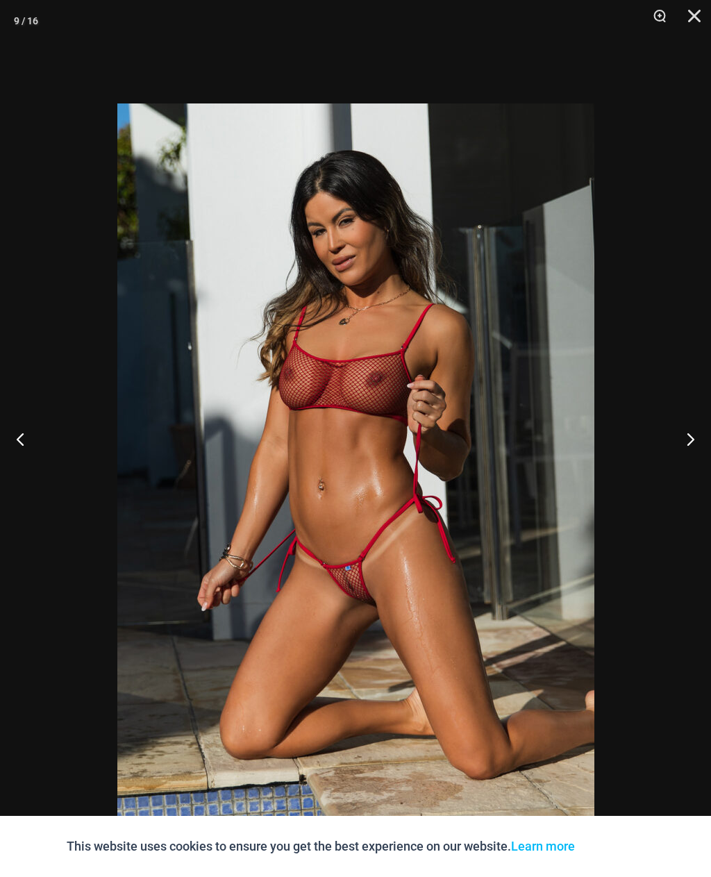
click at [693, 453] on button "Next" at bounding box center [685, 438] width 52 height 69
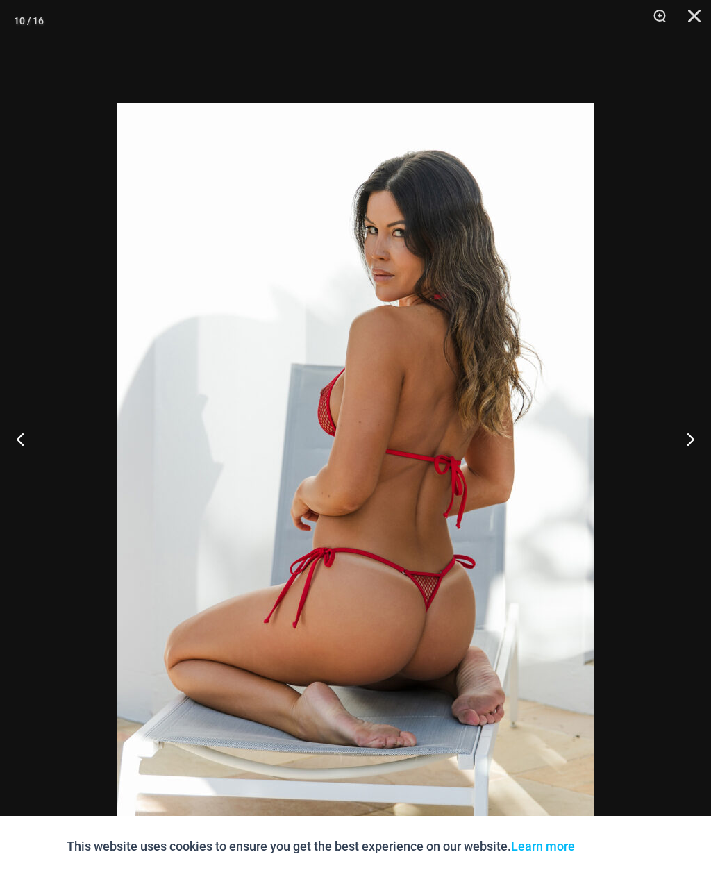
click at [688, 460] on button "Next" at bounding box center [685, 438] width 52 height 69
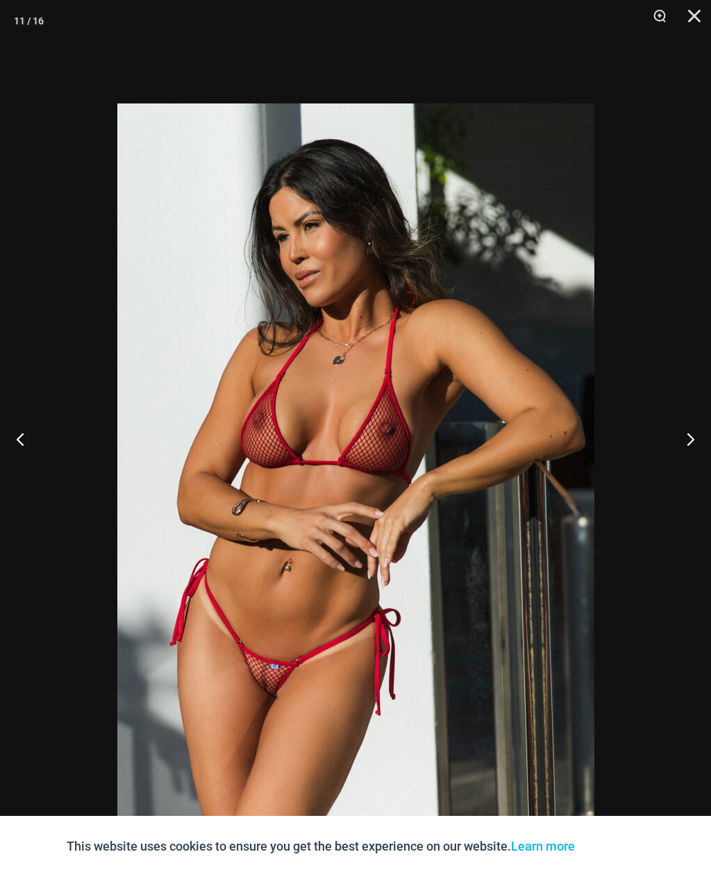
click at [23, 454] on button "Previous" at bounding box center [26, 438] width 52 height 69
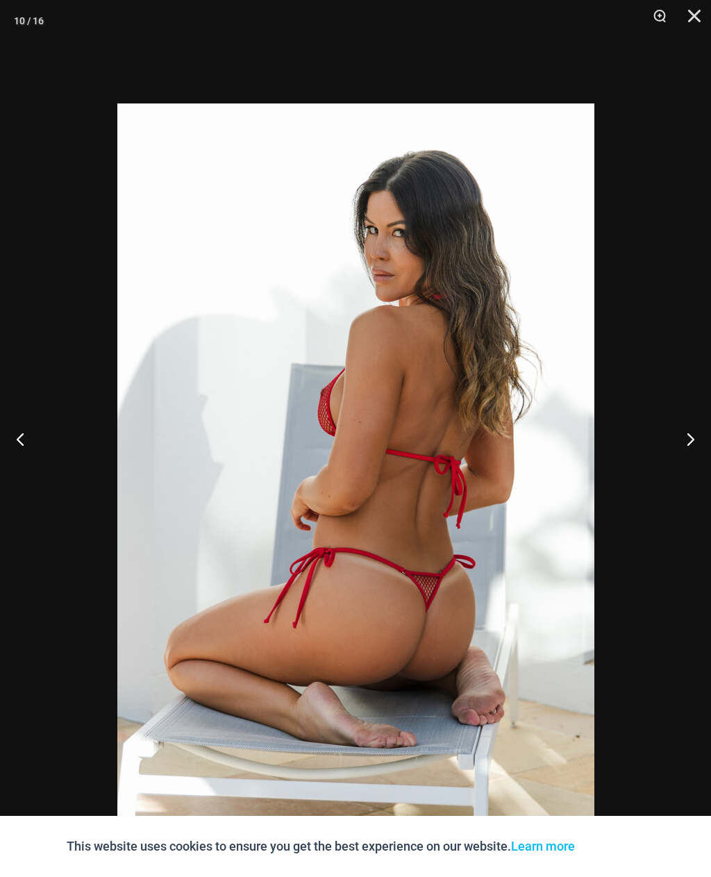
click at [692, 457] on button "Next" at bounding box center [685, 438] width 52 height 69
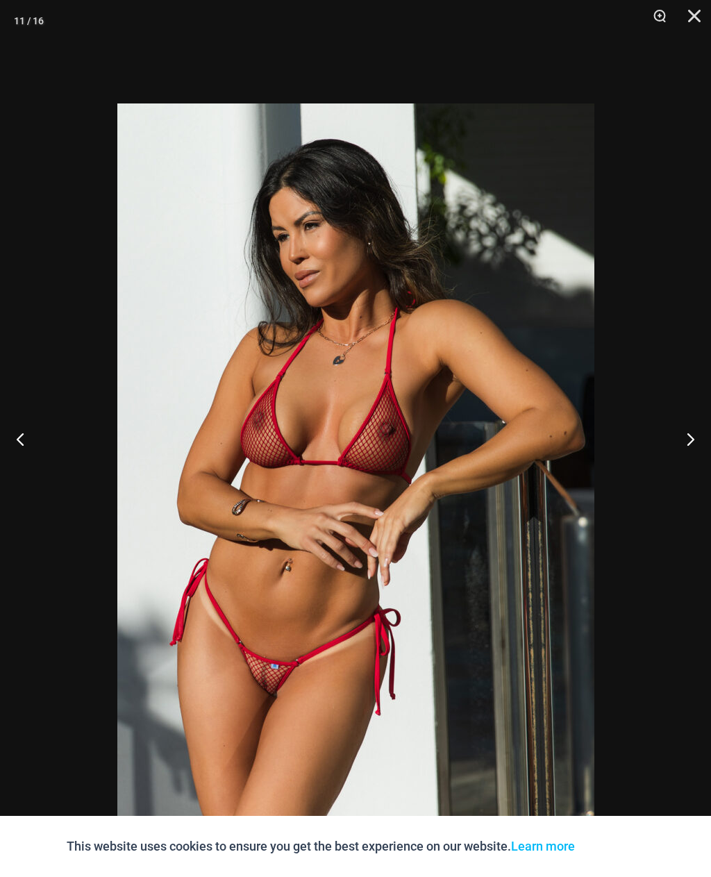
click at [691, 466] on button "Next" at bounding box center [685, 438] width 52 height 69
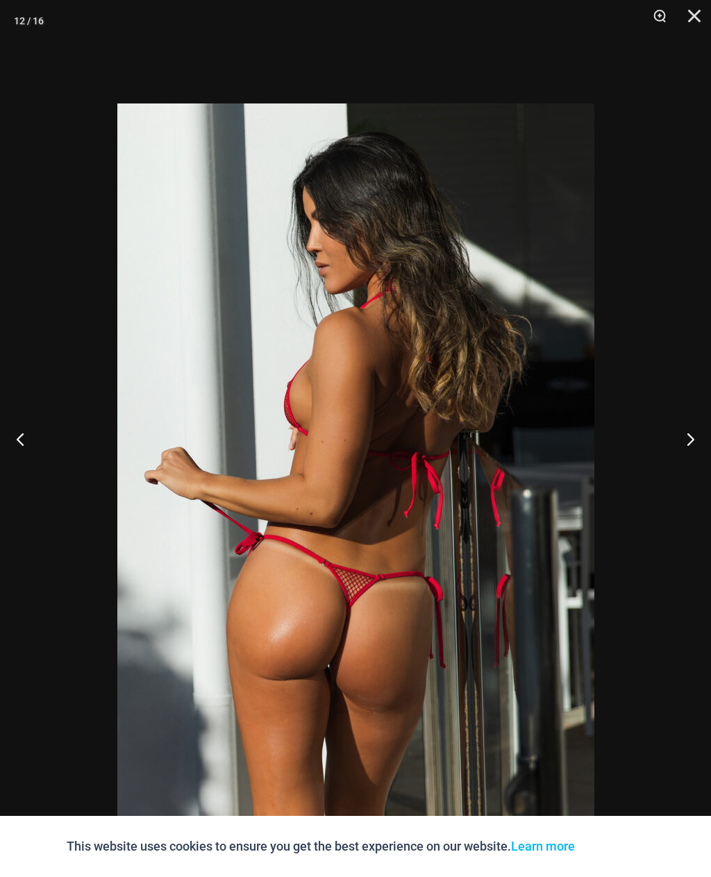
click at [688, 460] on button "Next" at bounding box center [685, 438] width 52 height 69
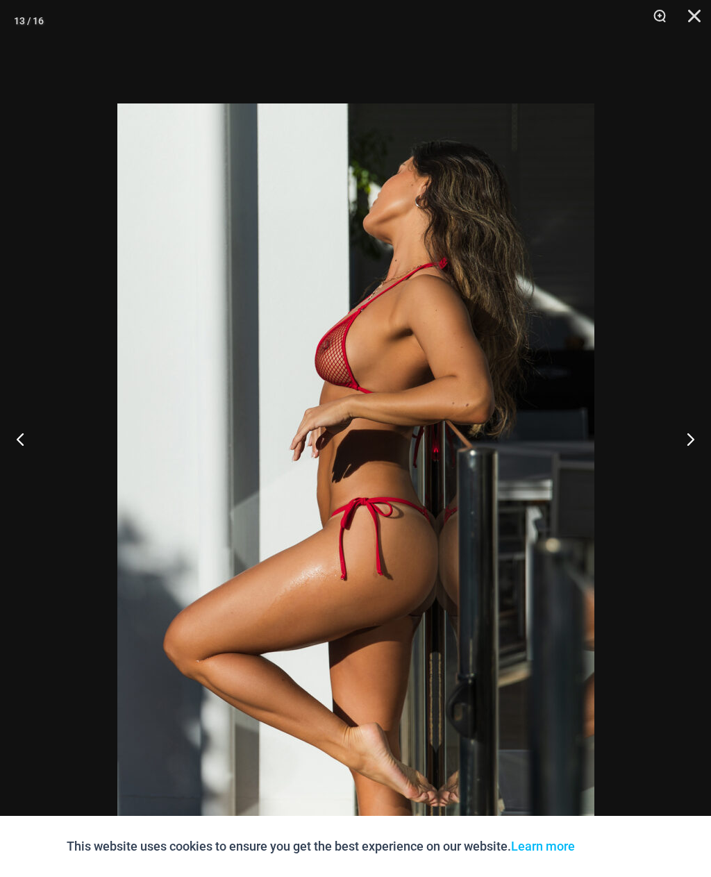
click at [686, 463] on button "Next" at bounding box center [685, 438] width 52 height 69
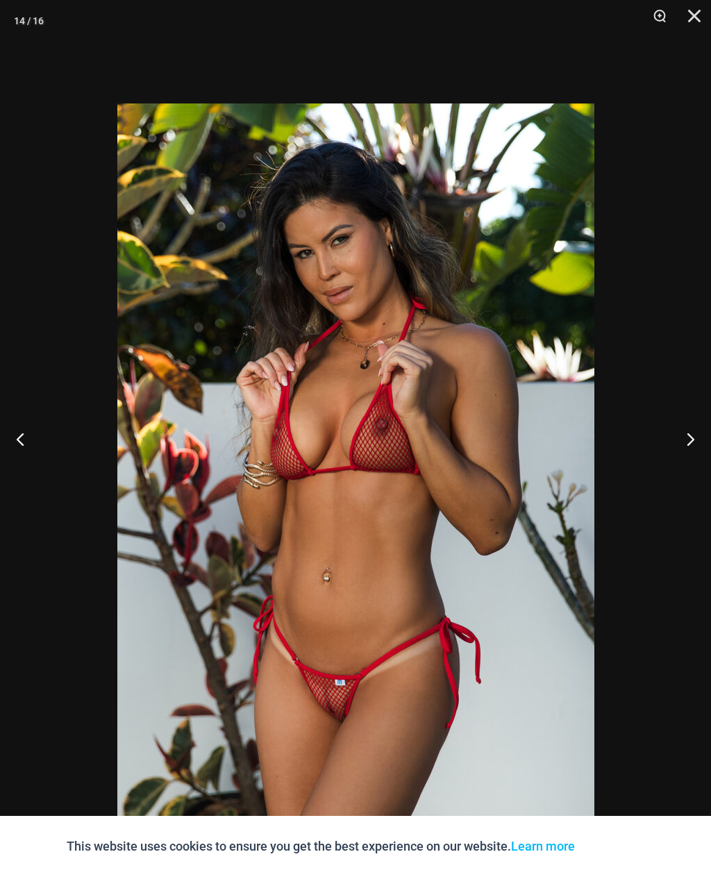
click at [691, 466] on button "Next" at bounding box center [685, 438] width 52 height 69
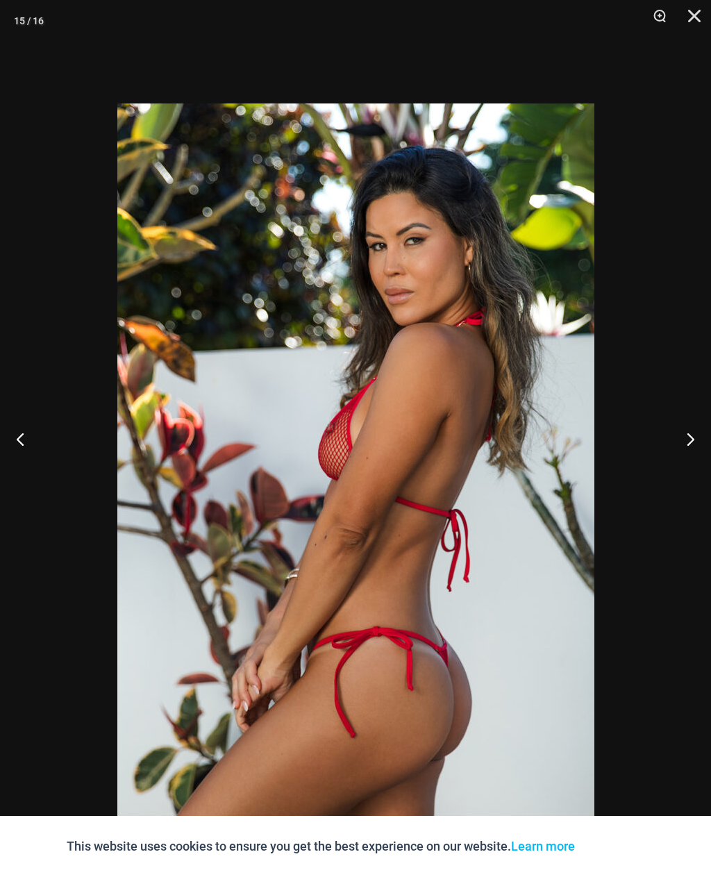
click at [688, 464] on button "Next" at bounding box center [685, 438] width 52 height 69
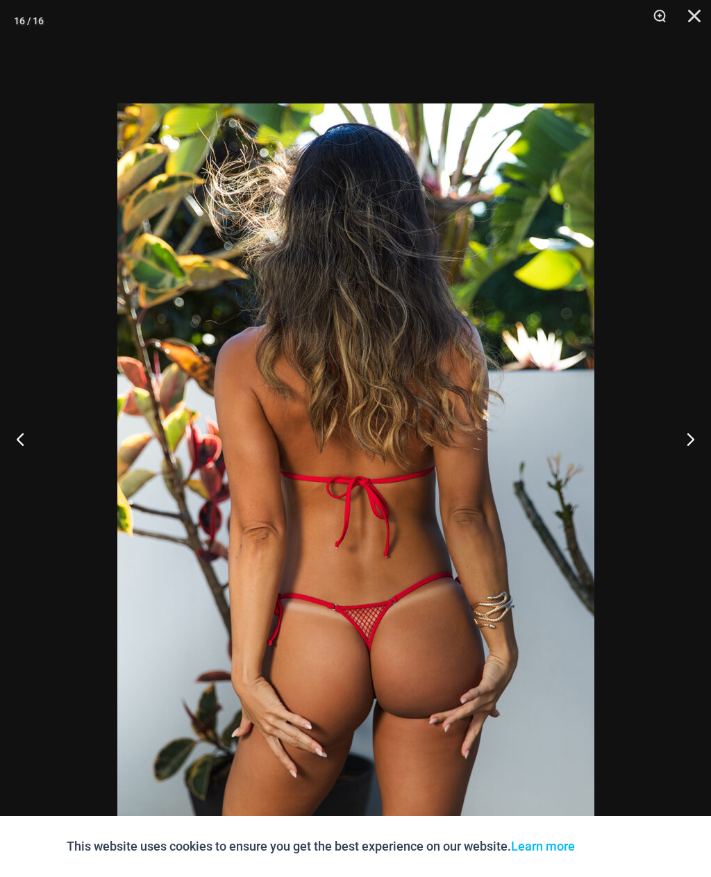
click at [688, 463] on button "Next" at bounding box center [685, 438] width 52 height 69
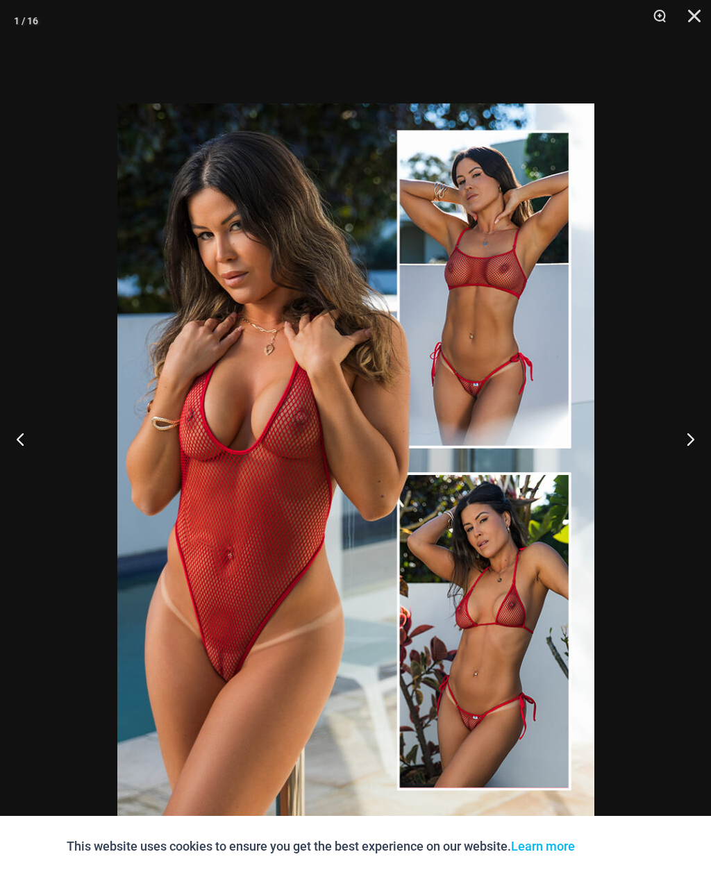
click at [688, 463] on button "Next" at bounding box center [685, 438] width 52 height 69
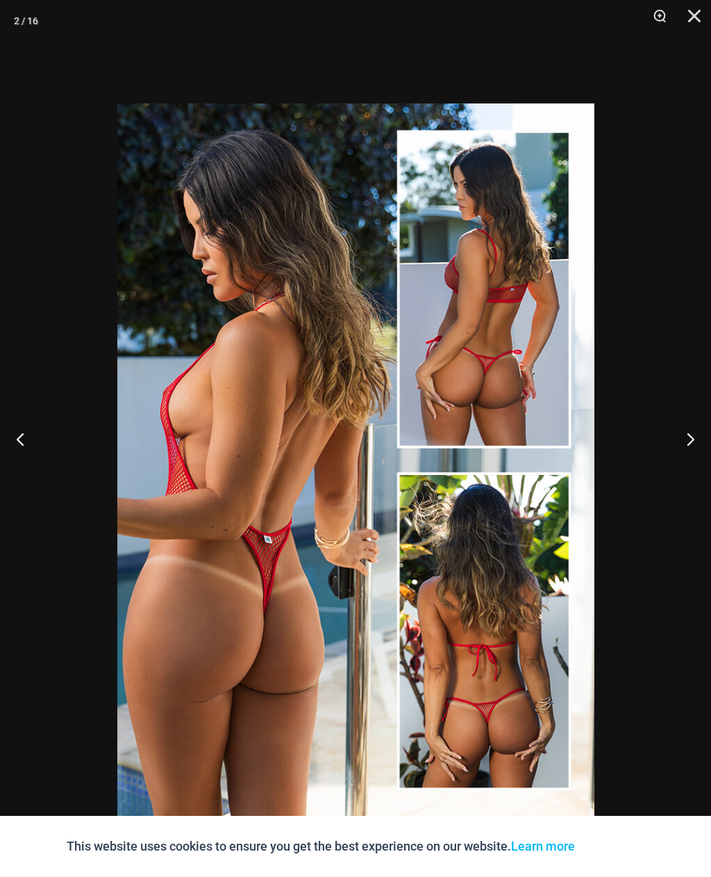
click at [691, 459] on button "Next" at bounding box center [685, 438] width 52 height 69
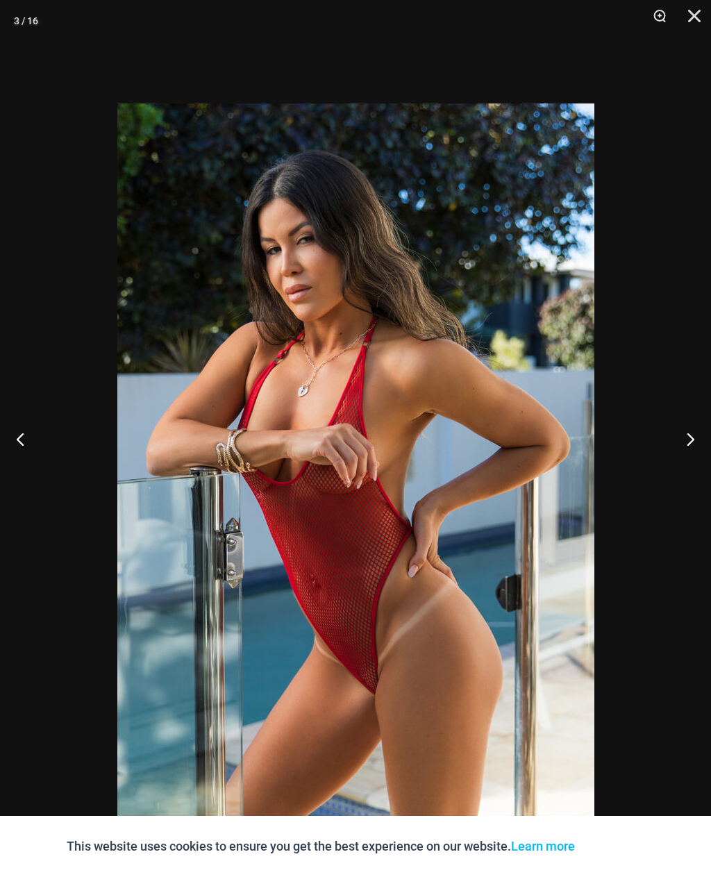
click at [684, 468] on button "Next" at bounding box center [685, 438] width 52 height 69
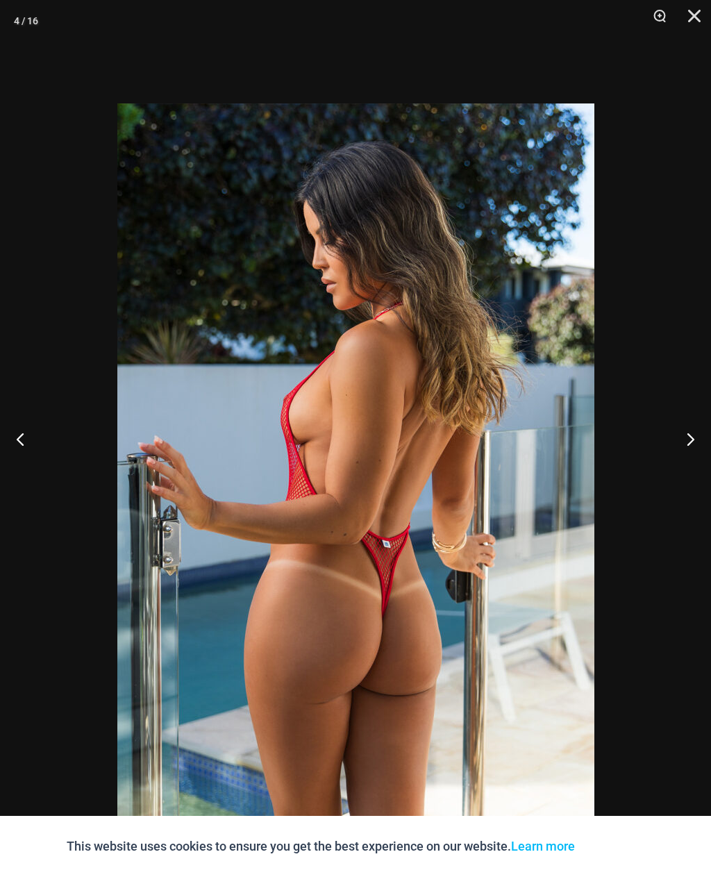
click at [700, 18] on button "Close" at bounding box center [689, 21] width 35 height 42
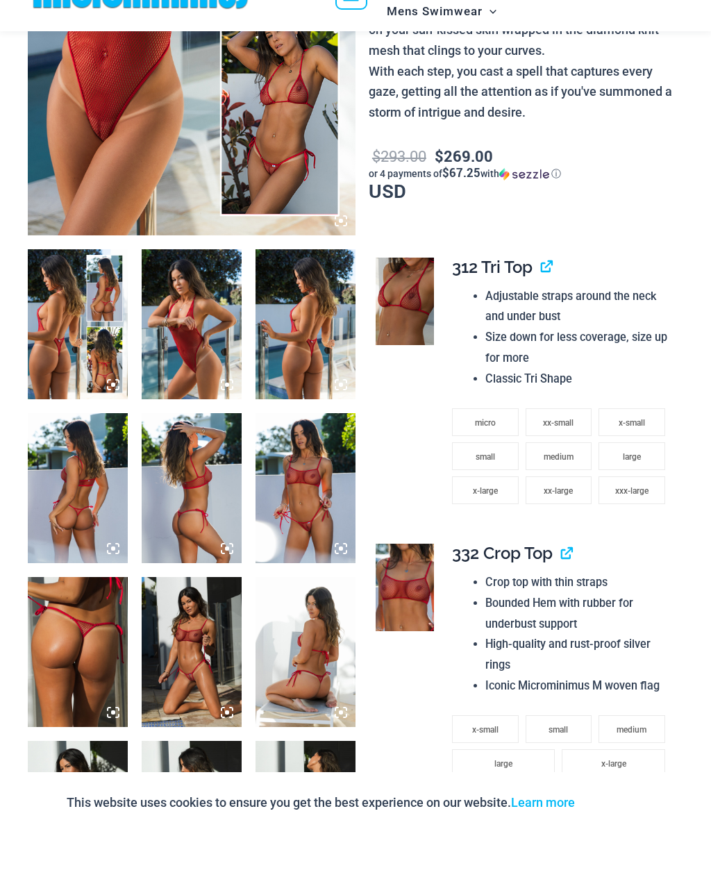
scroll to position [373, 0]
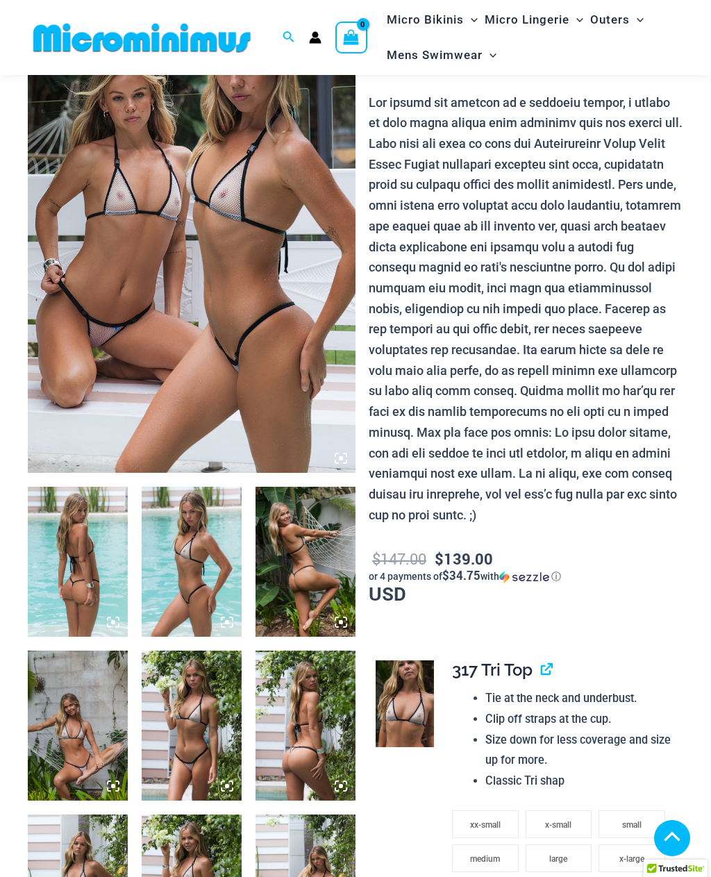
scroll to position [554, 0]
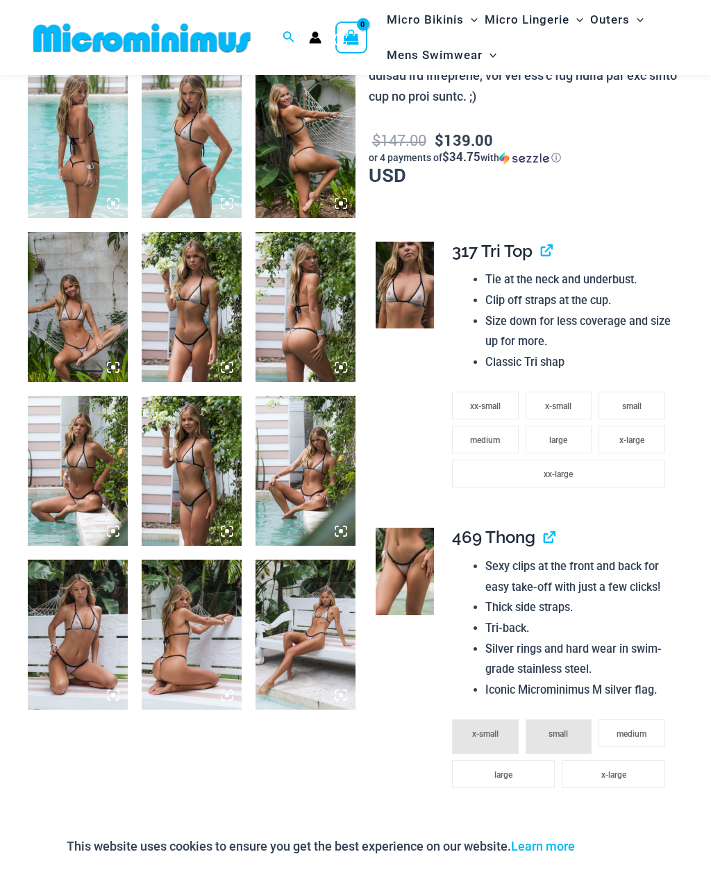
click at [102, 629] on img at bounding box center [78, 635] width 100 height 150
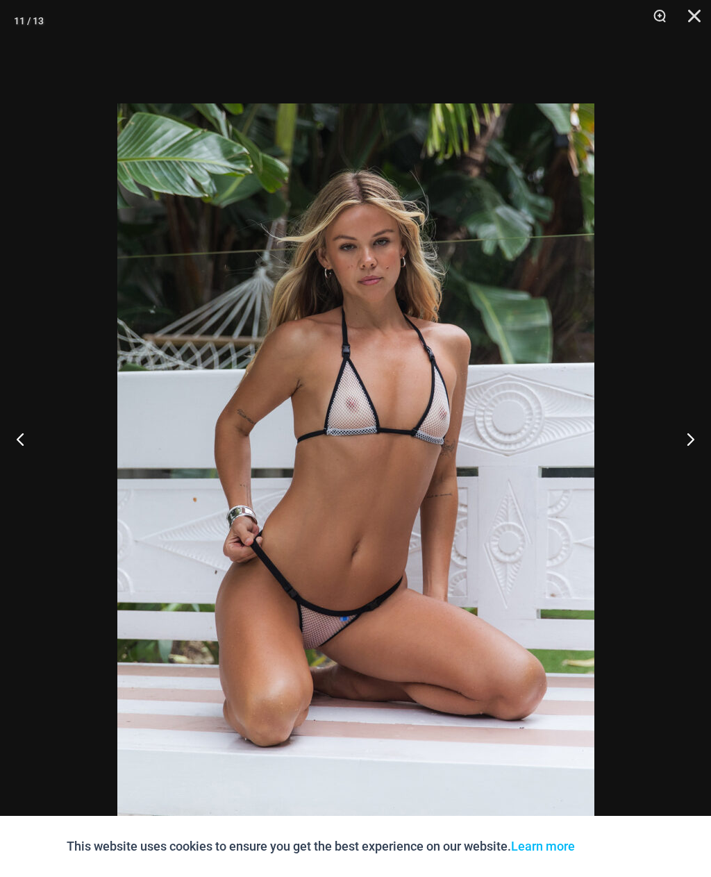
click at [690, 459] on button "Next" at bounding box center [685, 438] width 52 height 69
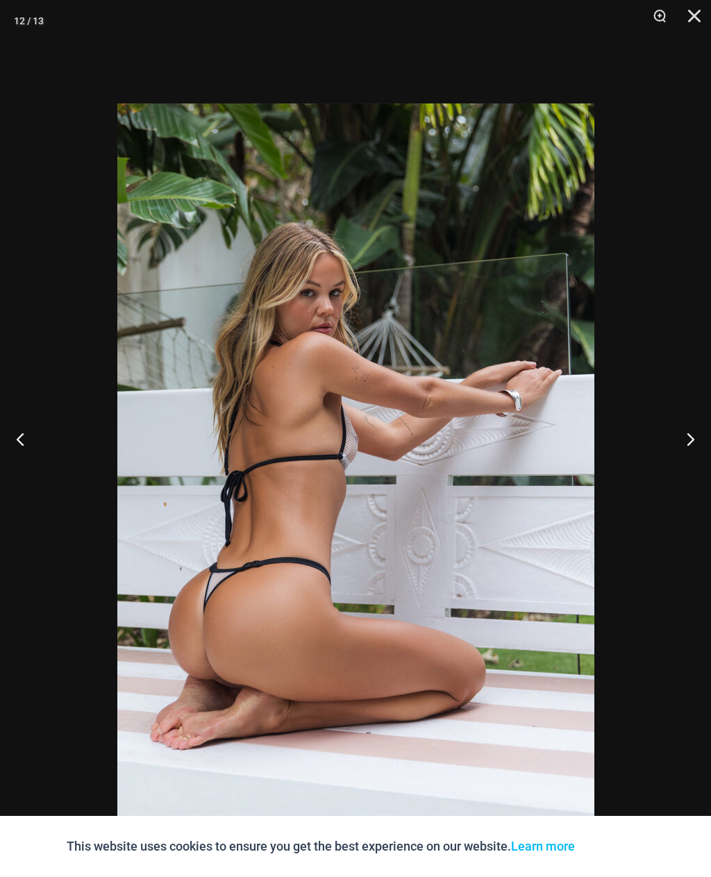
click at [691, 459] on button "Next" at bounding box center [685, 438] width 52 height 69
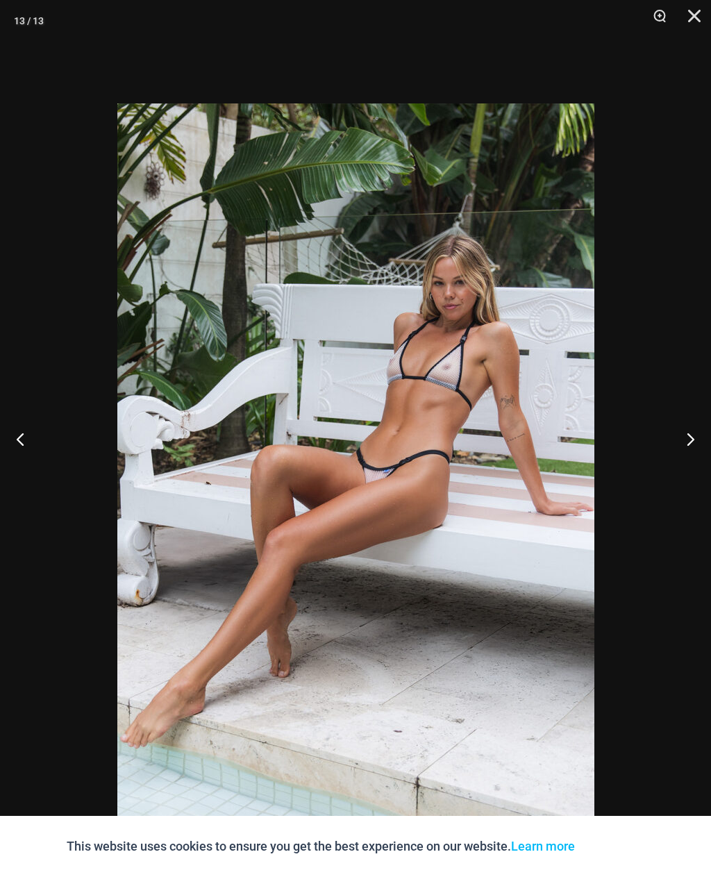
click at [688, 453] on button "Next" at bounding box center [685, 438] width 52 height 69
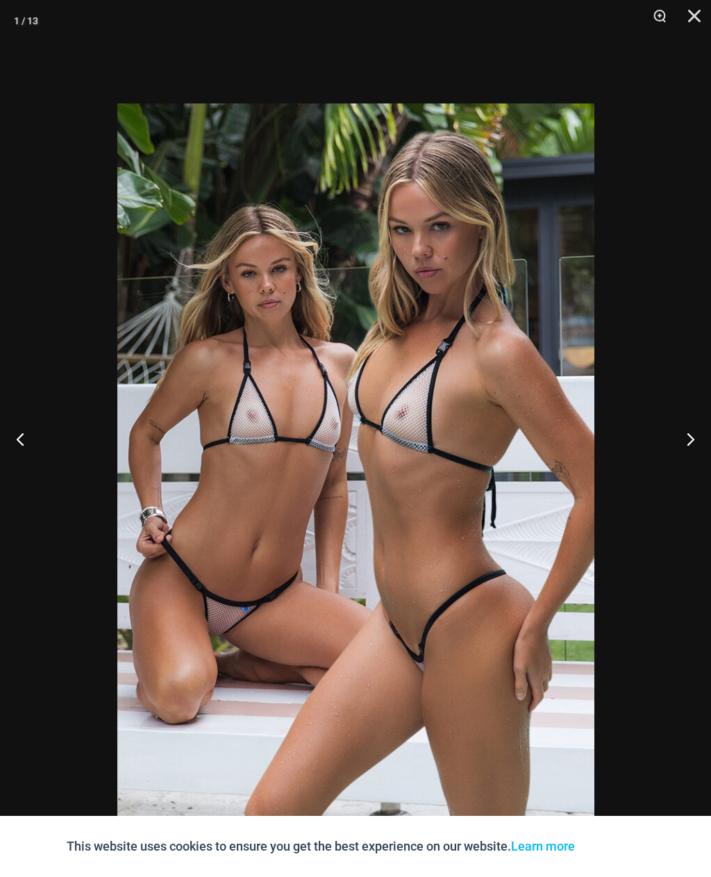
click at [686, 459] on button "Next" at bounding box center [685, 438] width 52 height 69
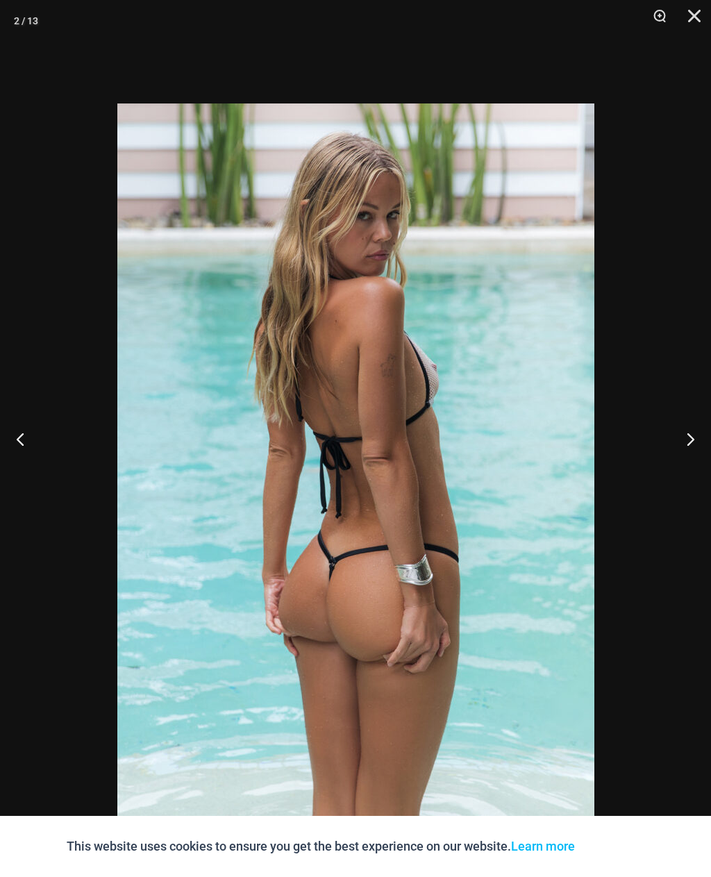
click at [694, 457] on button "Next" at bounding box center [685, 438] width 52 height 69
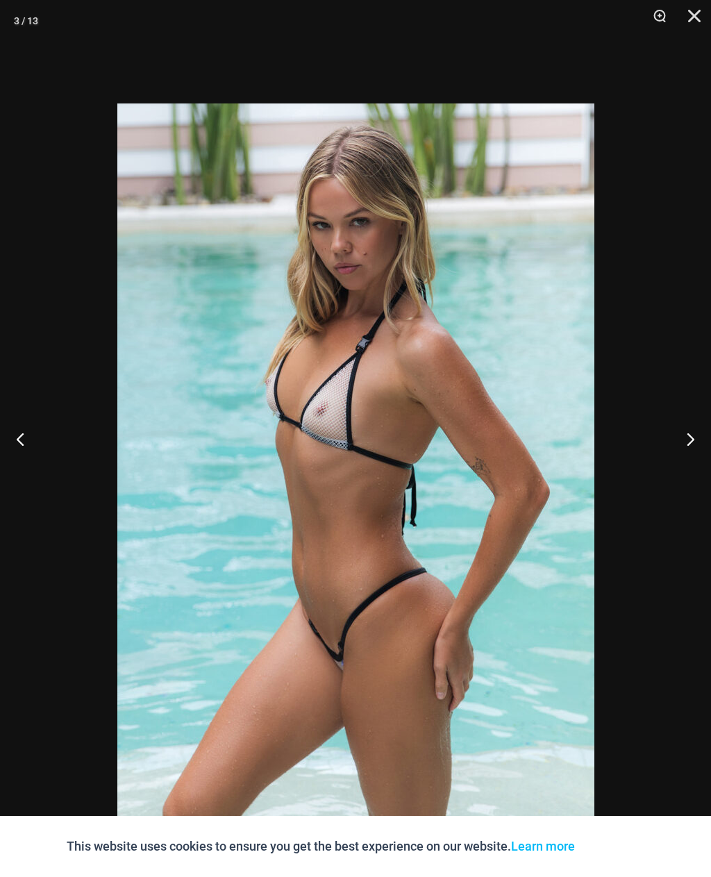
click at [688, 463] on button "Next" at bounding box center [685, 438] width 52 height 69
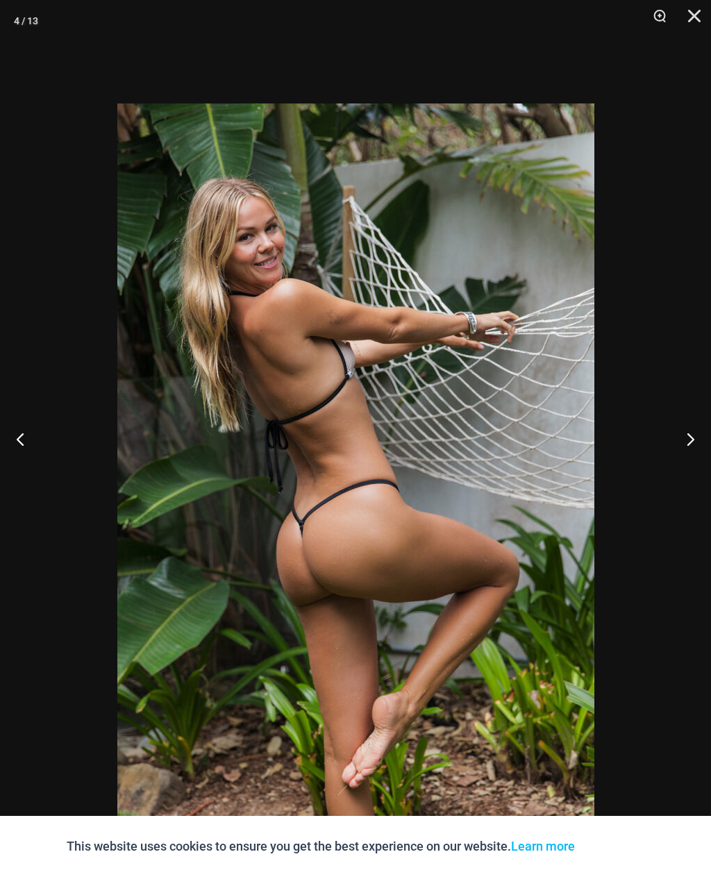
click at [685, 459] on button "Next" at bounding box center [685, 438] width 52 height 69
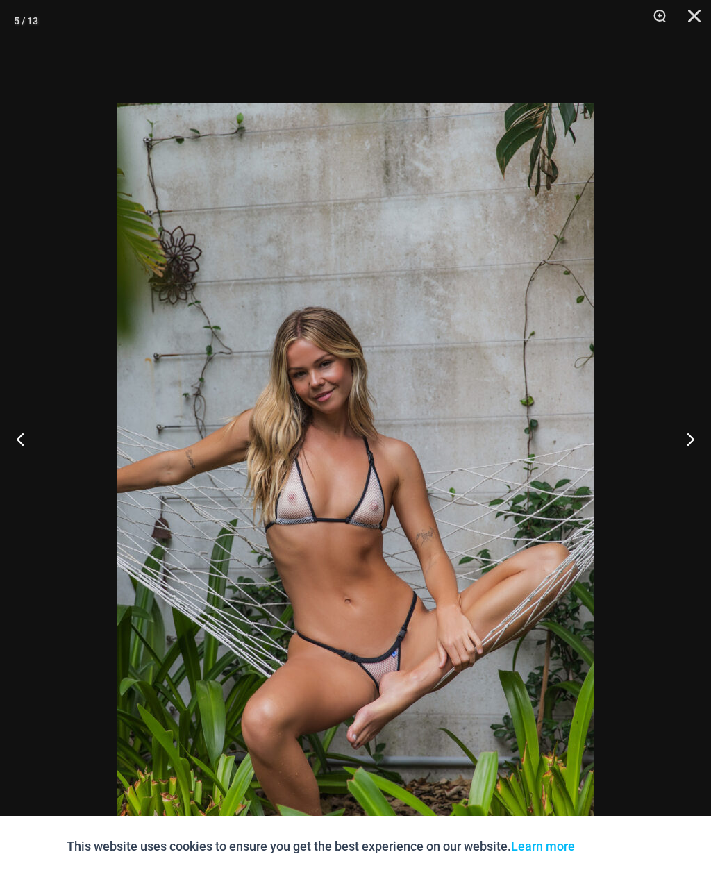
click at [680, 460] on button "Next" at bounding box center [685, 438] width 52 height 69
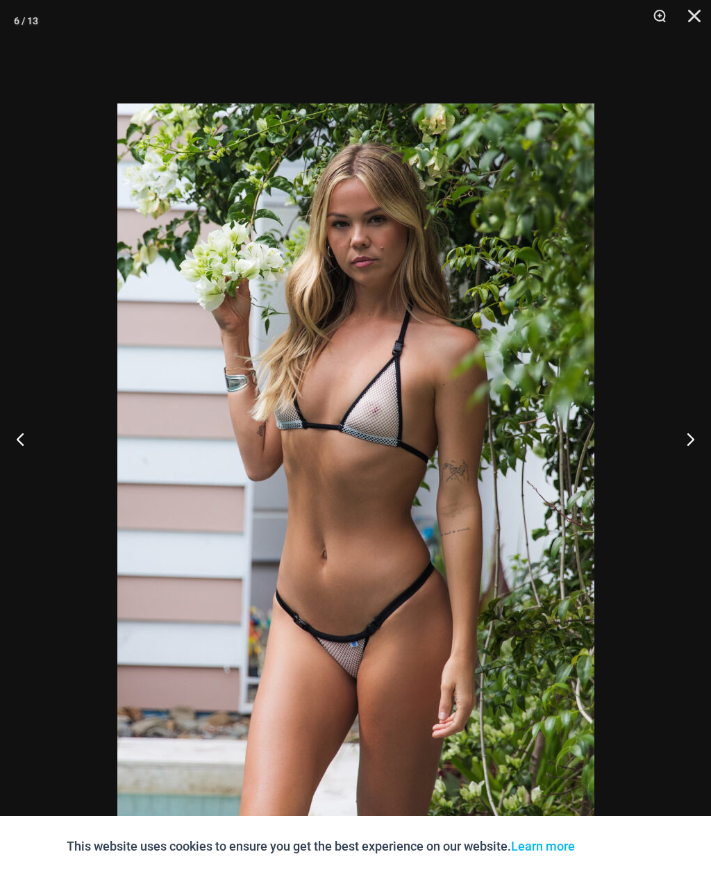
click at [686, 459] on button "Next" at bounding box center [685, 438] width 52 height 69
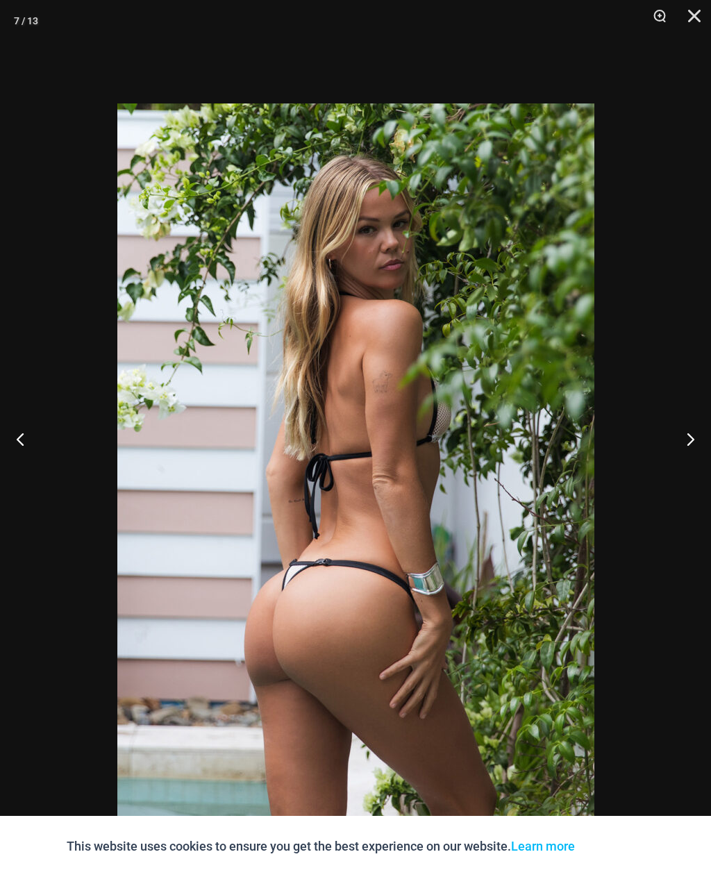
click at [682, 460] on button "Next" at bounding box center [685, 438] width 52 height 69
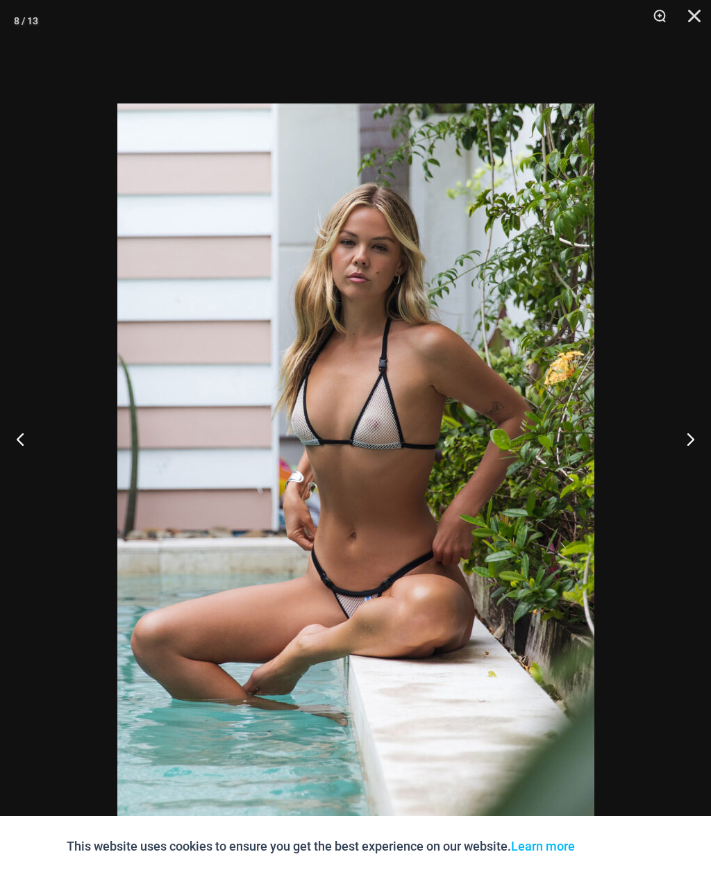
click at [679, 461] on button "Next" at bounding box center [685, 438] width 52 height 69
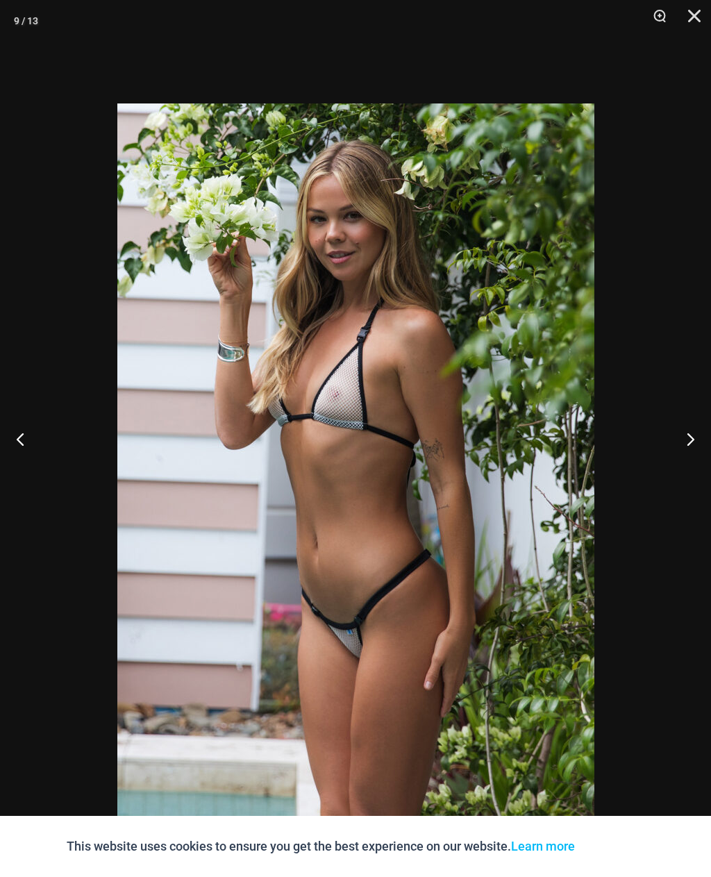
click at [685, 459] on button "Next" at bounding box center [685, 438] width 52 height 69
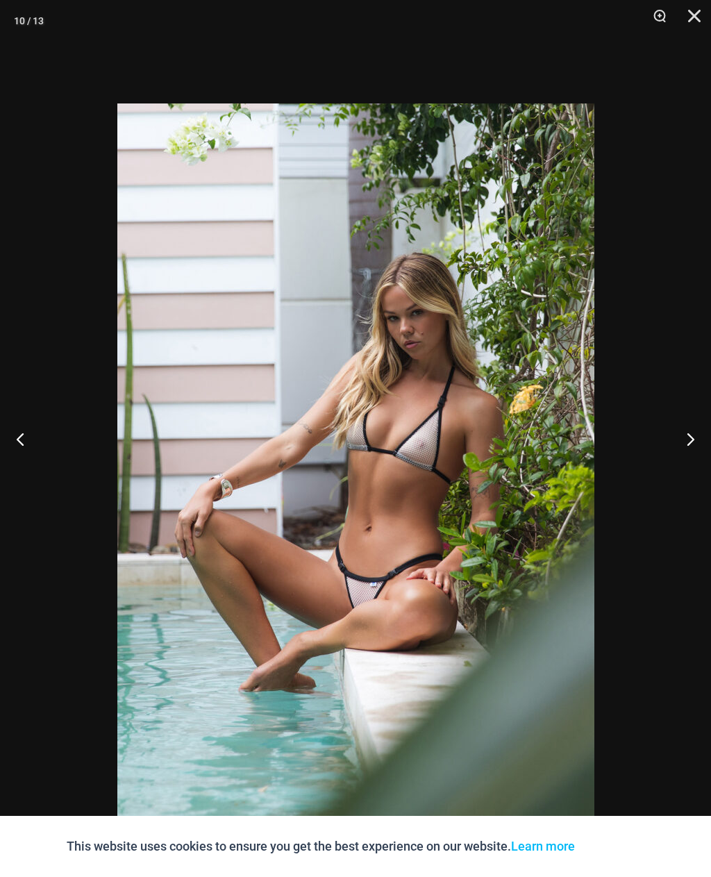
click at [697, 10] on button "Close" at bounding box center [689, 21] width 35 height 42
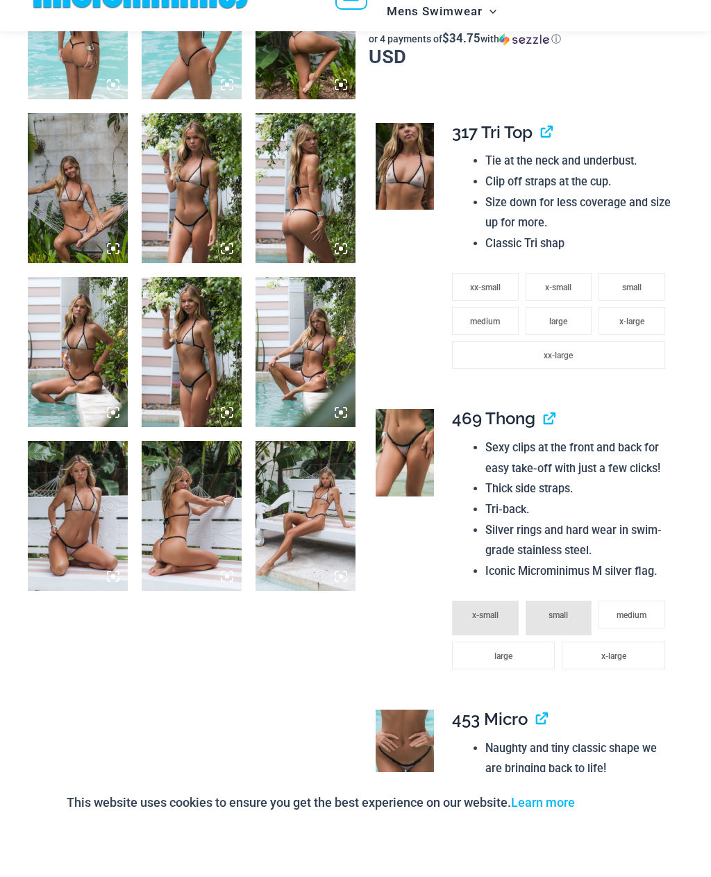
scroll to position [598, 0]
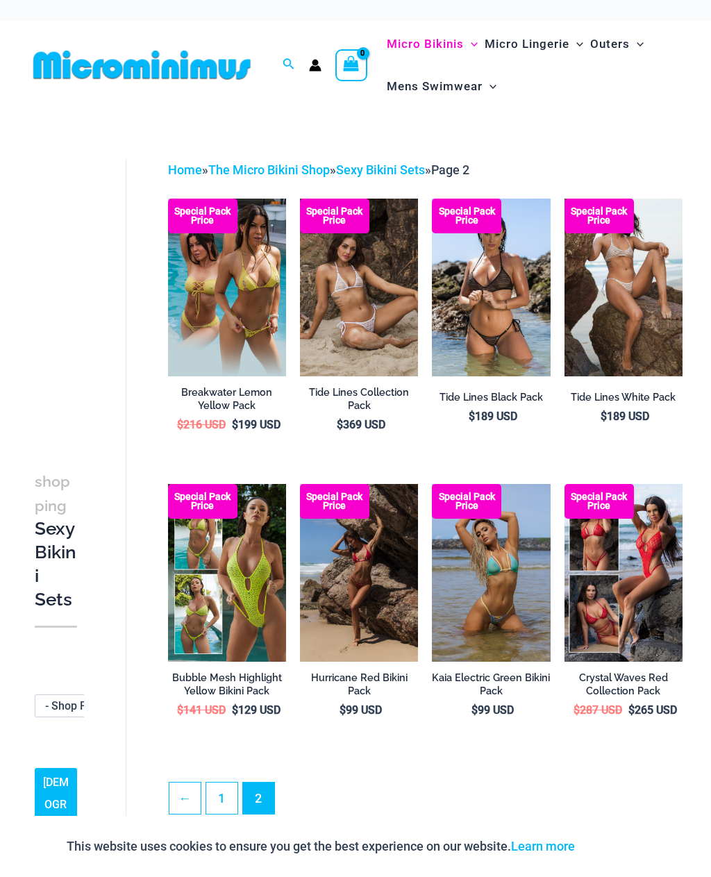
click at [300, 199] on img at bounding box center [300, 199] width 0 height 0
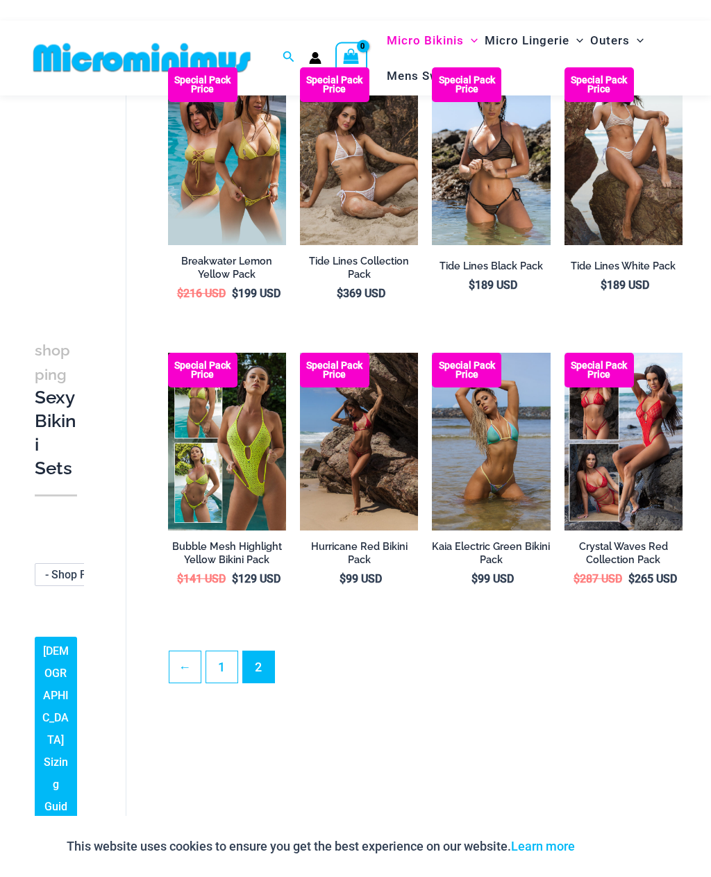
scroll to position [117, 0]
click at [565, 353] on img at bounding box center [565, 353] width 0 height 0
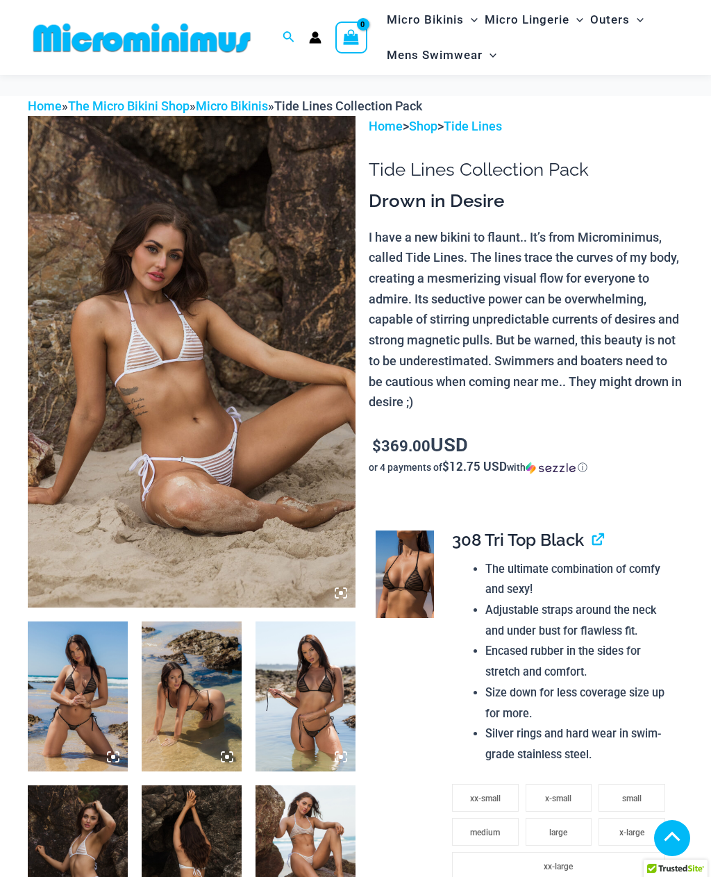
click at [96, 622] on img at bounding box center [78, 697] width 100 height 150
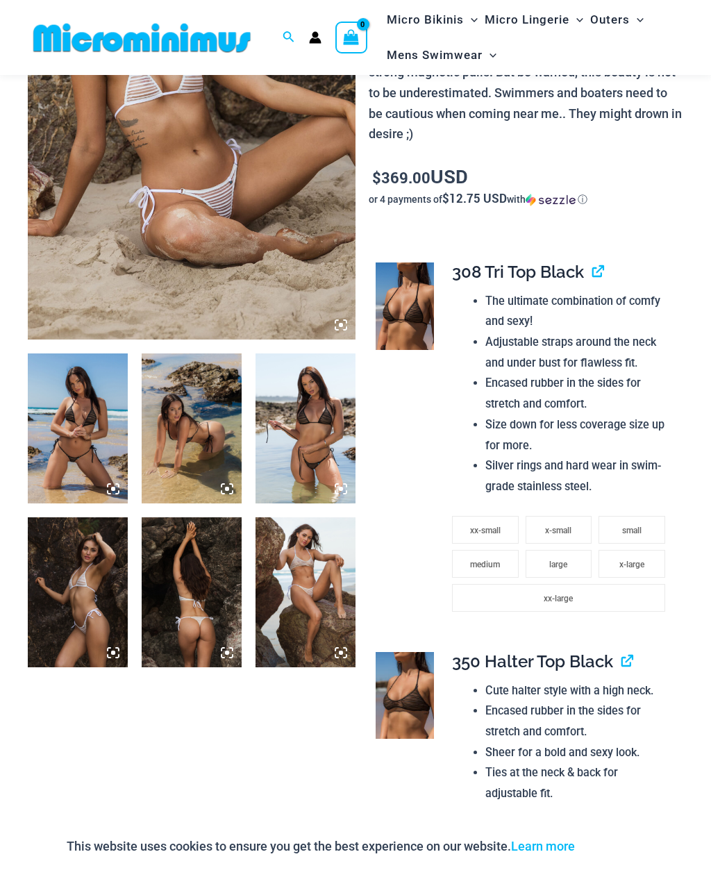
scroll to position [268, 0]
click at [115, 493] on icon at bounding box center [113, 489] width 13 height 13
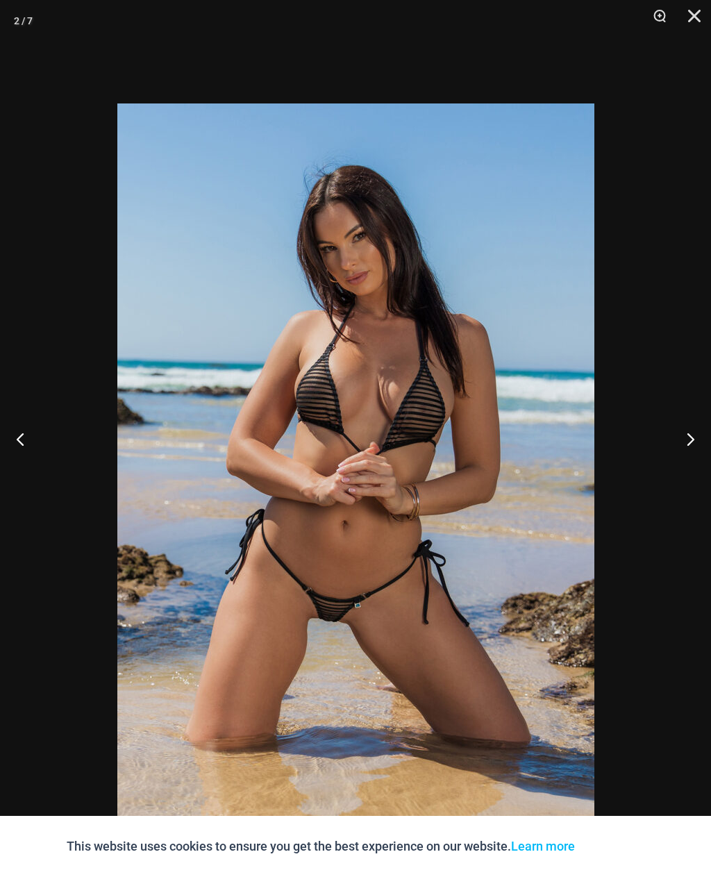
click at [681, 472] on button "Next" at bounding box center [685, 438] width 52 height 69
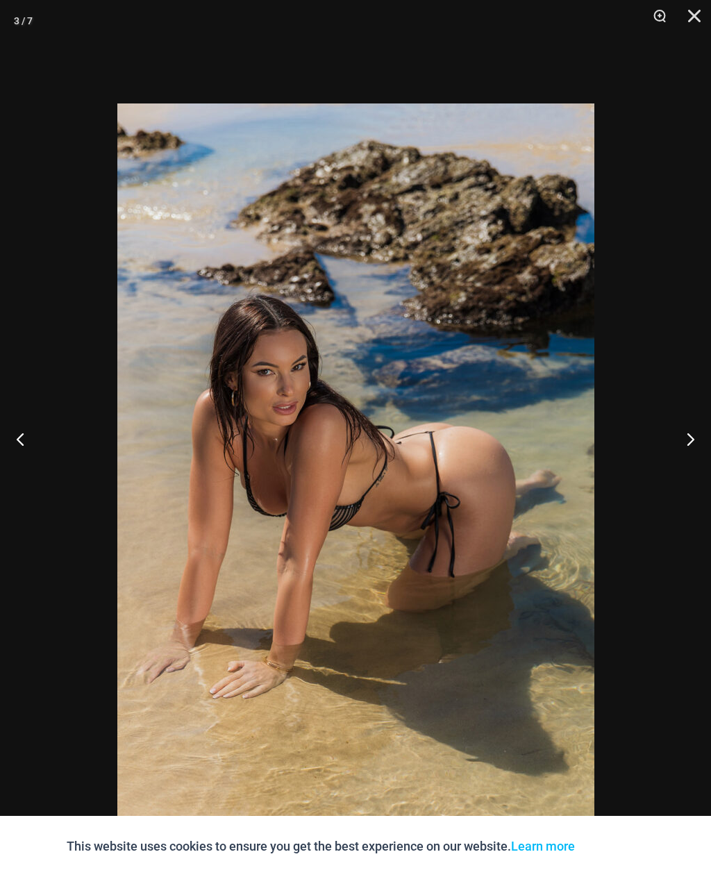
click at [677, 474] on button "Next" at bounding box center [685, 438] width 52 height 69
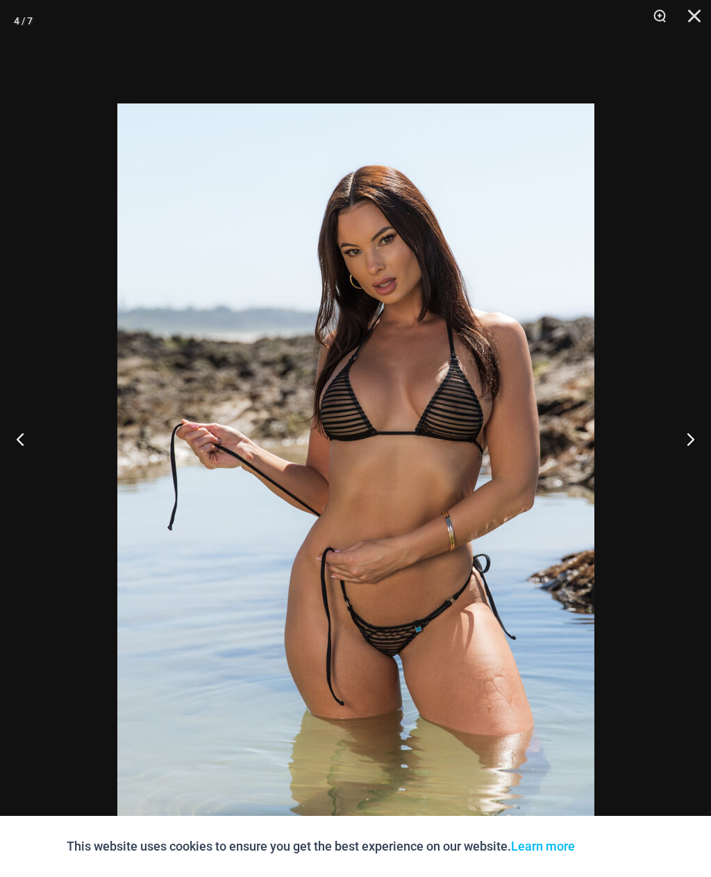
click at [679, 470] on button "Next" at bounding box center [685, 438] width 52 height 69
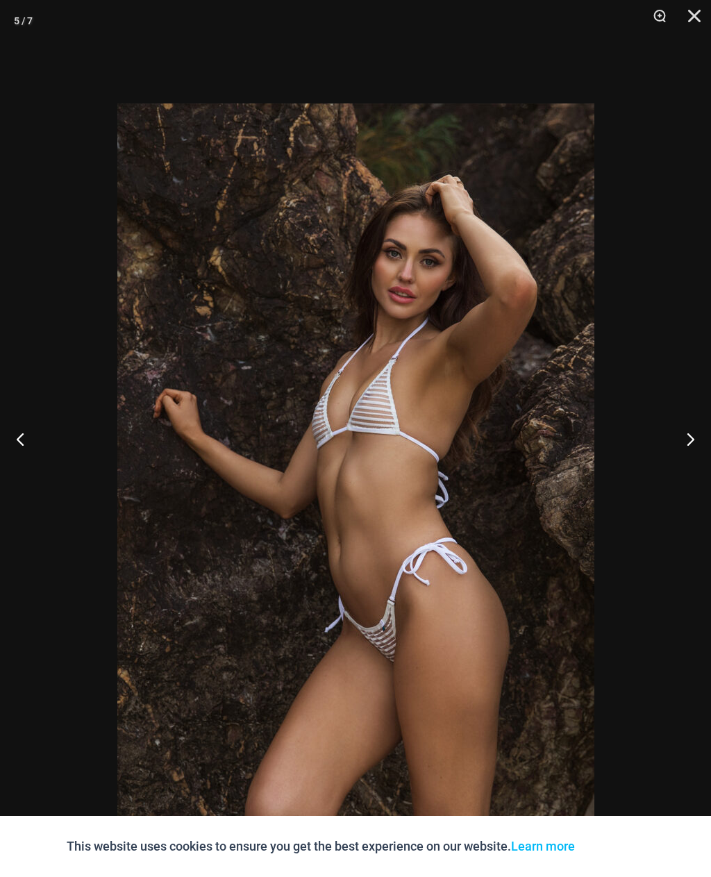
click at [693, 19] on button "Close" at bounding box center [689, 21] width 35 height 42
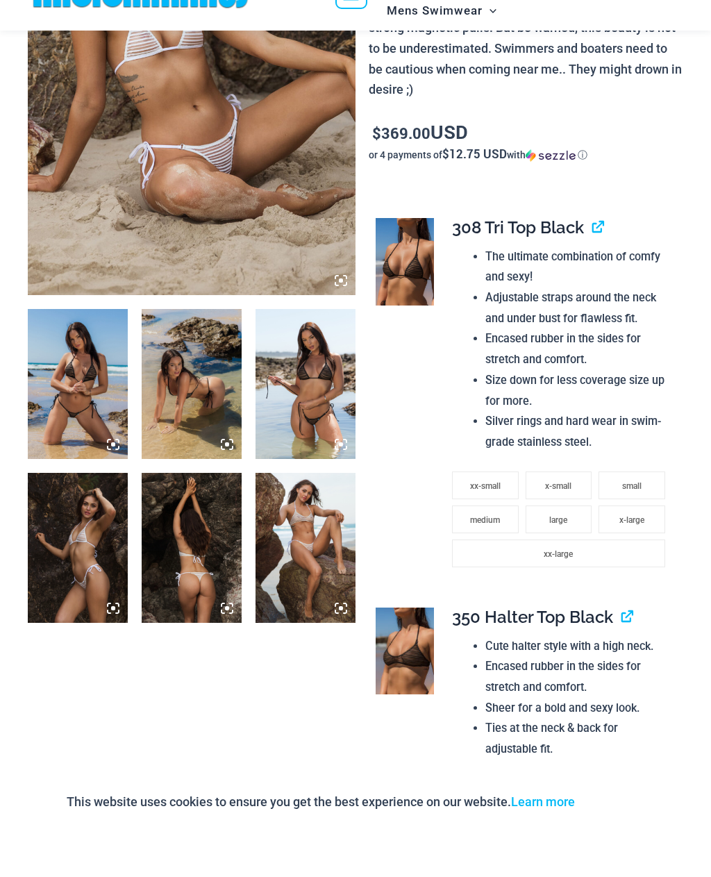
scroll to position [313, 0]
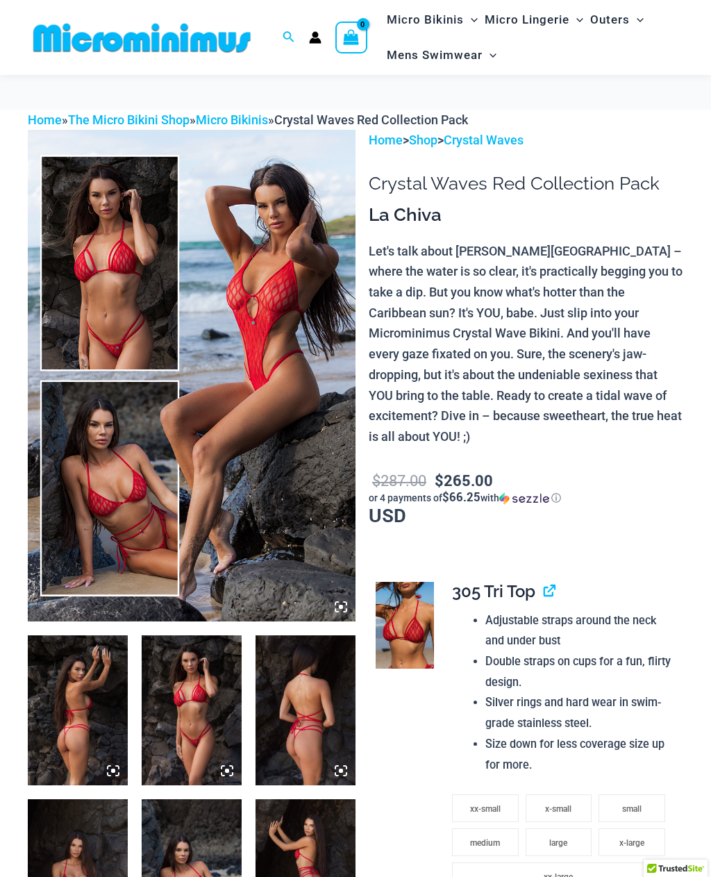
scroll to position [324, 0]
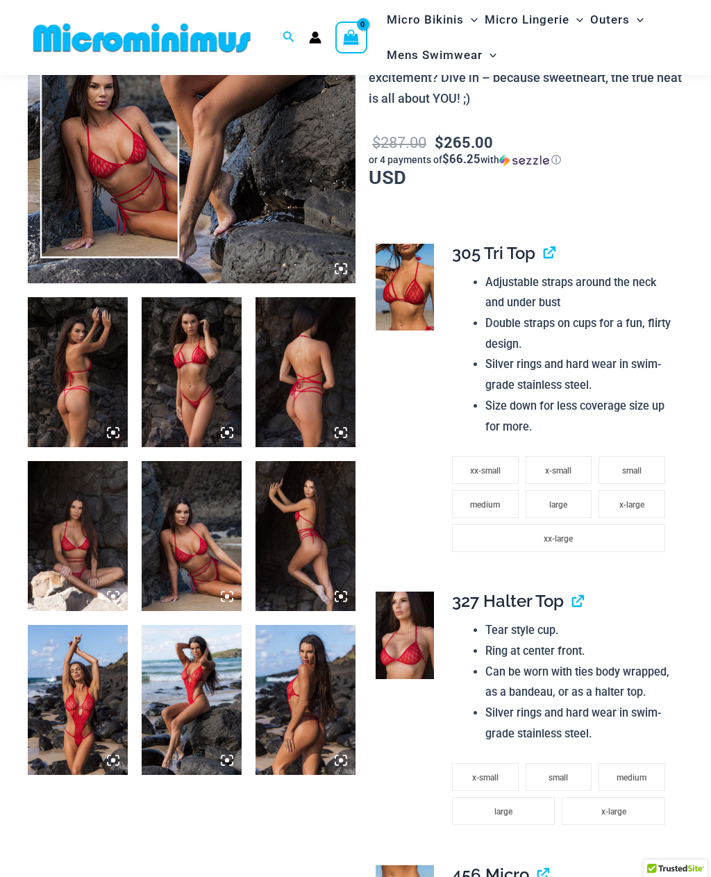
click at [213, 447] on img at bounding box center [192, 372] width 100 height 150
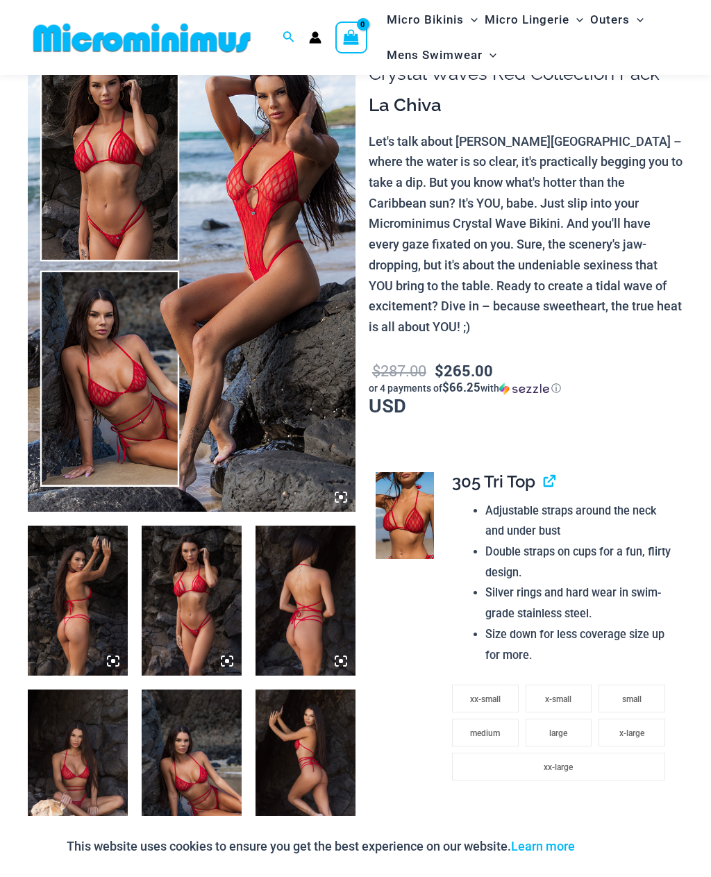
click at [201, 591] on img at bounding box center [192, 601] width 100 height 150
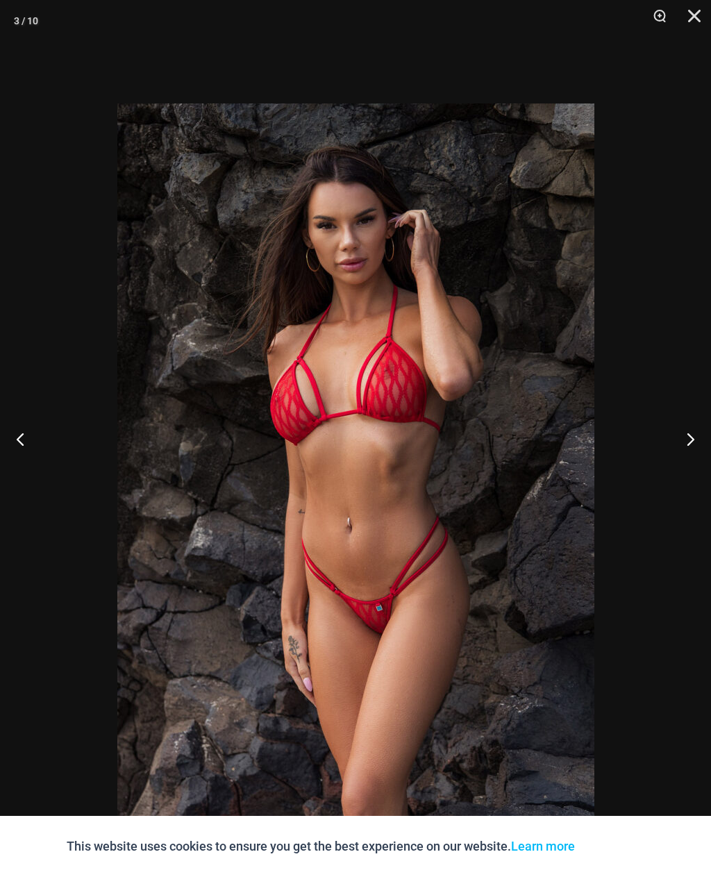
click at [688, 458] on button "Next" at bounding box center [685, 438] width 52 height 69
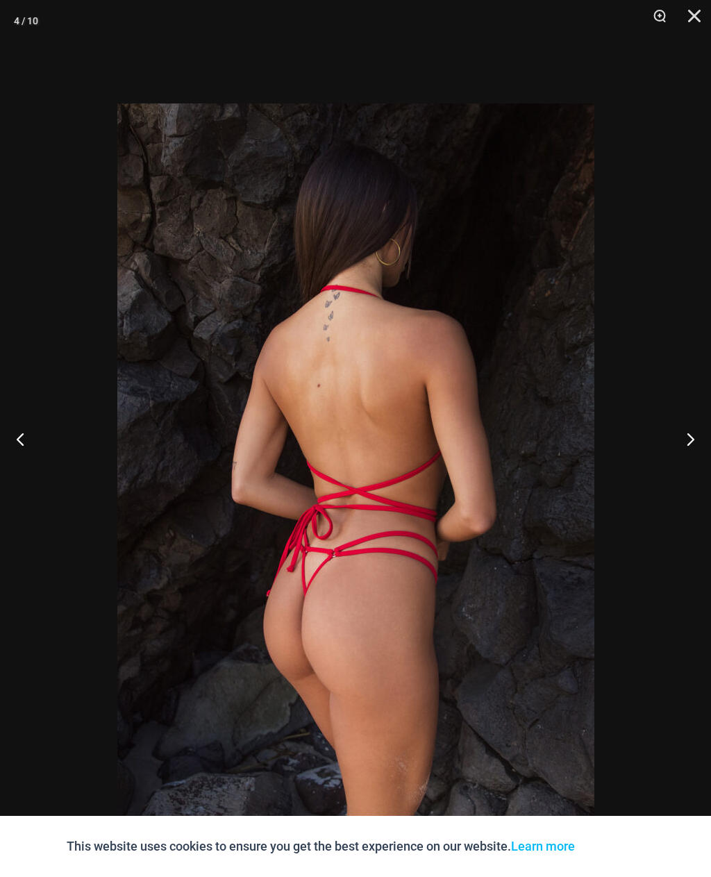
click at [686, 461] on button "Next" at bounding box center [685, 438] width 52 height 69
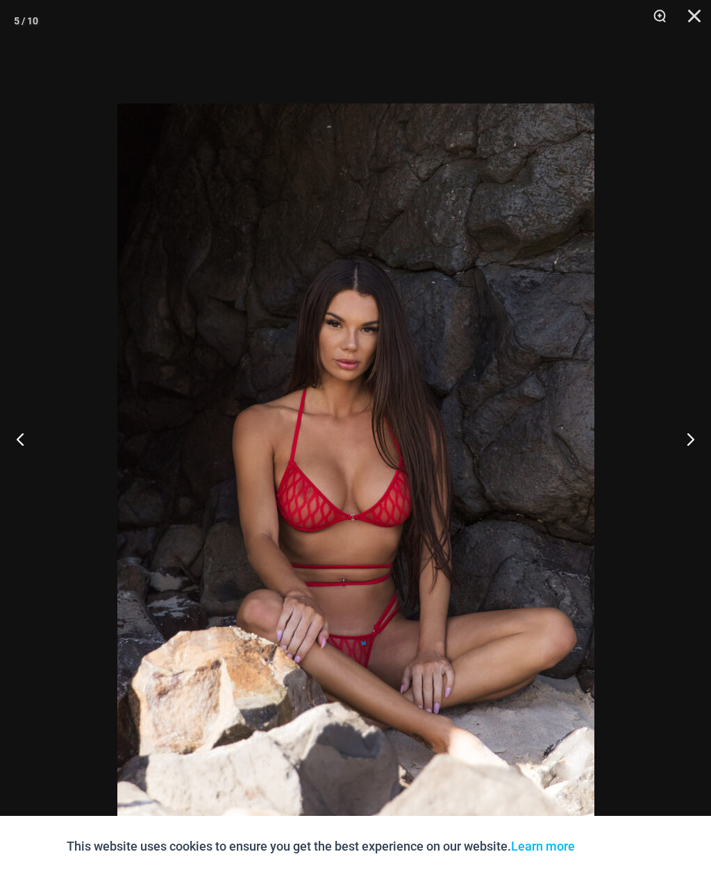
click at [684, 461] on button "Next" at bounding box center [685, 438] width 52 height 69
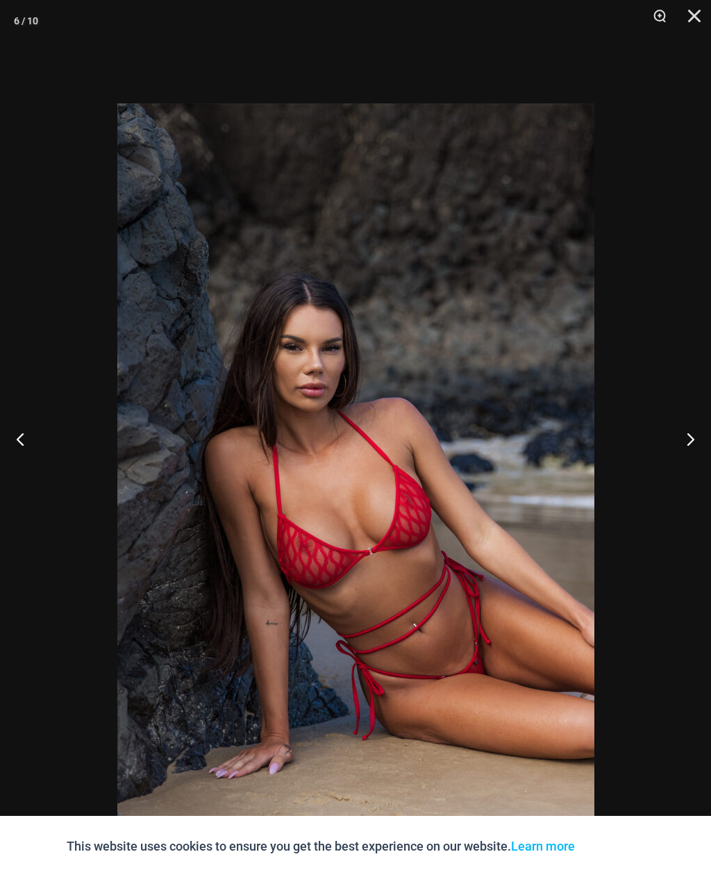
click at [693, 457] on button "Next" at bounding box center [685, 438] width 52 height 69
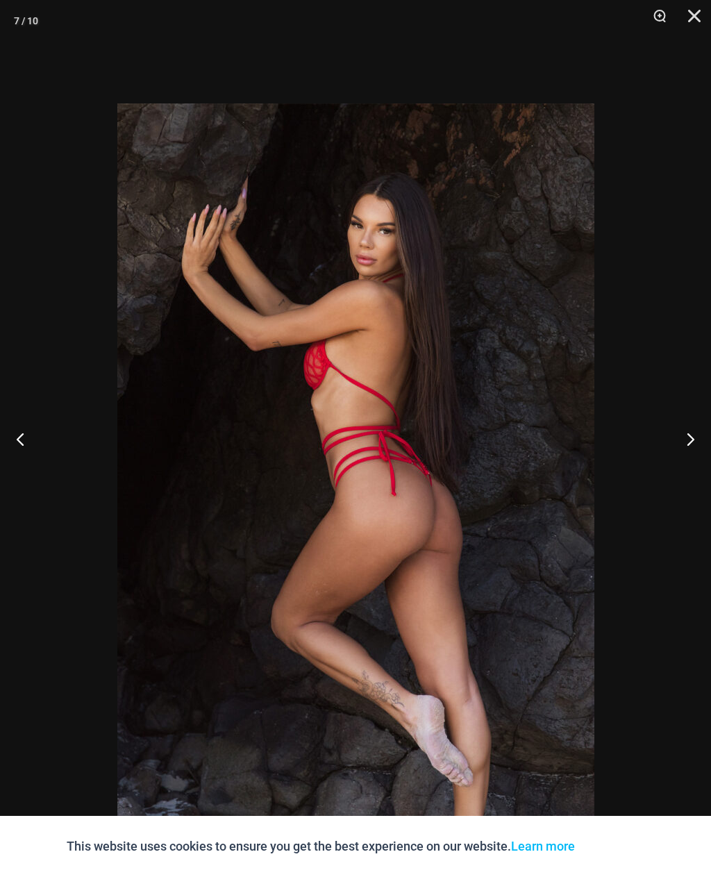
click at [685, 463] on button "Next" at bounding box center [685, 438] width 52 height 69
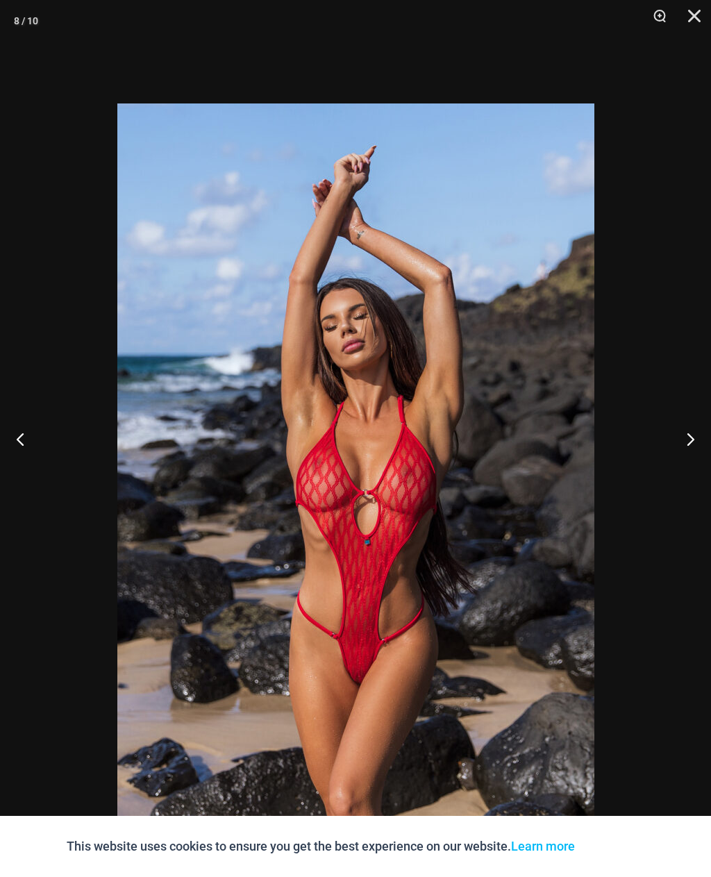
click at [688, 460] on button "Next" at bounding box center [685, 438] width 52 height 69
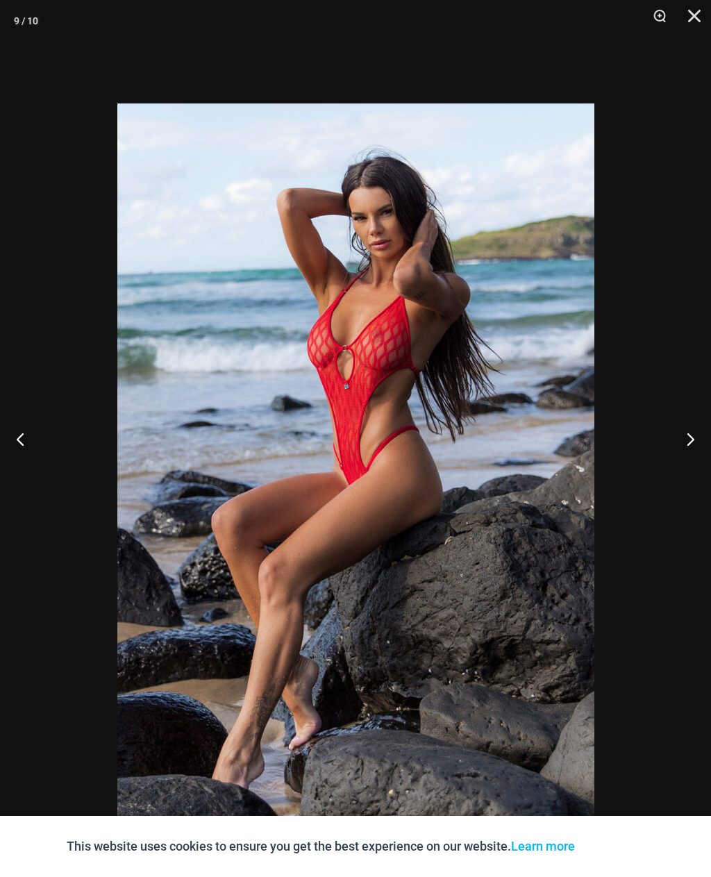
click at [691, 460] on button "Next" at bounding box center [685, 438] width 52 height 69
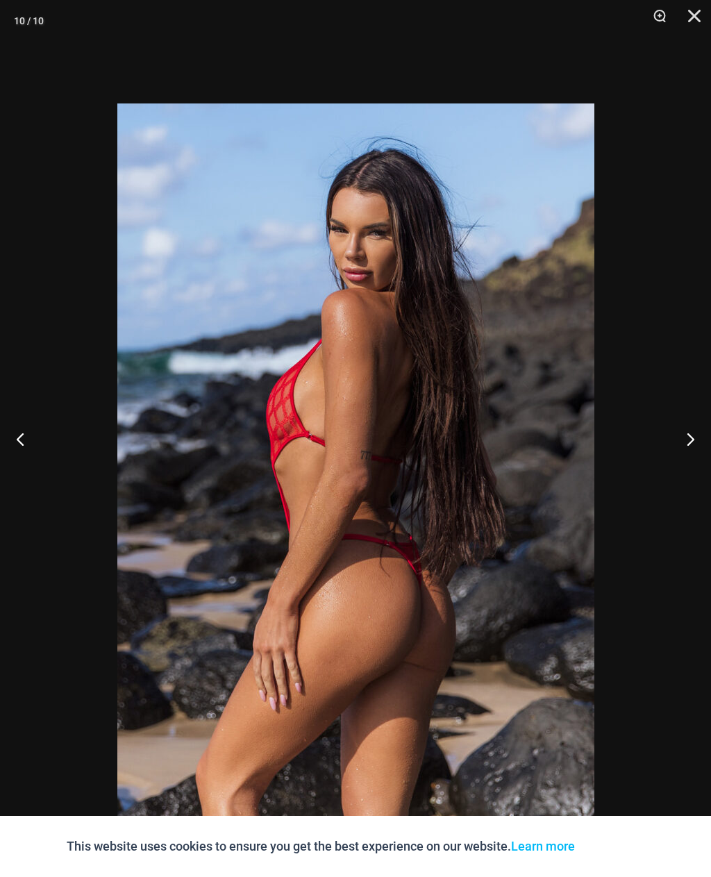
click at [680, 464] on button "Next" at bounding box center [685, 438] width 52 height 69
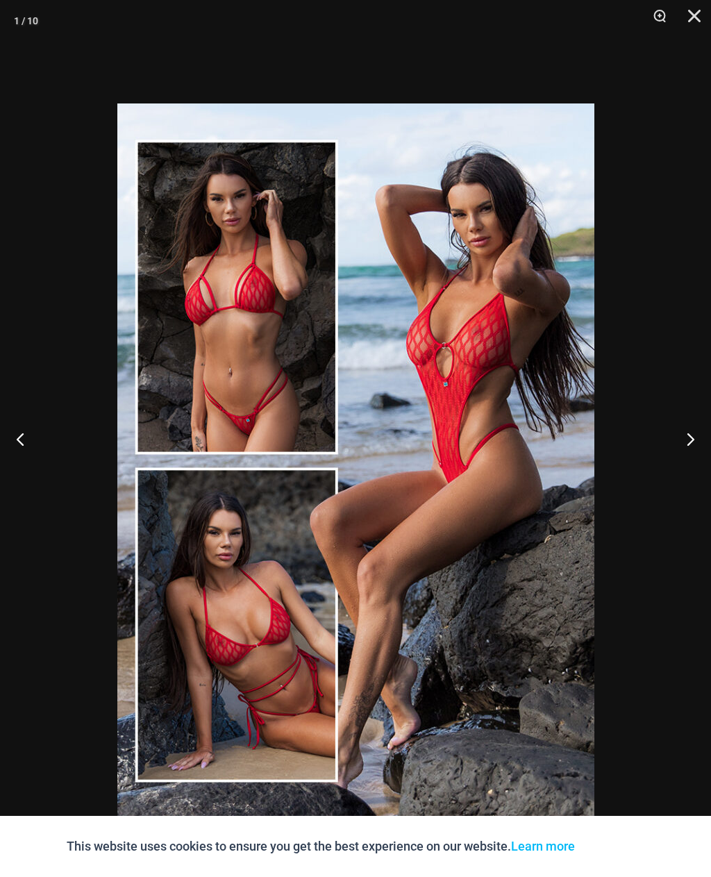
click at [682, 465] on button "Next" at bounding box center [685, 438] width 52 height 69
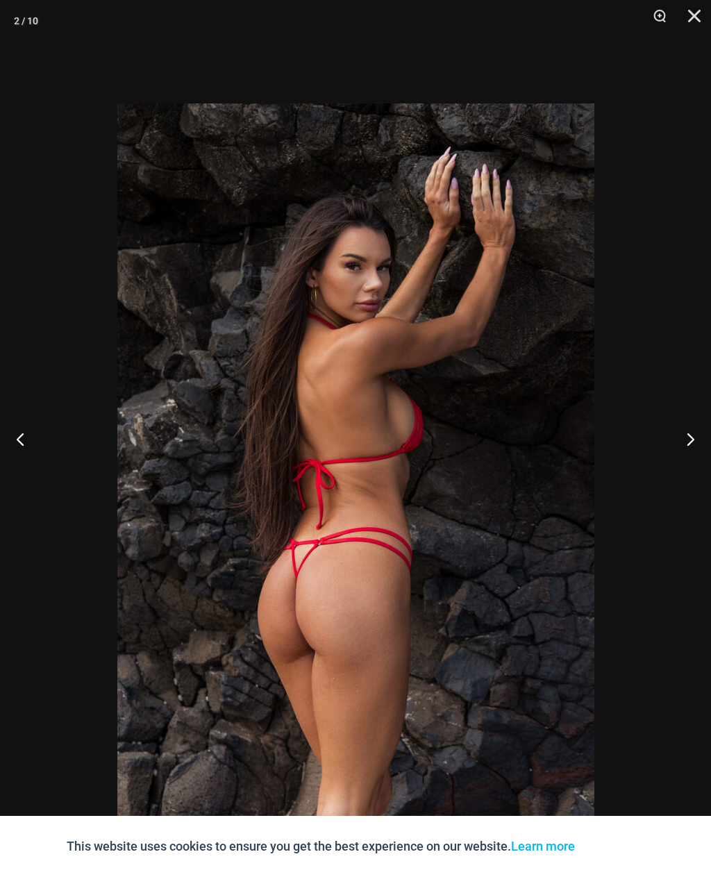
click at [692, 454] on button "Next" at bounding box center [685, 438] width 52 height 69
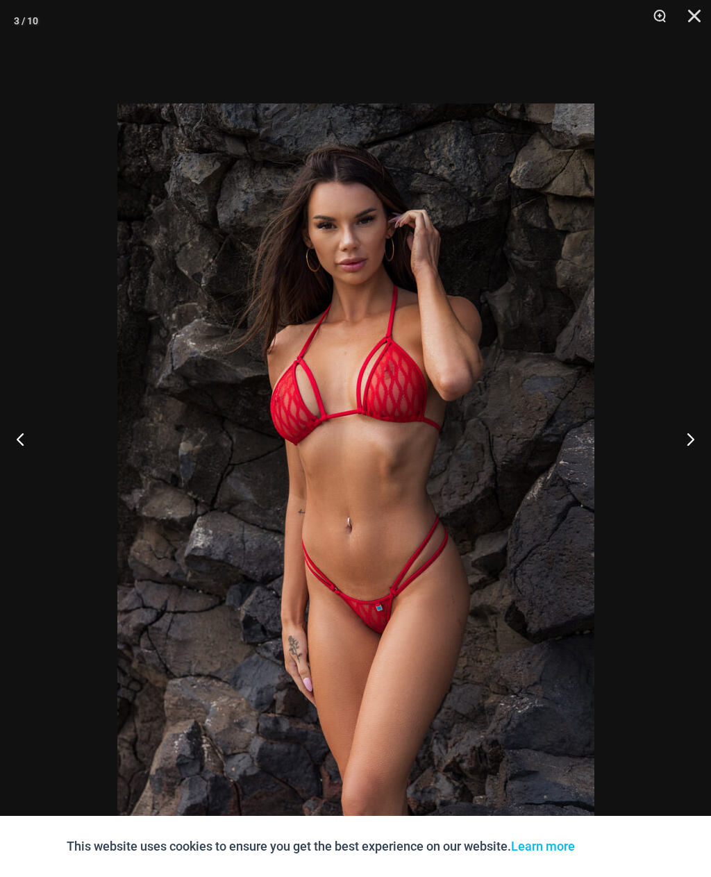
click at [688, 462] on button "Next" at bounding box center [685, 438] width 52 height 69
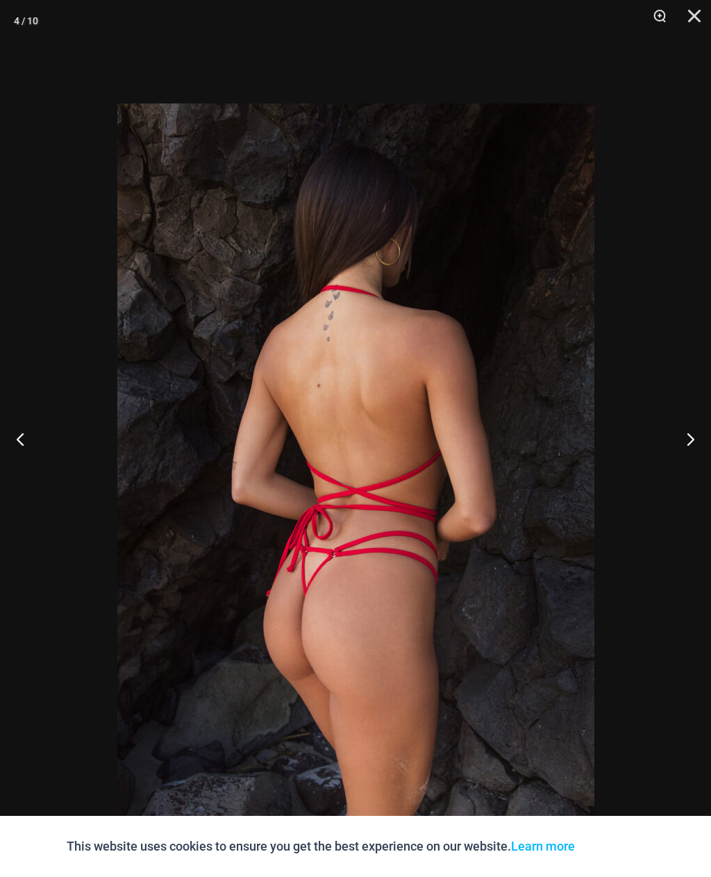
click at [693, 15] on button "Close" at bounding box center [689, 21] width 35 height 42
